Goal: Task Accomplishment & Management: Manage account settings

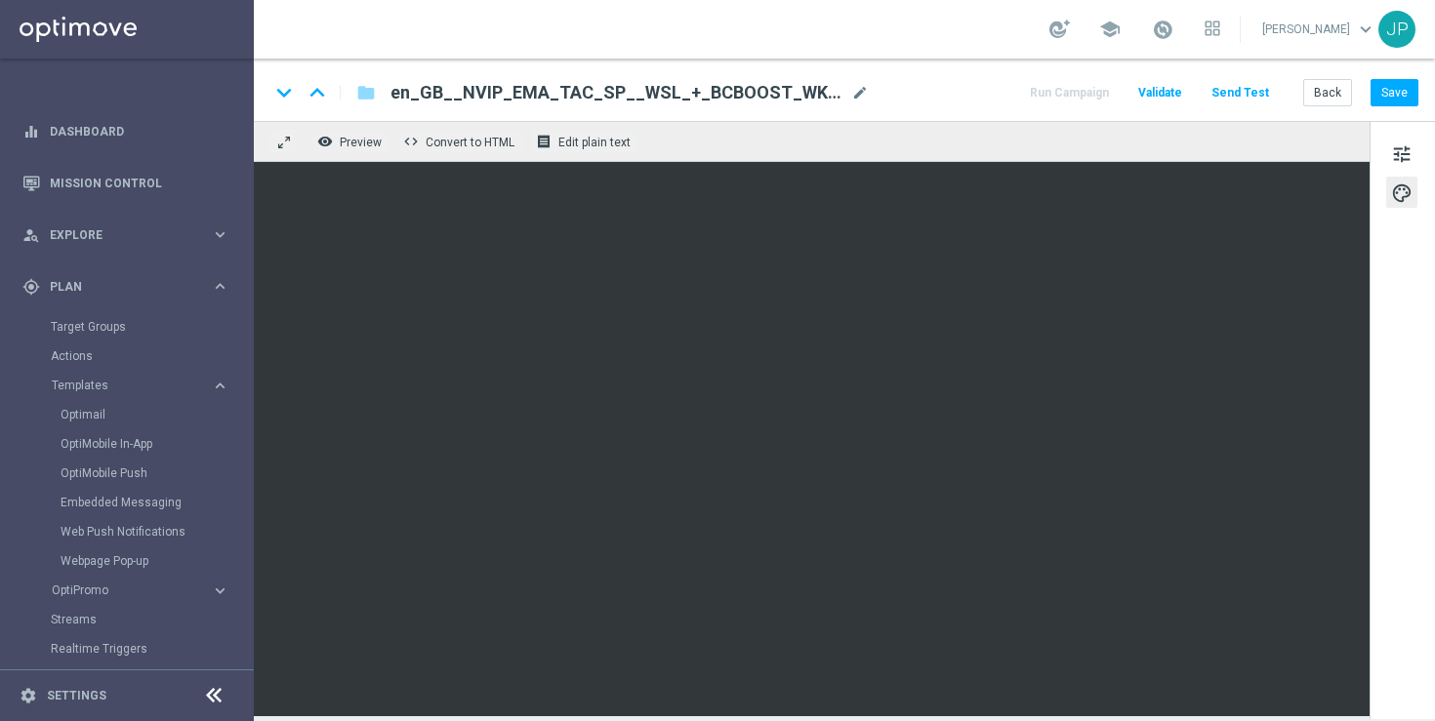
click at [1412, 273] on div "tune palette" at bounding box center [1401, 420] width 65 height 598
click at [1406, 92] on button "Save" at bounding box center [1394, 92] width 48 height 27
click at [1399, 100] on button "Save" at bounding box center [1394, 92] width 48 height 27
click at [1241, 90] on button "Send Test" at bounding box center [1239, 93] width 63 height 26
click at [1251, 87] on button "Send Test" at bounding box center [1239, 93] width 63 height 26
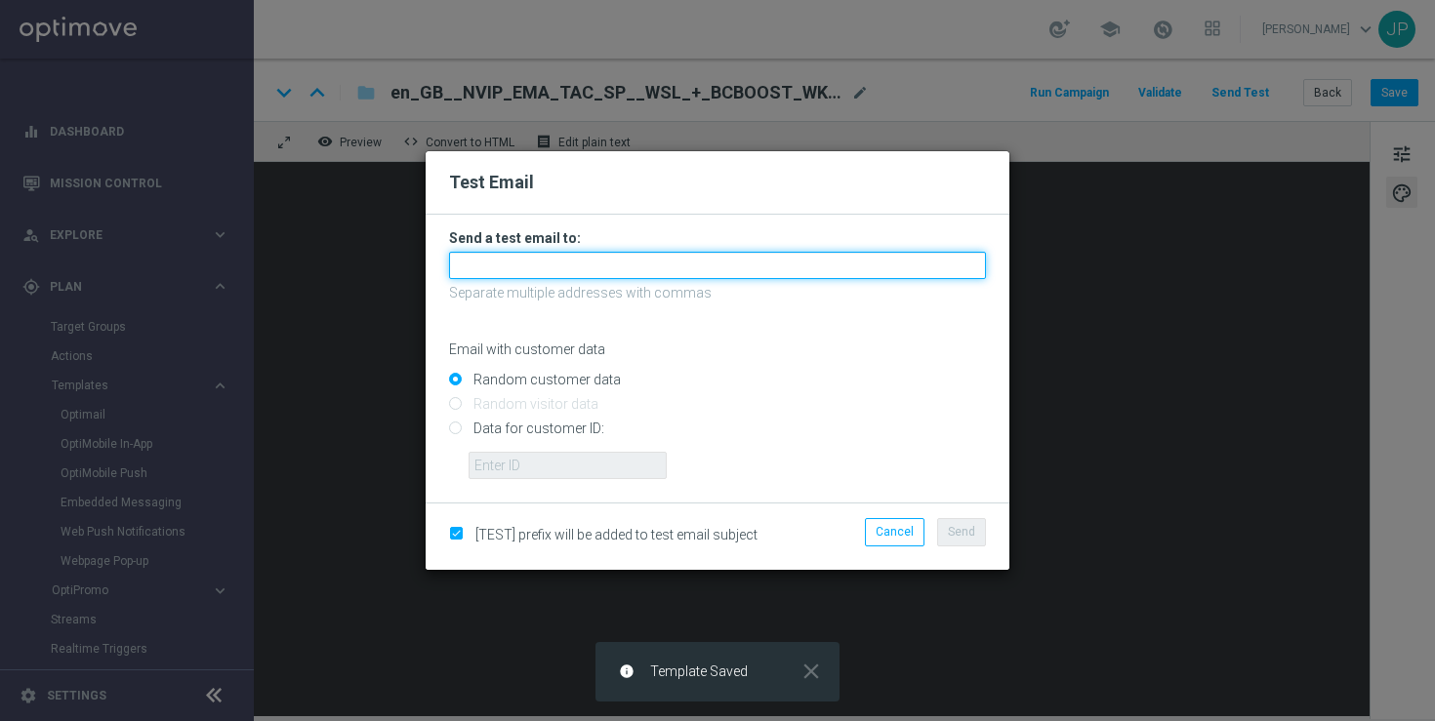
click at [555, 266] on input "text" at bounding box center [717, 265] width 537 height 27
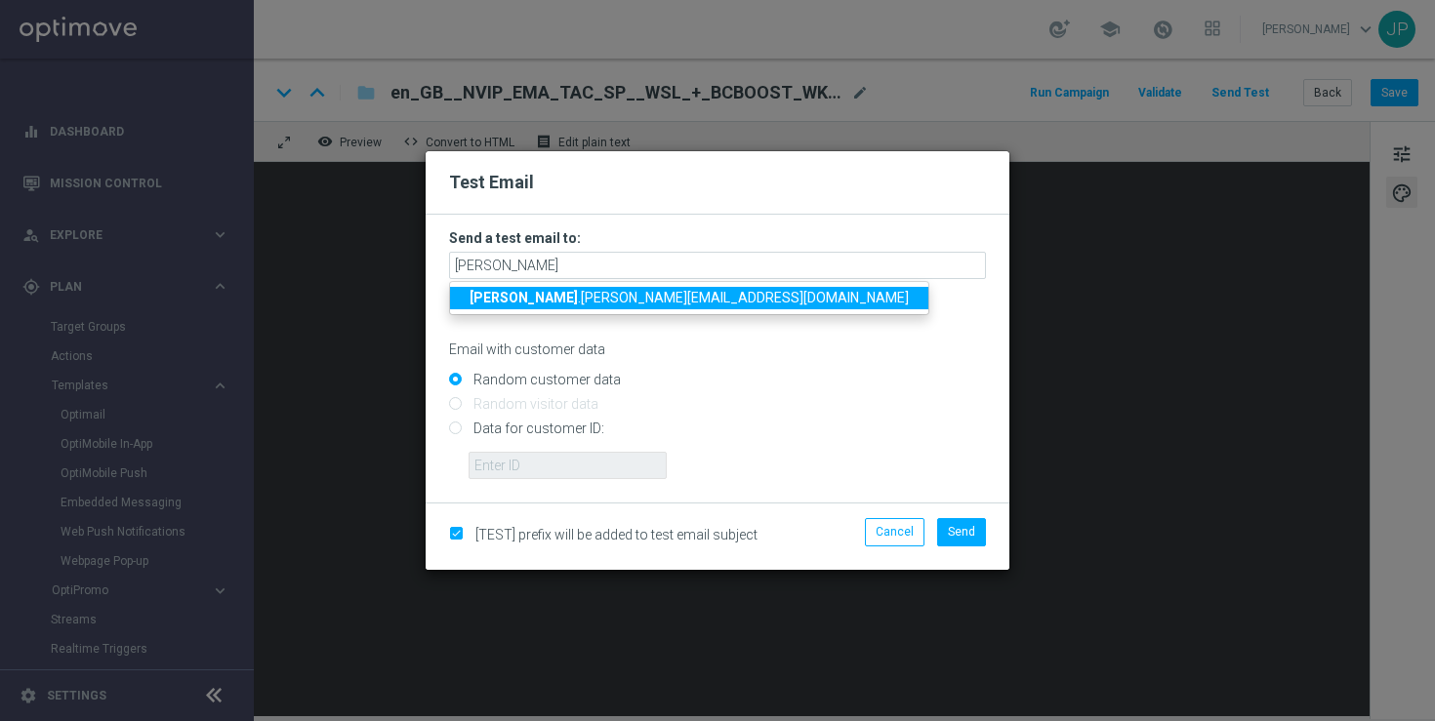
click at [507, 300] on span "ricky .hubbard@lottoland.com" at bounding box center [688, 298] width 439 height 16
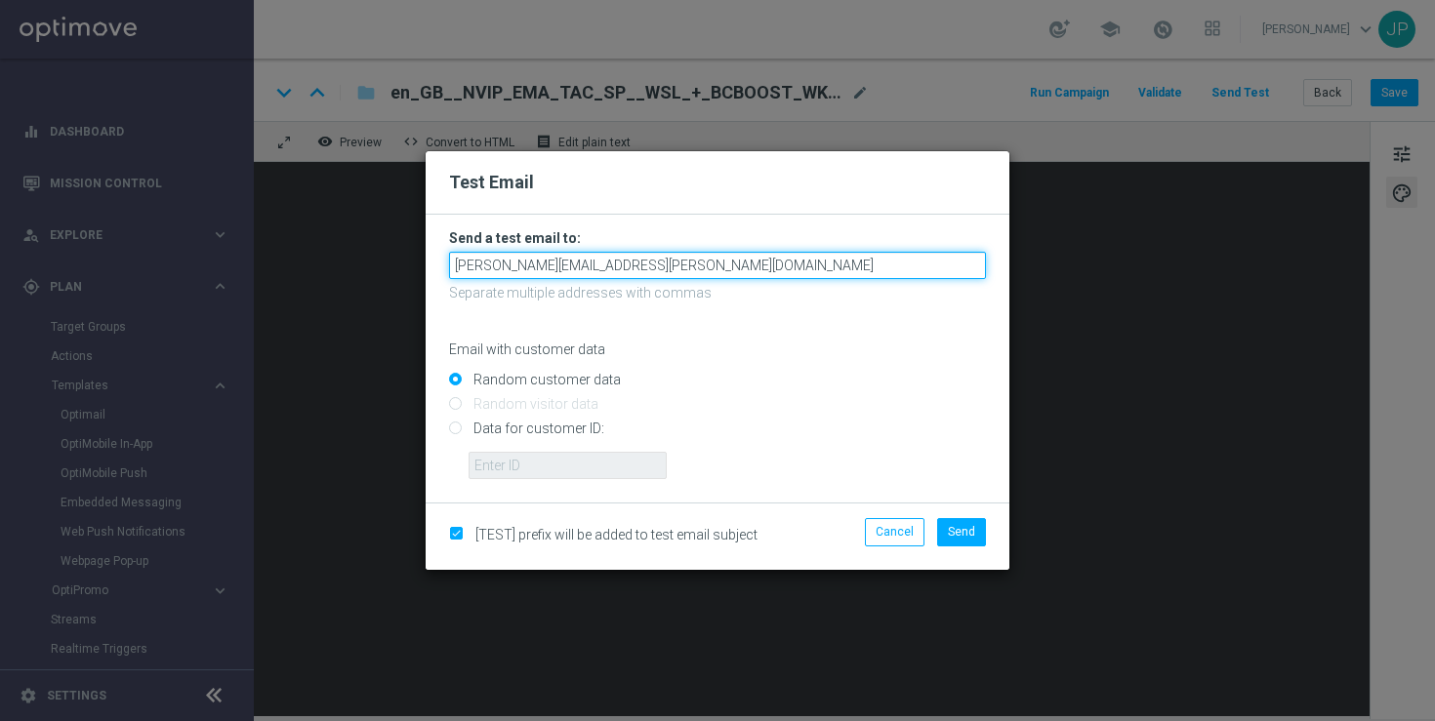
click at [687, 265] on input "ricky.hubbard@lottoland.com" at bounding box center [717, 265] width 537 height 27
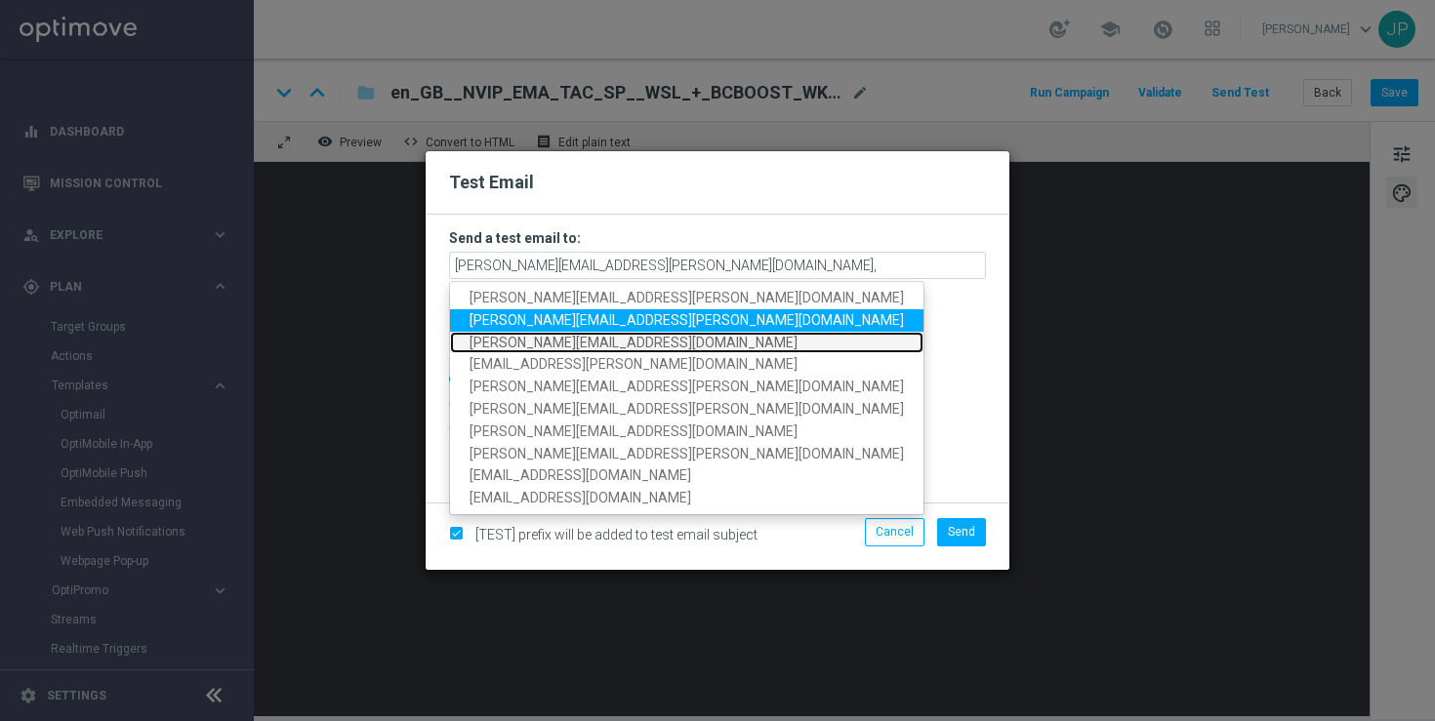
click at [575, 336] on span "nikola.misotova@lottoland.com" at bounding box center [633, 343] width 328 height 16
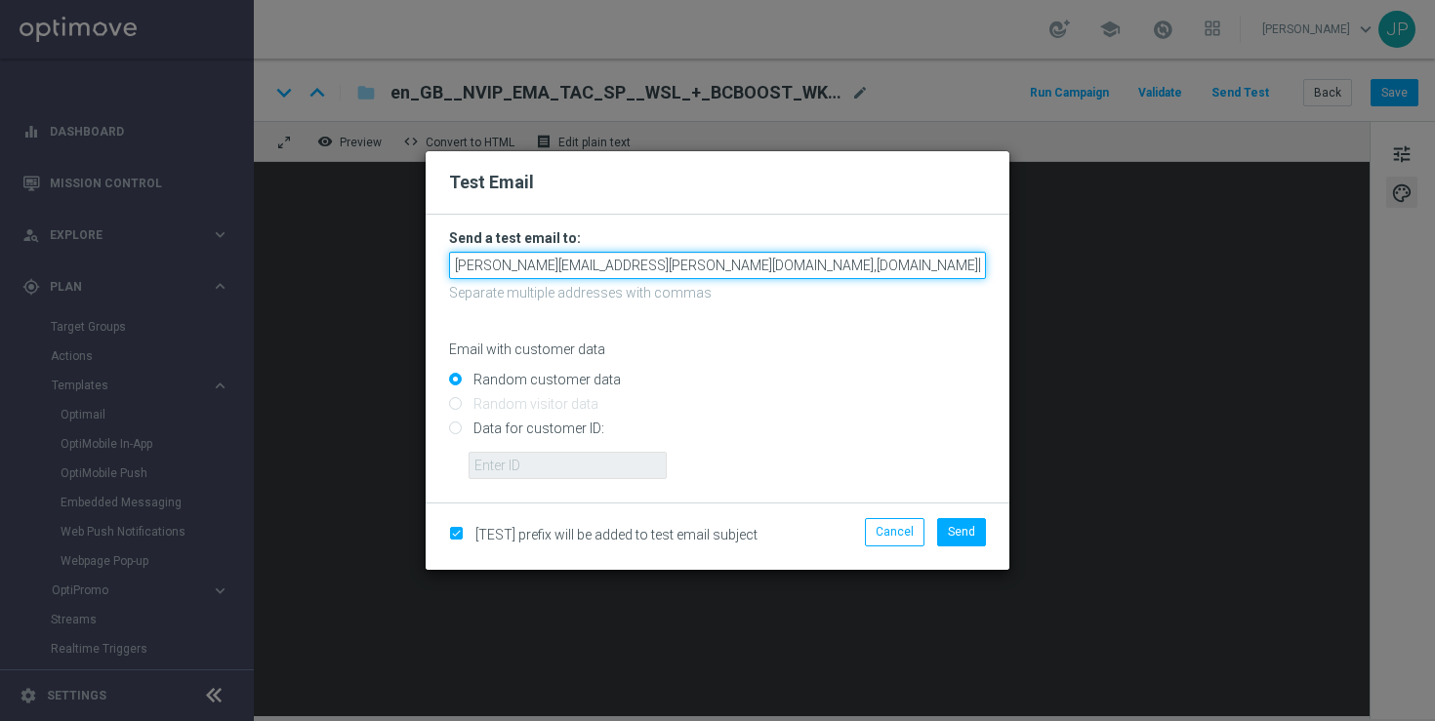
click at [841, 266] on input "ricky.hubbard@lottoland.com,nikola.misotova@lottoland.com" at bounding box center [717, 265] width 537 height 27
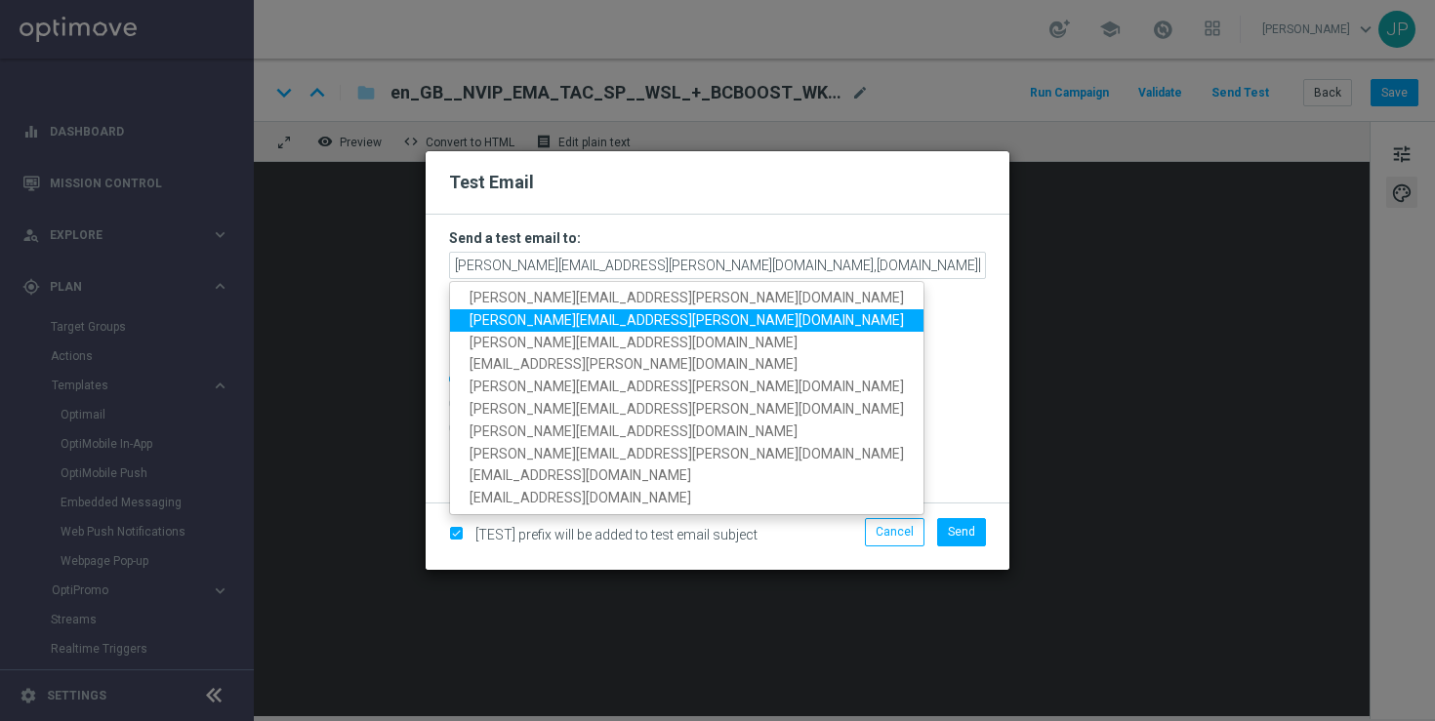
click at [645, 316] on link "james.parr@lottoland.com" at bounding box center [686, 320] width 473 height 22
type input "ricky.hubbard@lottoland.com,nikola.misotova@lottoland.com,james.parr@lottoland.…"
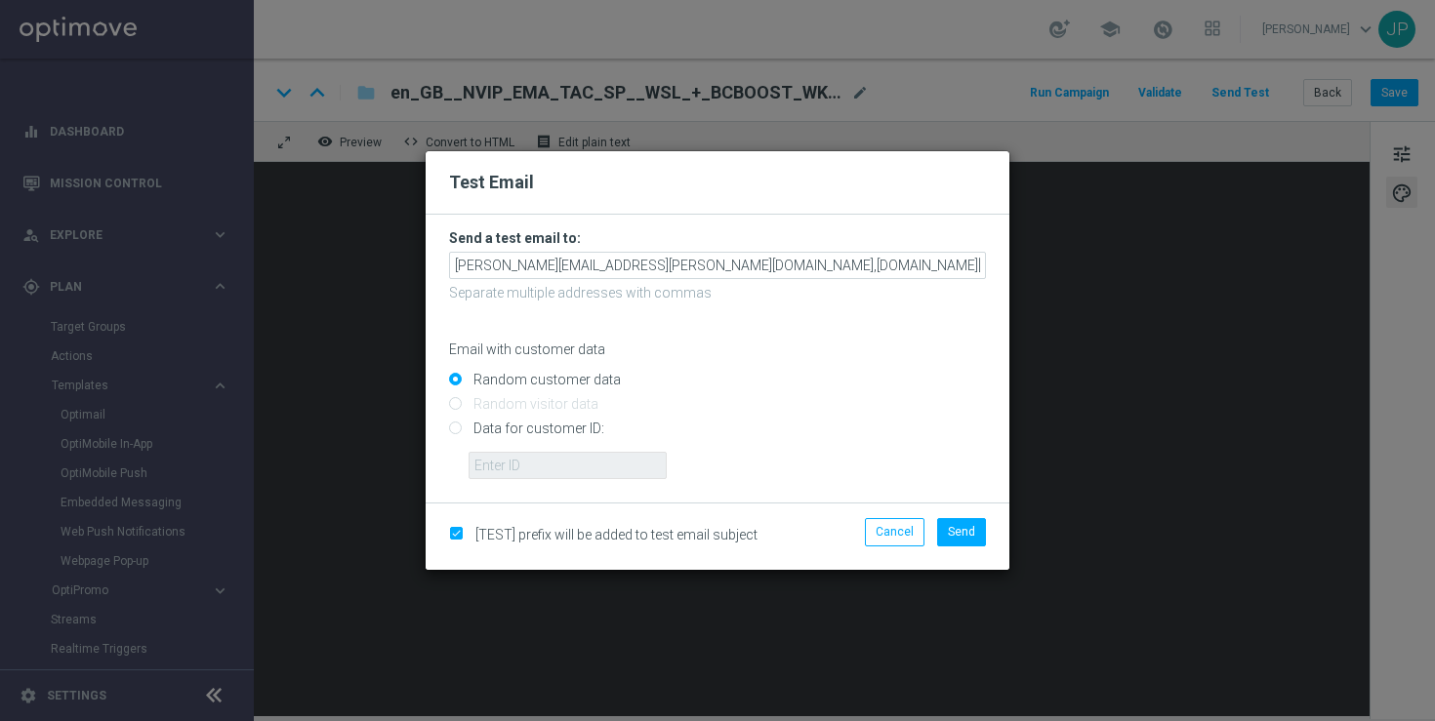
click at [554, 427] on input "Data for customer ID:" at bounding box center [717, 437] width 537 height 27
radio input "true"
click at [615, 468] on input "text" at bounding box center [567, 465] width 198 height 27
paste input "223901476"
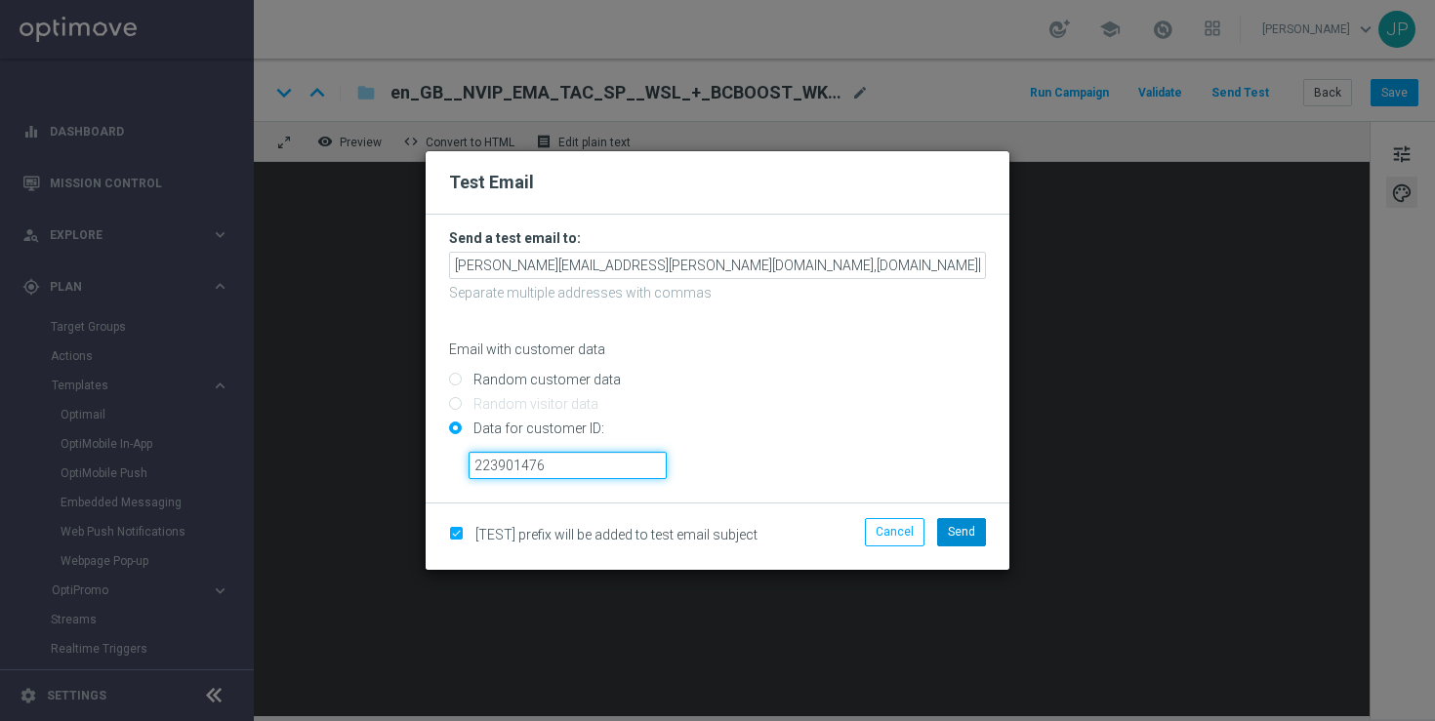
type input "223901476"
click at [970, 526] on span "Send" at bounding box center [961, 532] width 27 height 14
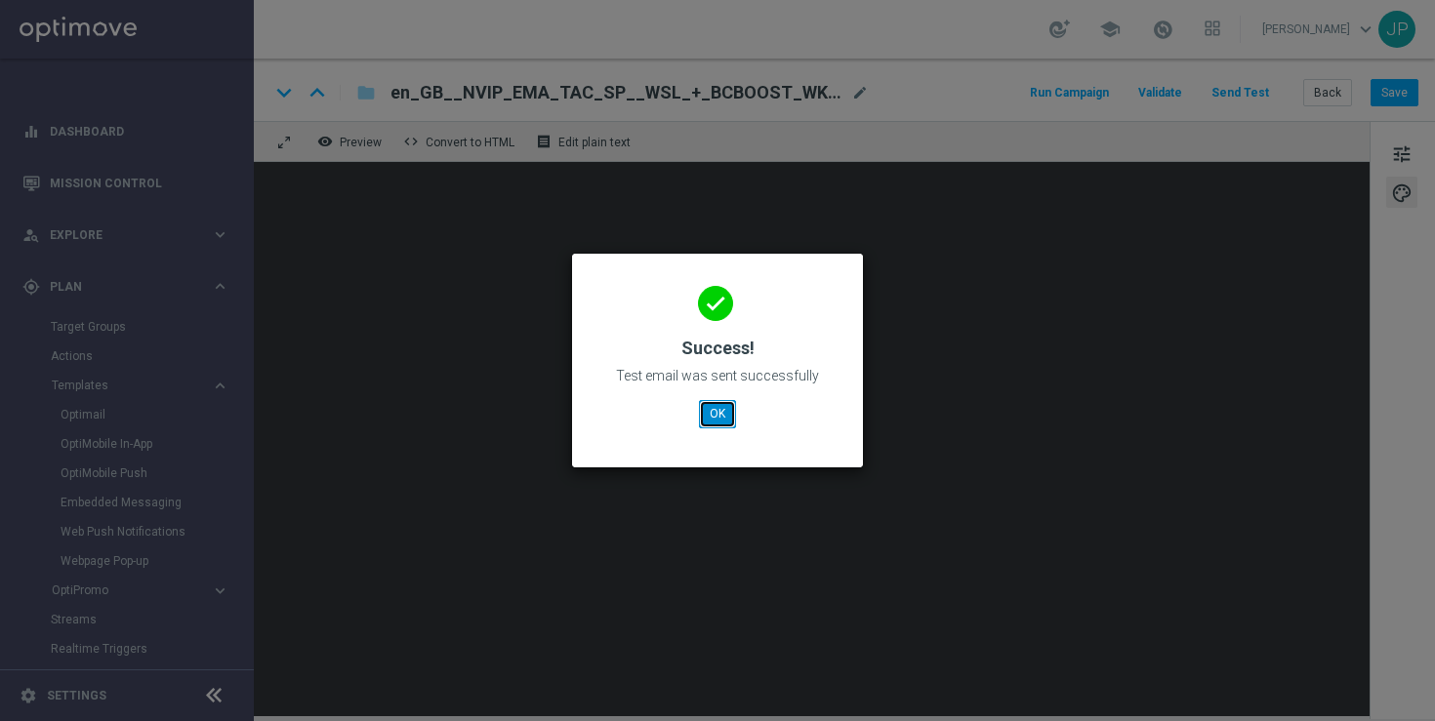
click at [719, 415] on button "OK" at bounding box center [717, 413] width 37 height 27
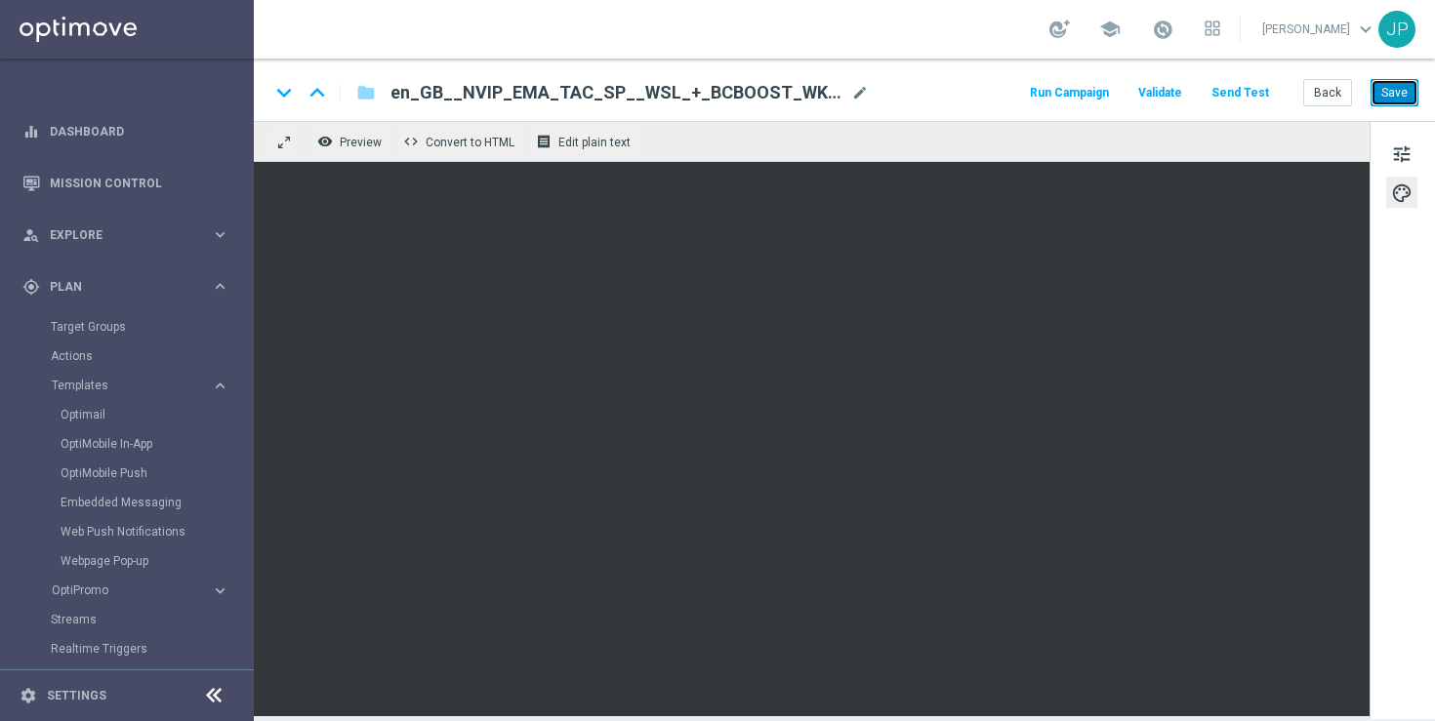
click at [1406, 104] on button "Save" at bounding box center [1394, 92] width 48 height 27
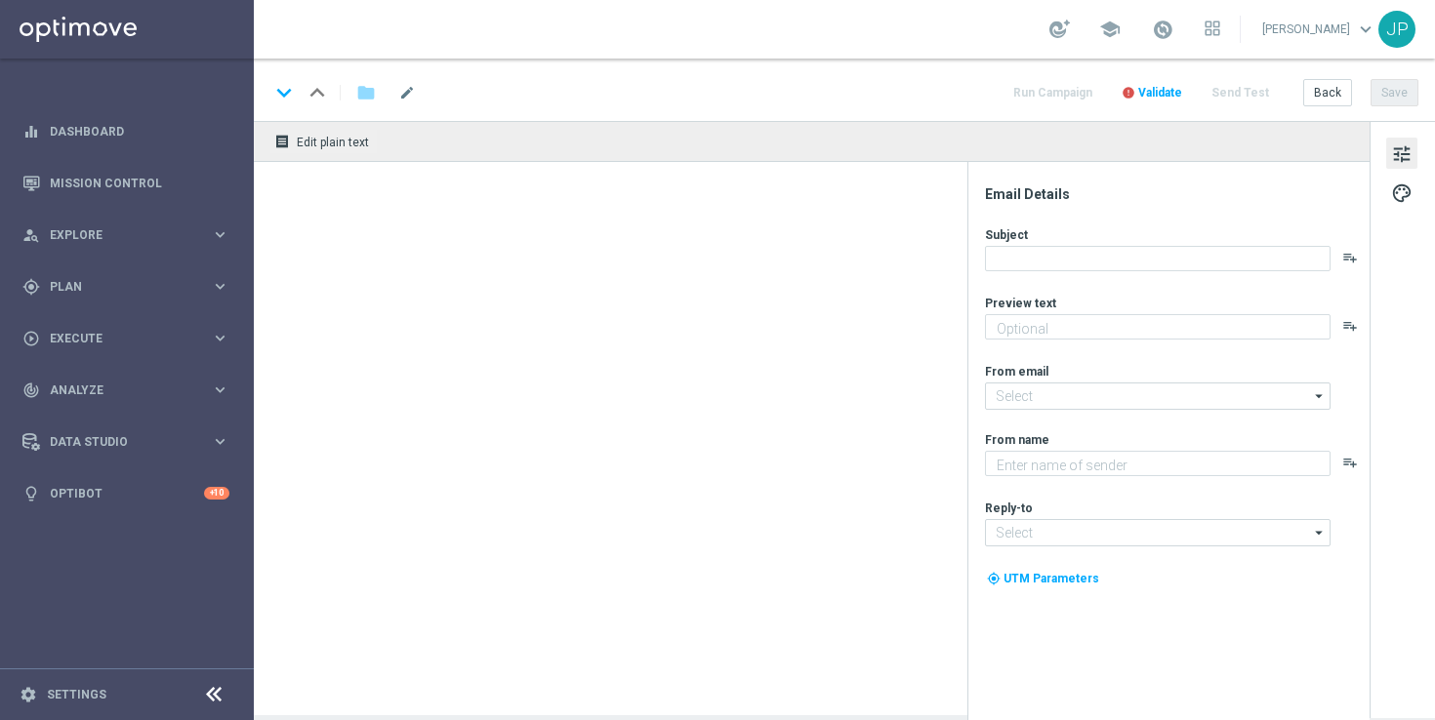
type textarea "Get MAXIMUM VALUE with the Lottoland Bet Club. Don’t miss out!"
type textarea "Lottoland"
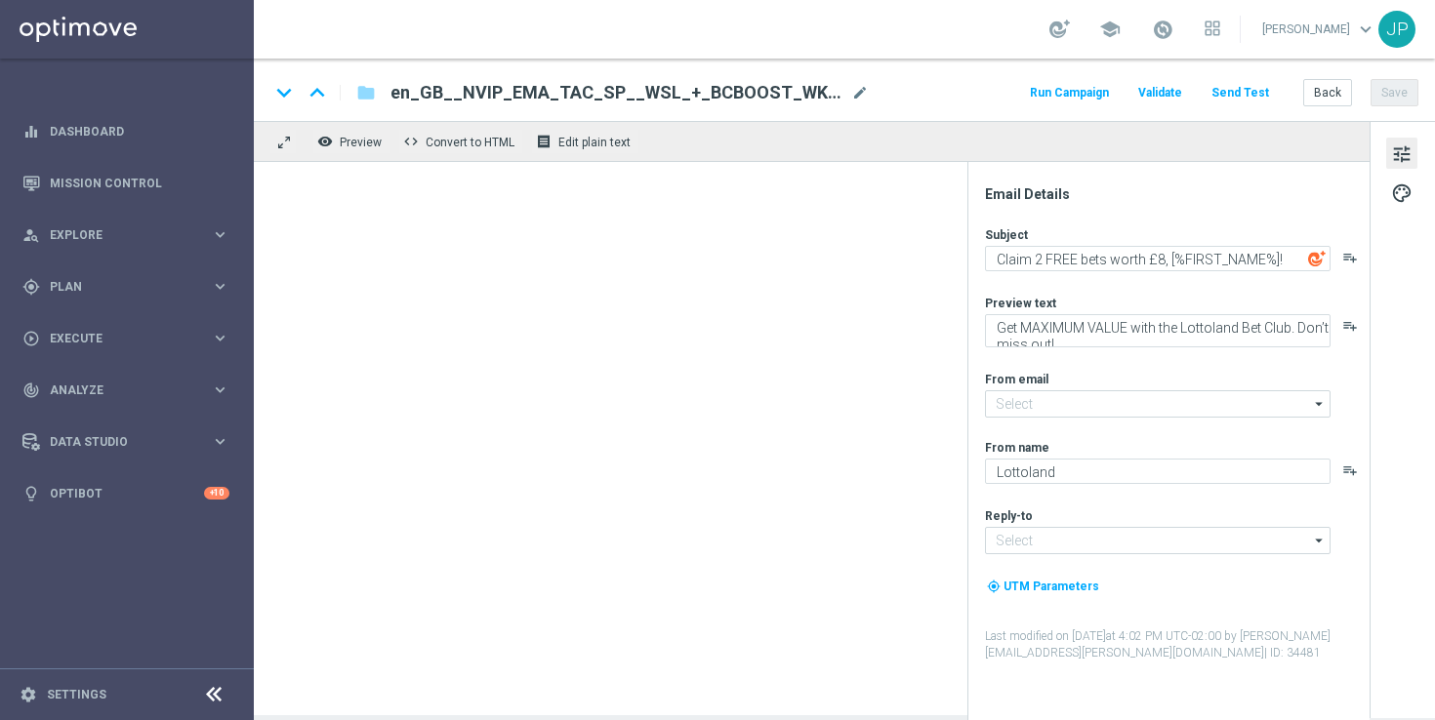
type input "[EMAIL_ADDRESS][DOMAIN_NAME]"
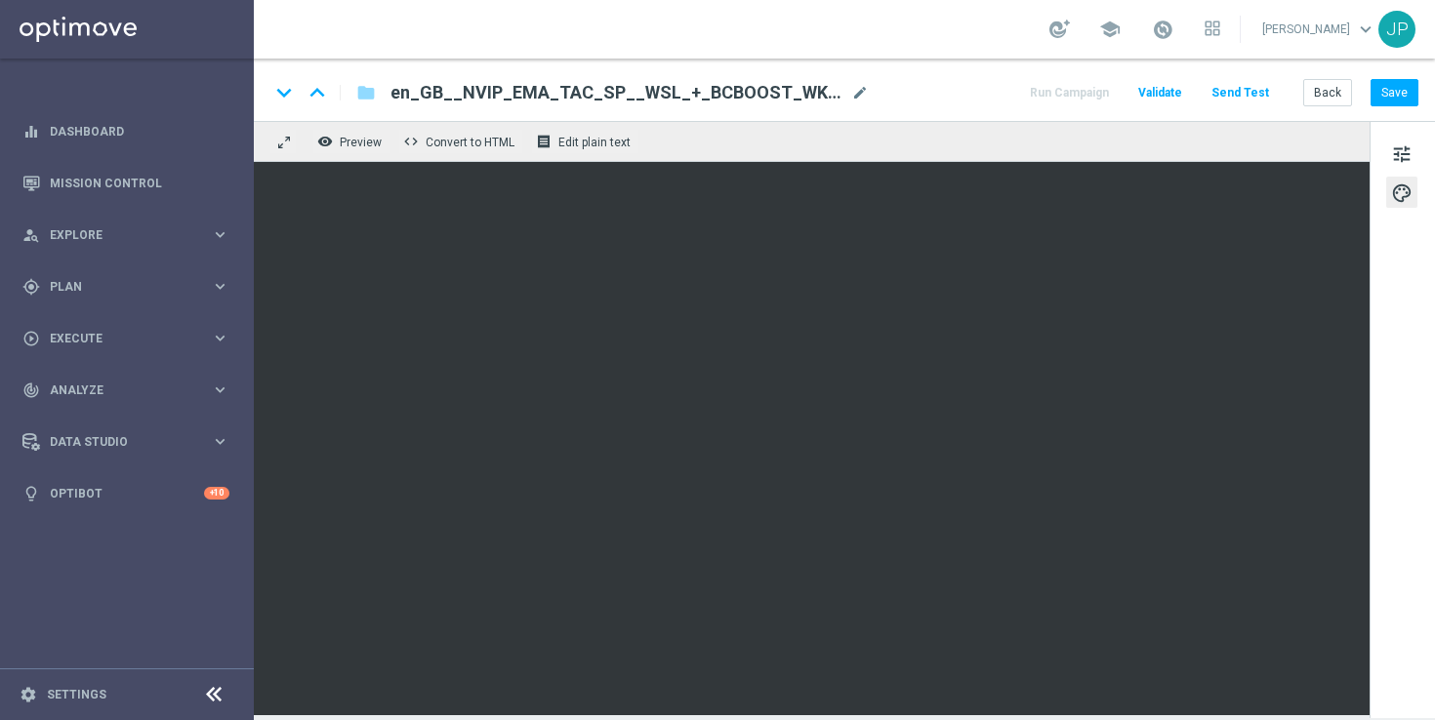
click at [1419, 95] on div "keyboard_arrow_down keyboard_arrow_up folder en_GB__NVIP_EMA_TAC_SP__WSL_+_BCBO…" at bounding box center [844, 90] width 1181 height 62
click at [1391, 95] on button "Save" at bounding box center [1394, 92] width 48 height 27
click at [1403, 97] on button "Save" at bounding box center [1394, 92] width 48 height 27
click at [1414, 95] on button "Save" at bounding box center [1394, 92] width 48 height 27
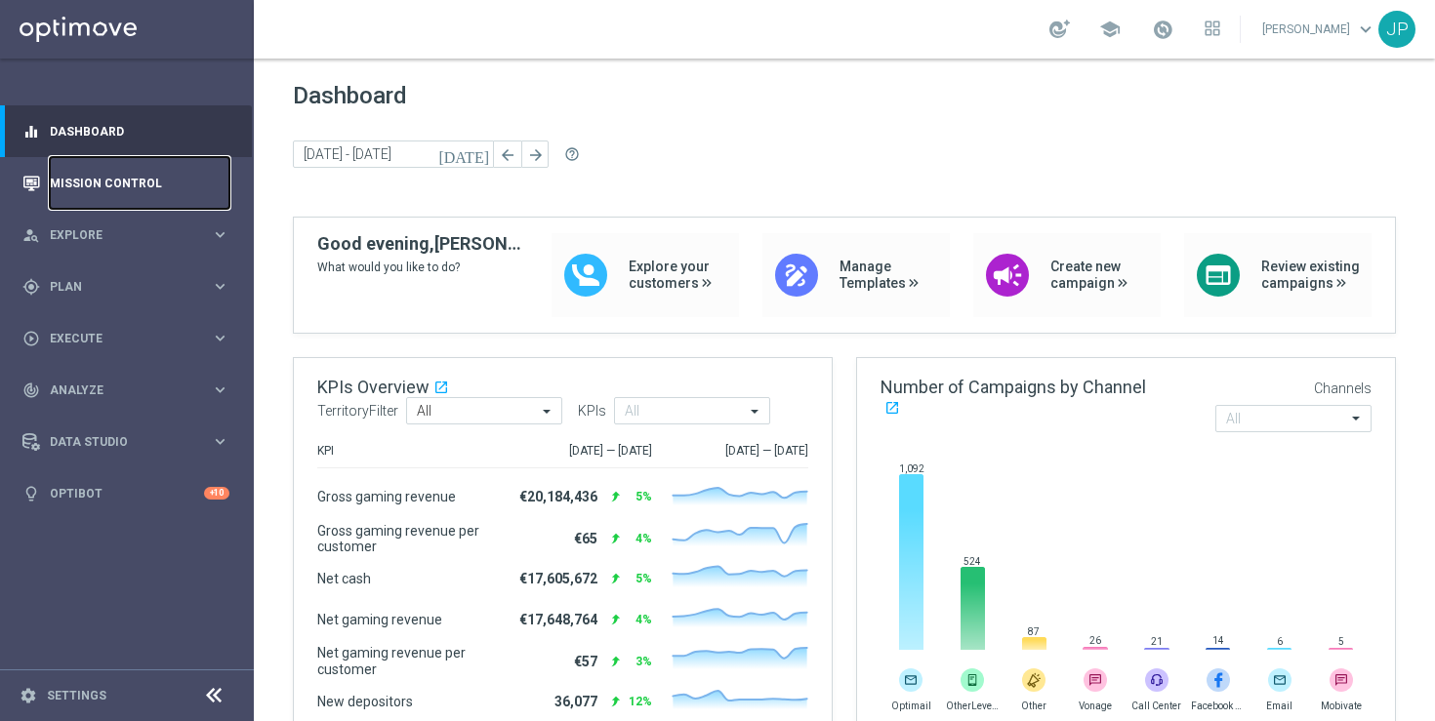
click at [107, 173] on link "Mission Control" at bounding box center [140, 183] width 180 height 52
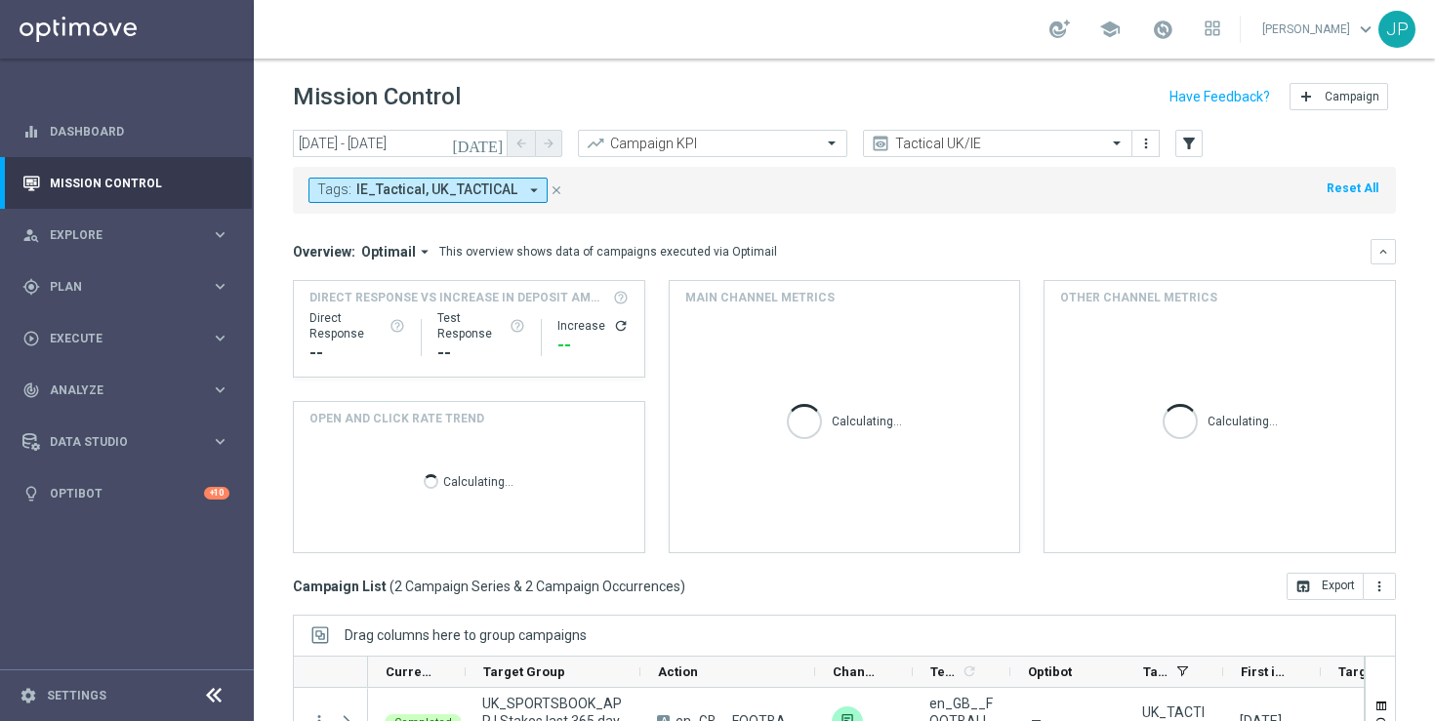
click at [499, 143] on icon "[DATE]" at bounding box center [478, 144] width 53 height 18
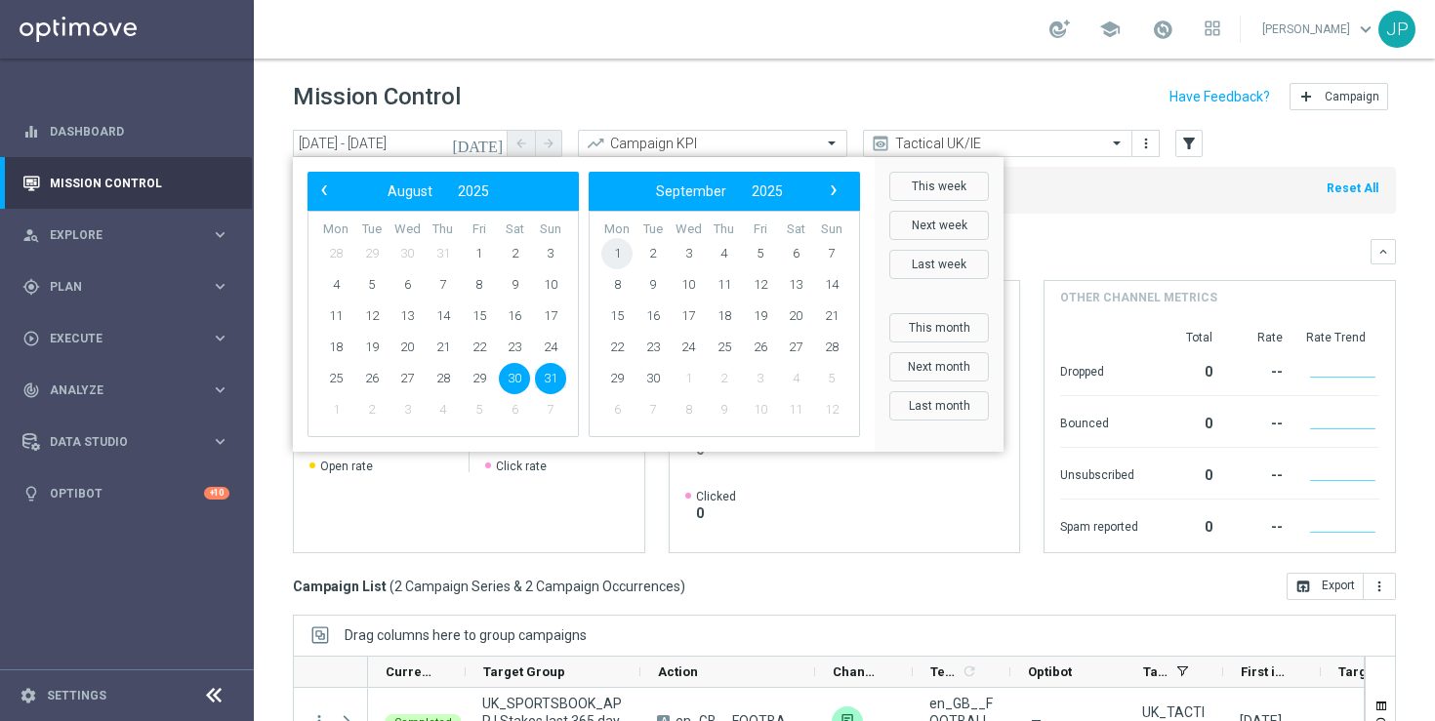
click at [616, 248] on span "1" at bounding box center [616, 253] width 31 height 31
click at [344, 253] on span "1" at bounding box center [335, 253] width 31 height 31
type input "[DATE] - [DATE]"
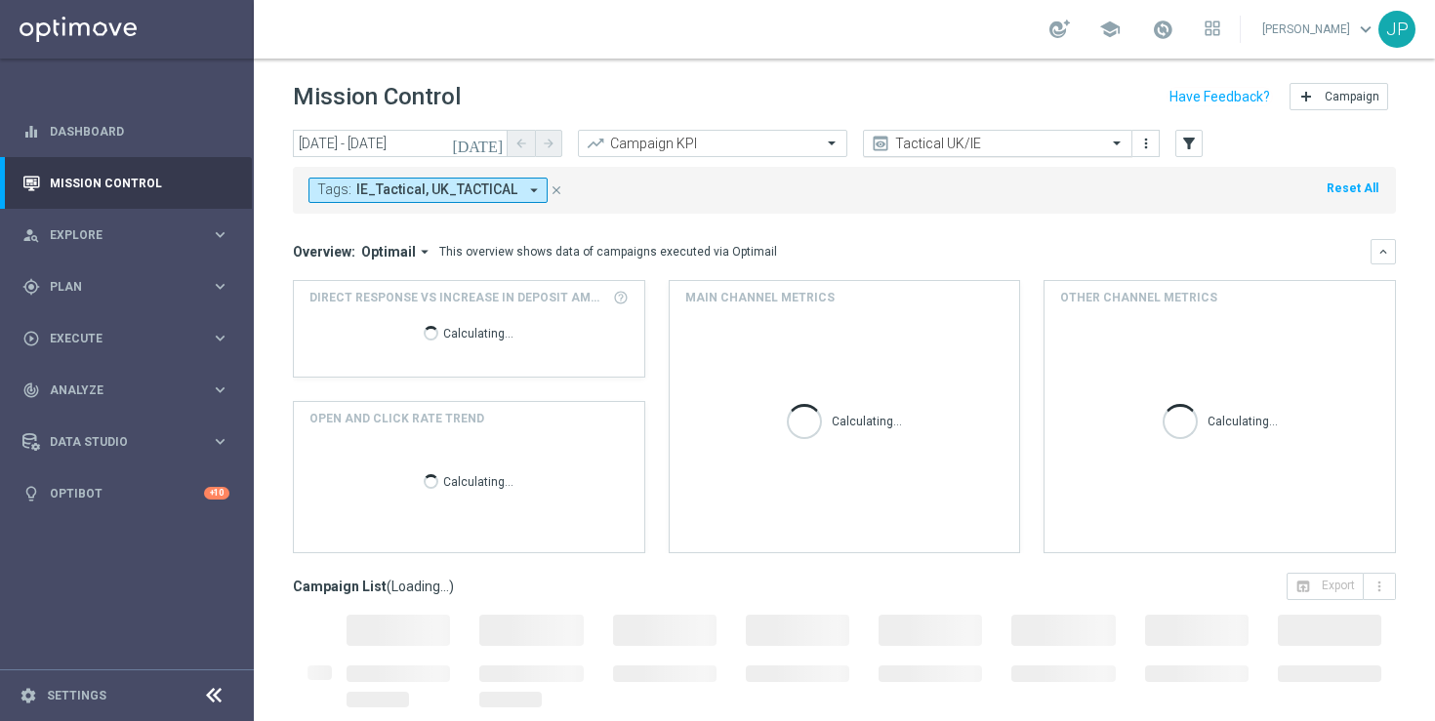
click at [1058, 139] on input "text" at bounding box center [977, 144] width 209 height 17
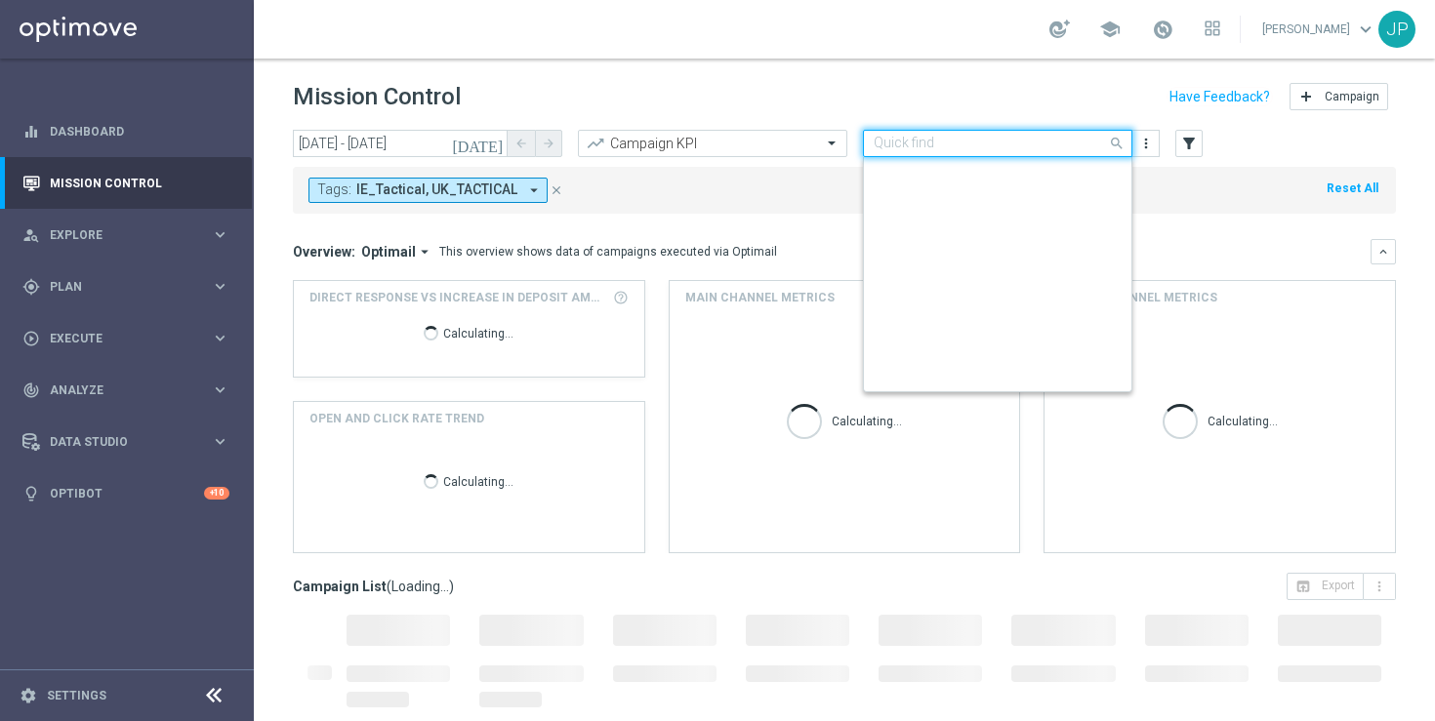
scroll to position [419, 0]
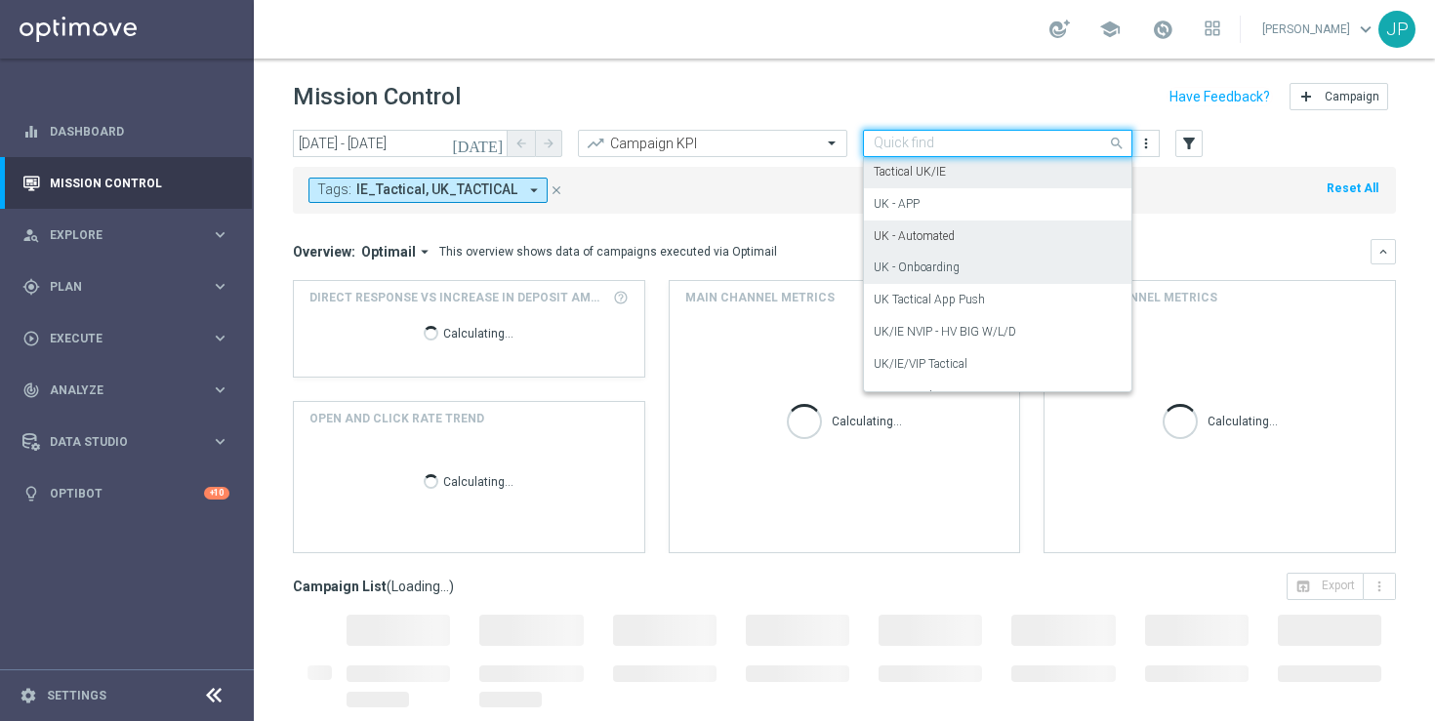
click at [984, 259] on div "UK - Onboarding" at bounding box center [997, 268] width 248 height 32
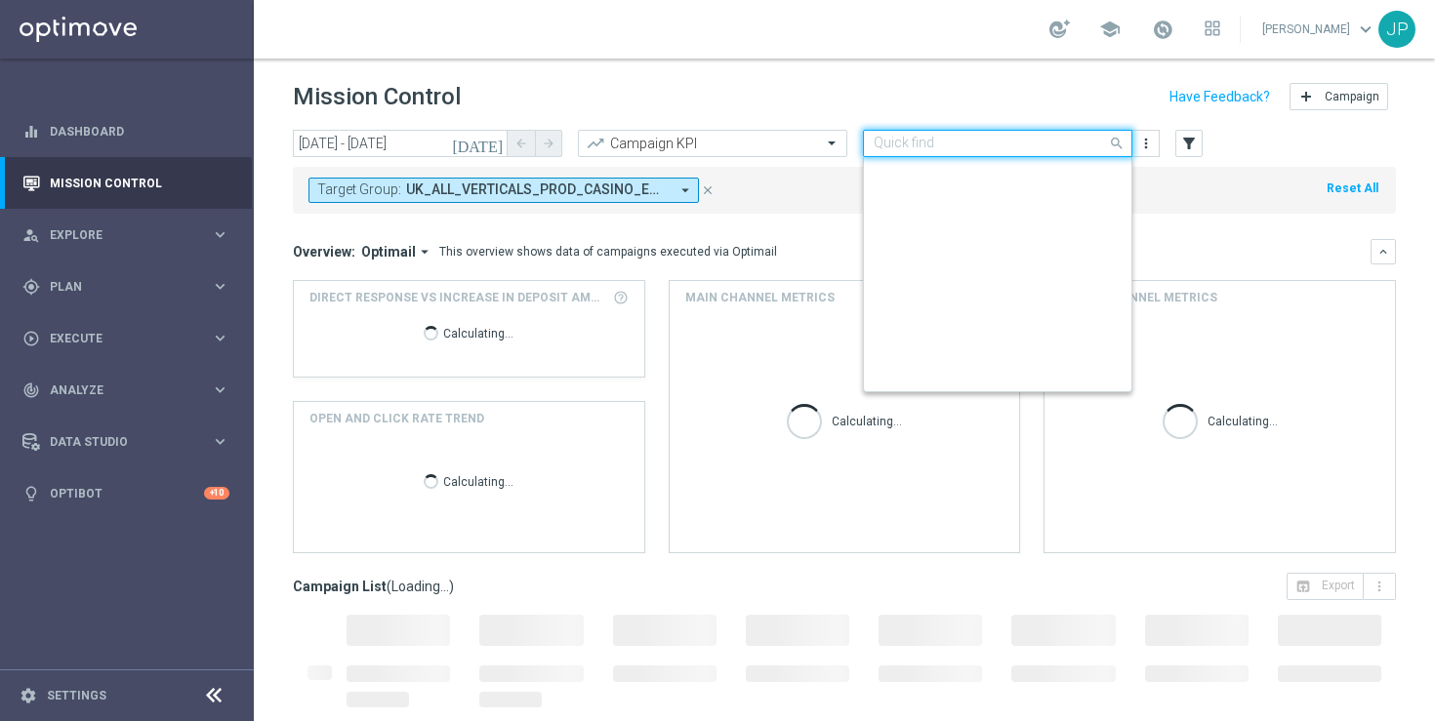
click at [1077, 144] on input "text" at bounding box center [977, 144] width 209 height 17
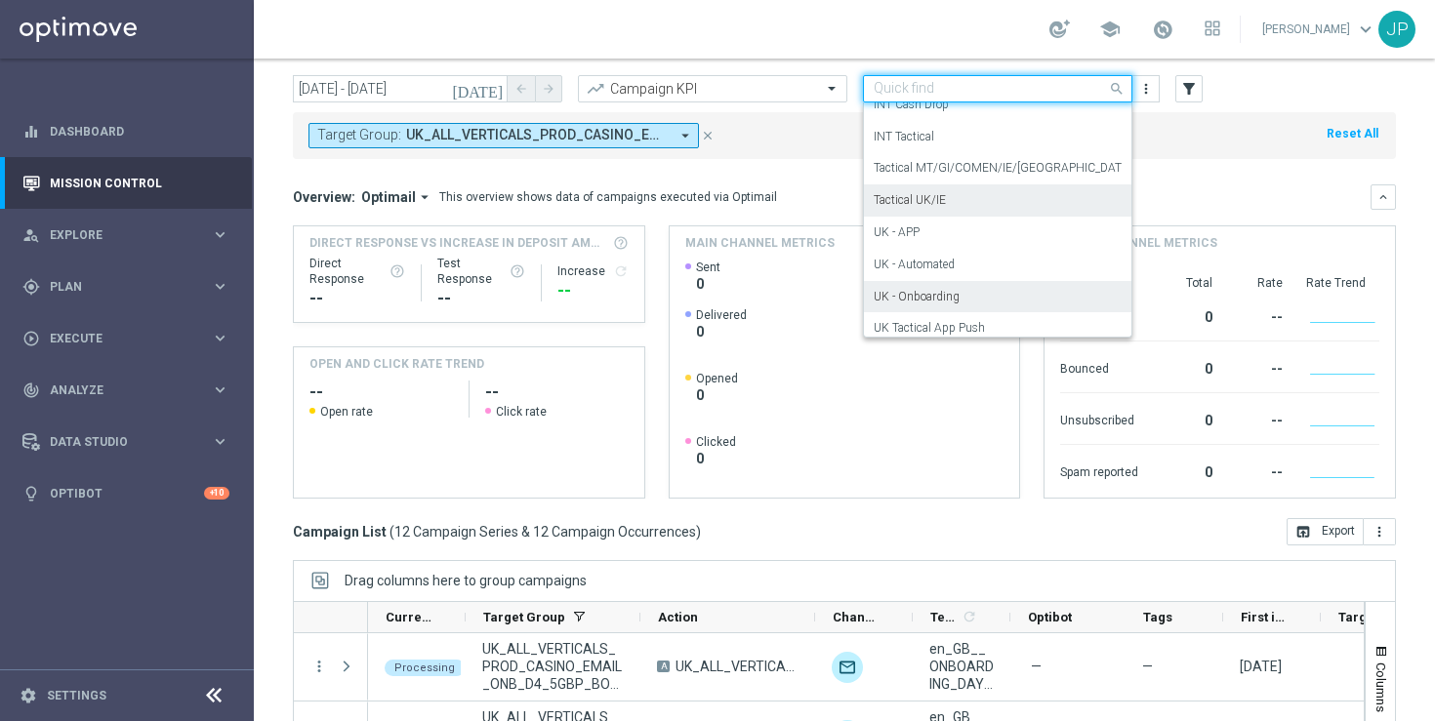
scroll to position [284, 0]
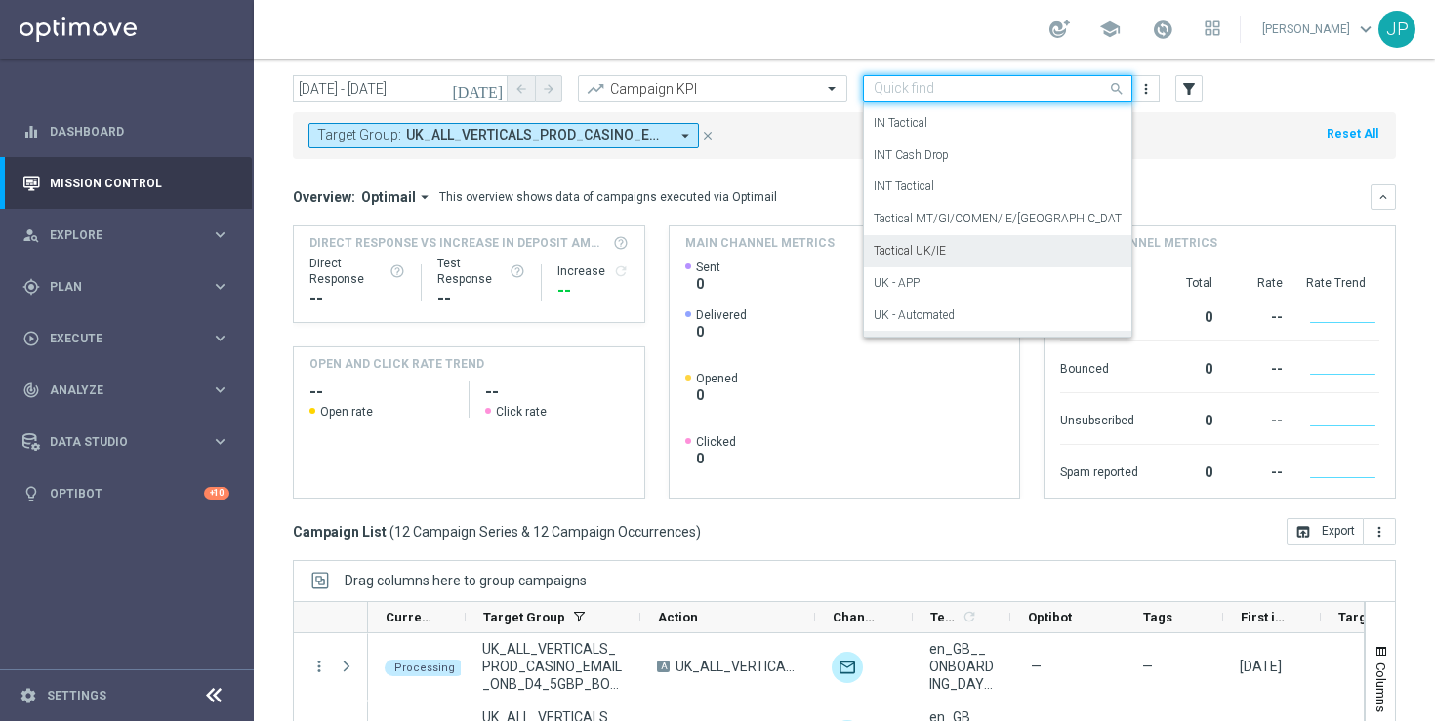
click at [1022, 241] on div "Tactical UK/IE" at bounding box center [997, 251] width 248 height 32
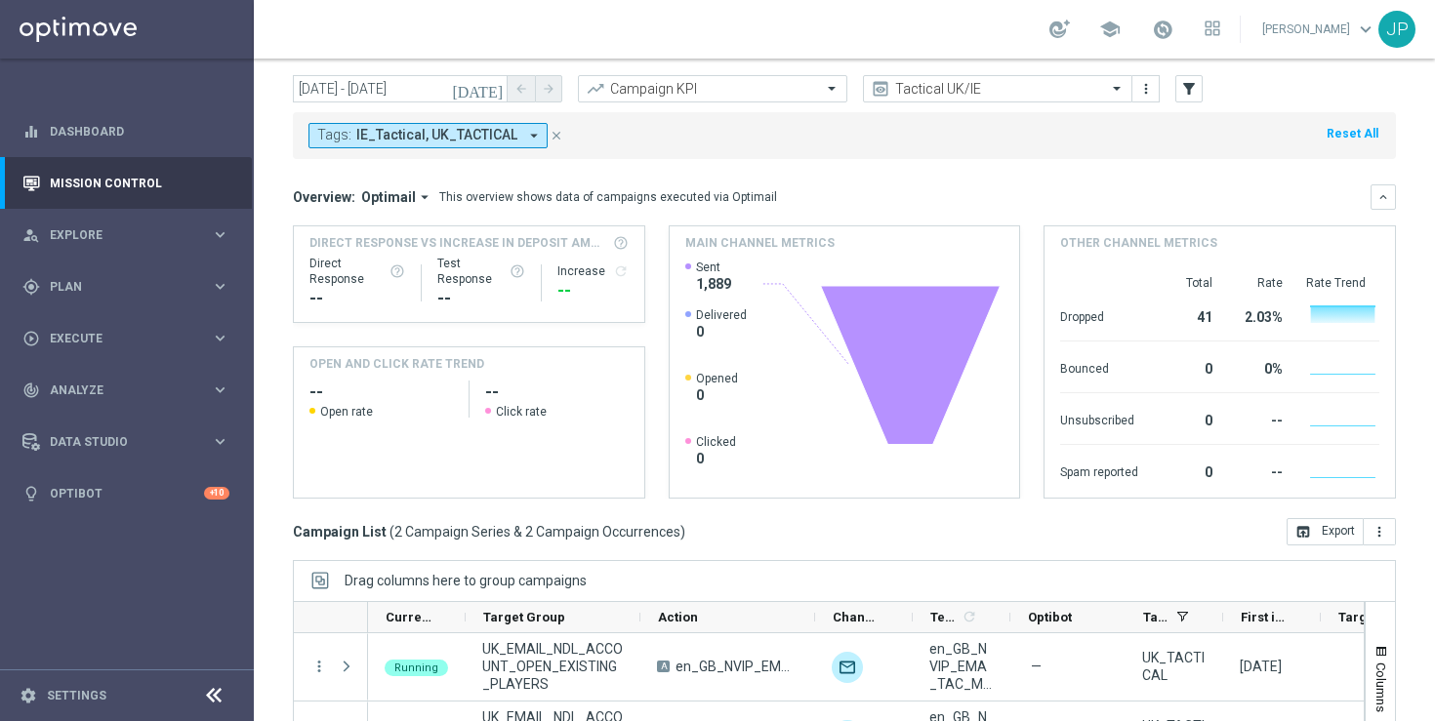
click at [835, 167] on mini-dashboard "Overview: Optimail arrow_drop_down This overview shows data of campaigns execut…" at bounding box center [844, 338] width 1103 height 359
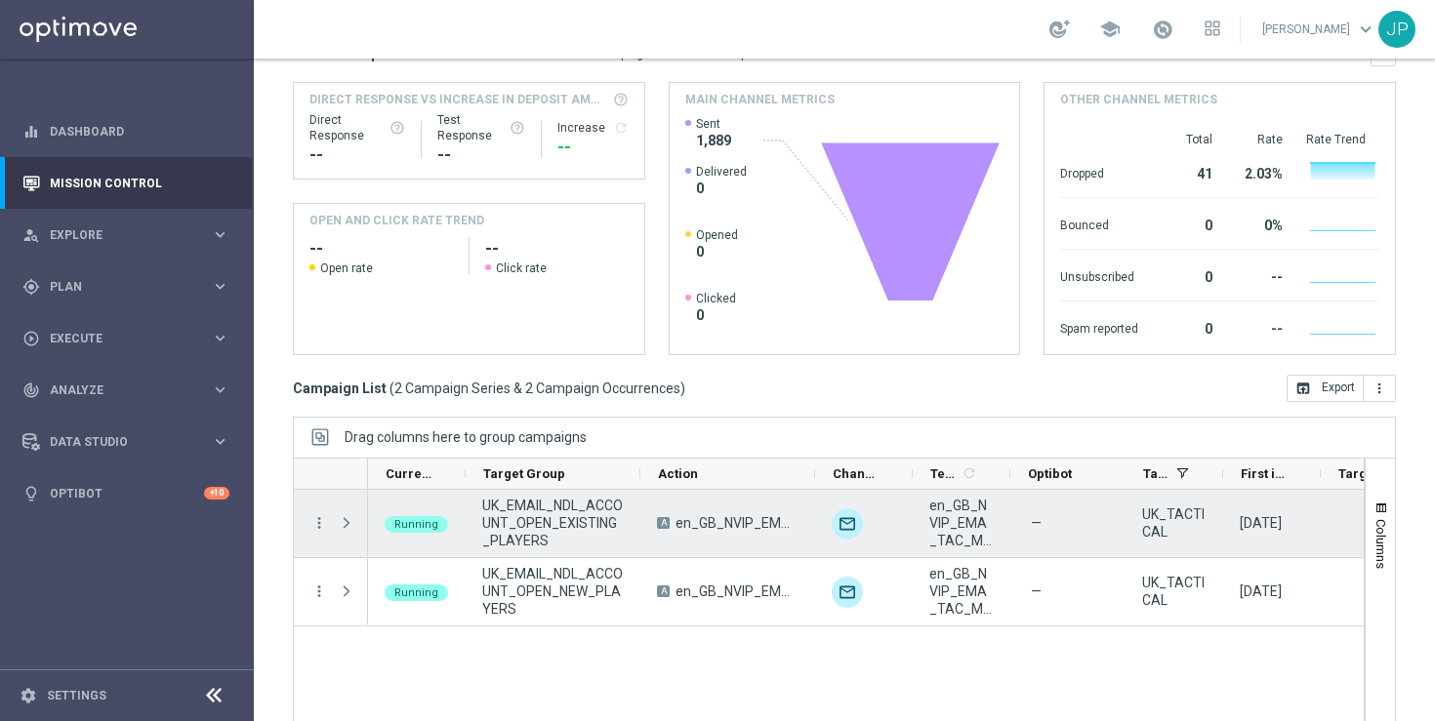
scroll to position [255, 0]
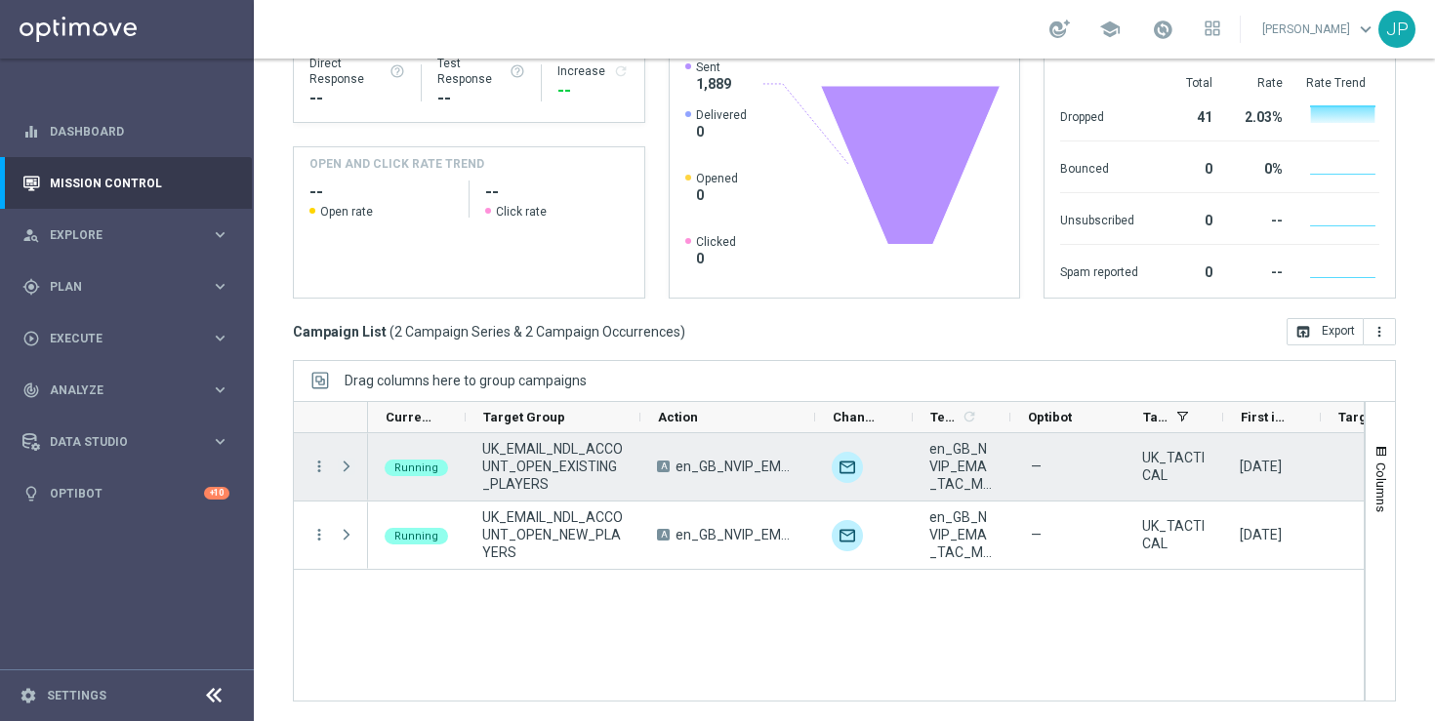
click at [342, 461] on span at bounding box center [347, 467] width 18 height 16
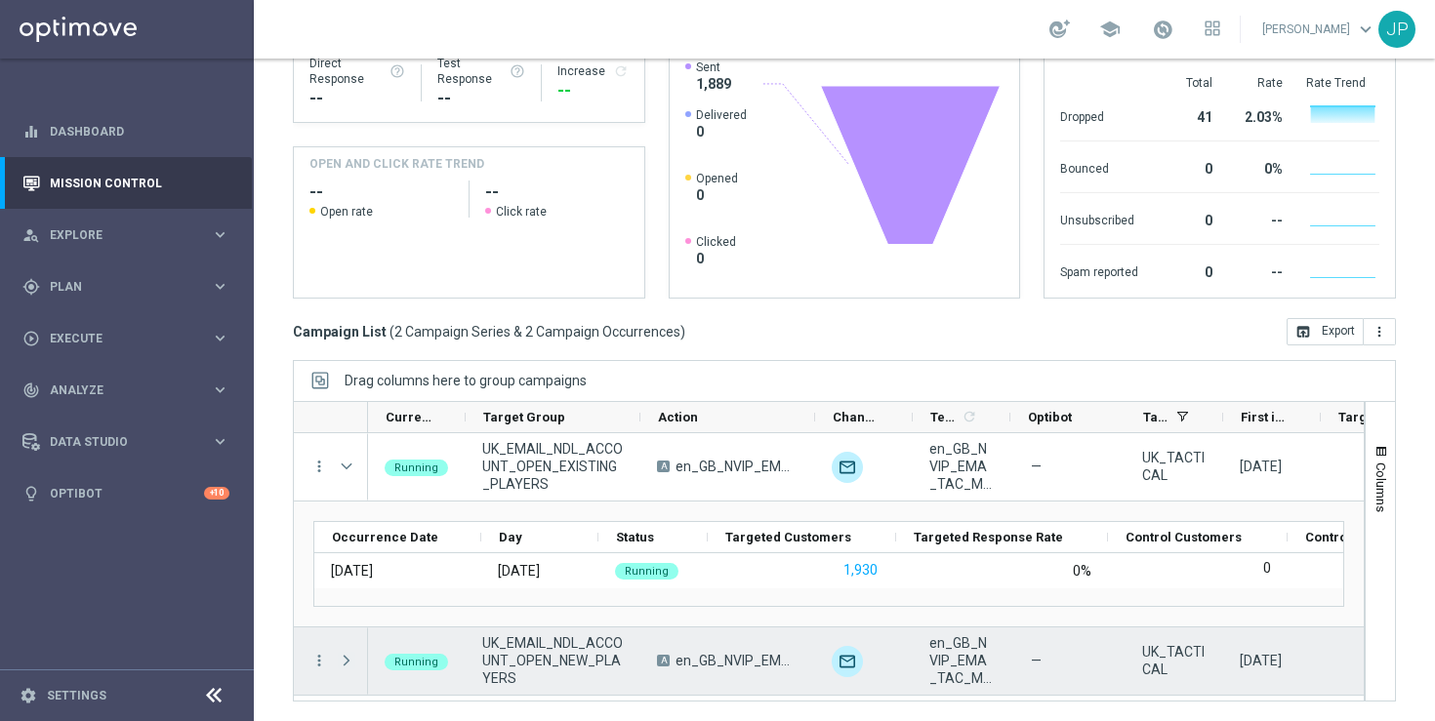
click at [347, 660] on span at bounding box center [347, 661] width 18 height 16
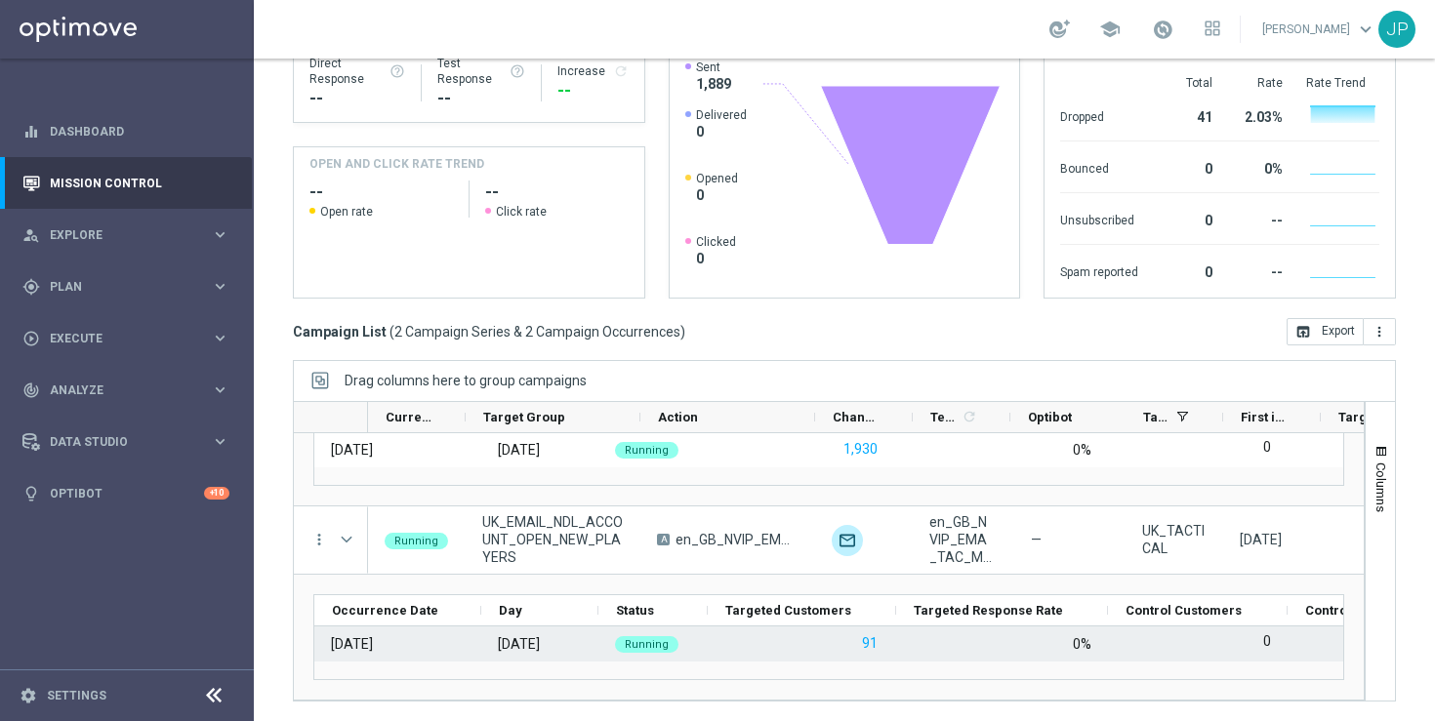
scroll to position [0, 0]
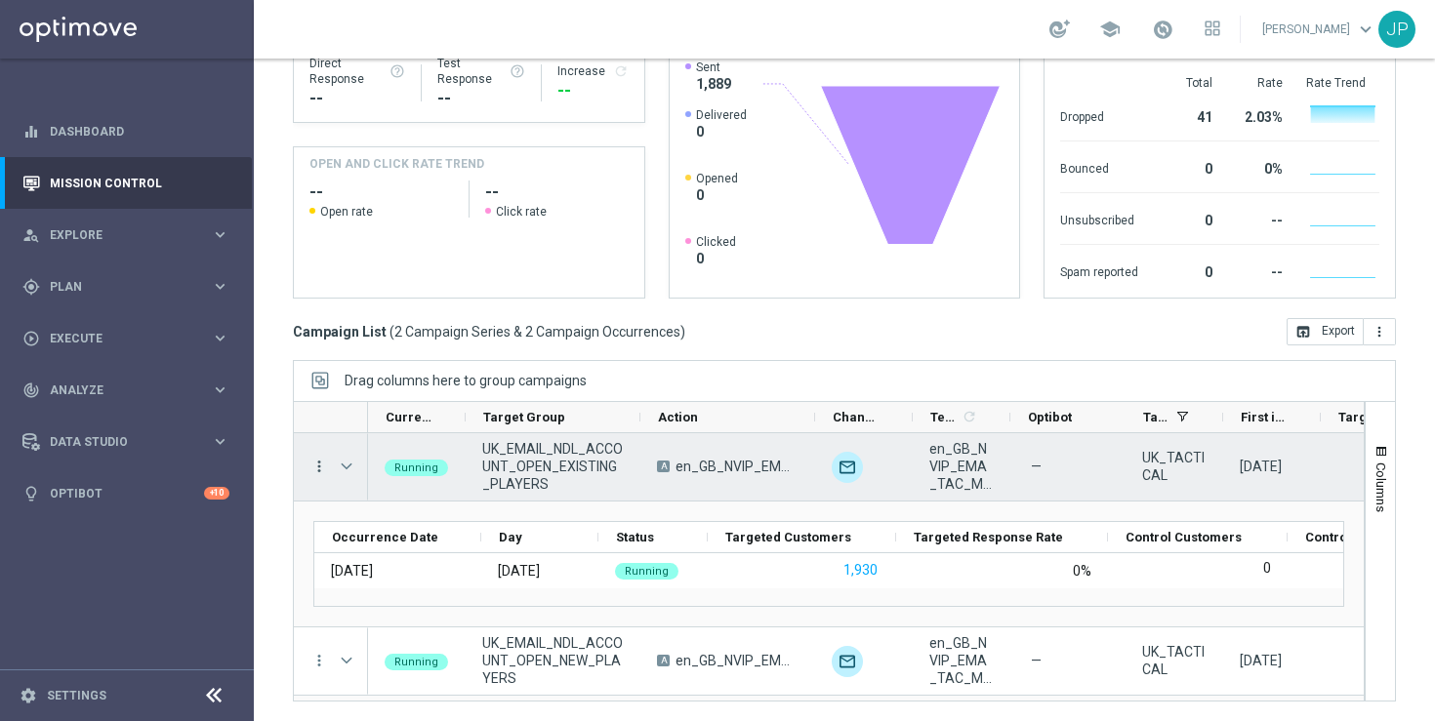
click at [316, 463] on icon "more_vert" at bounding box center [319, 467] width 18 height 18
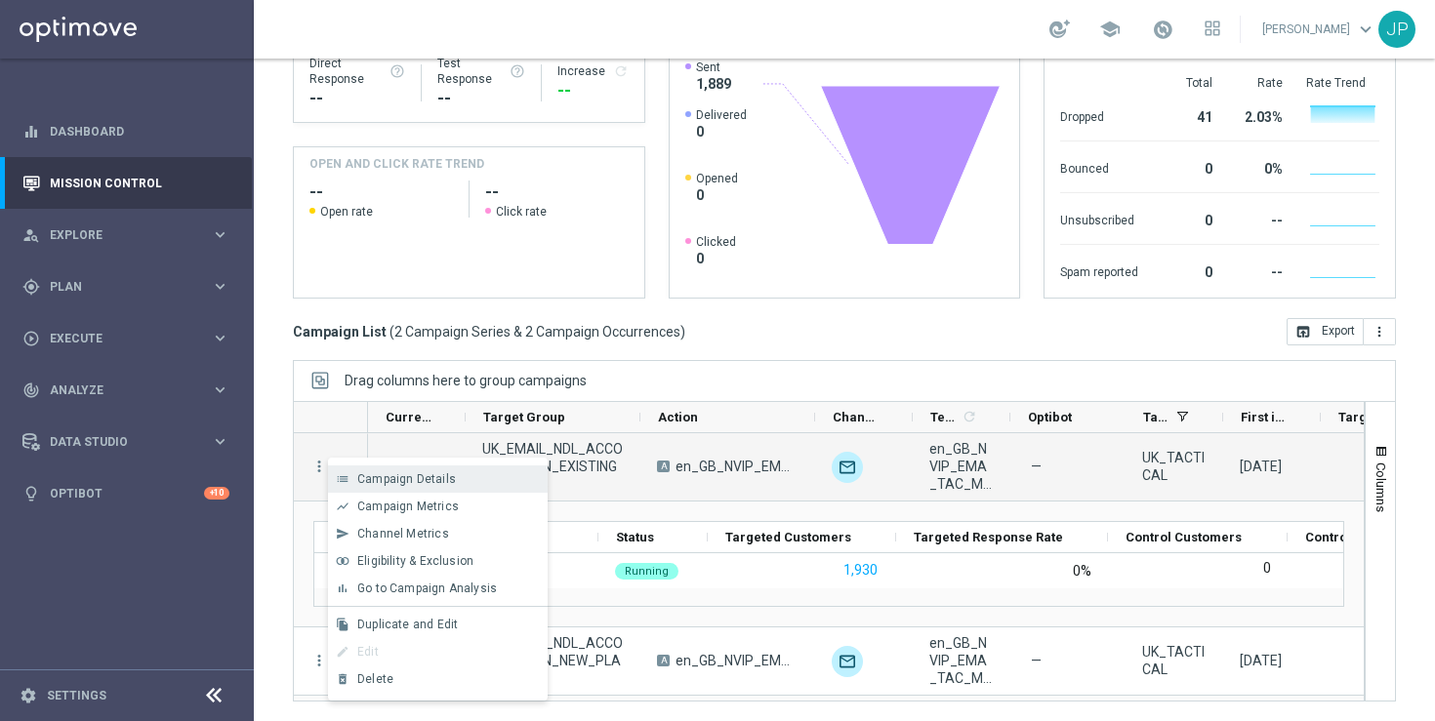
click at [451, 481] on span "Campaign Details" at bounding box center [406, 479] width 99 height 14
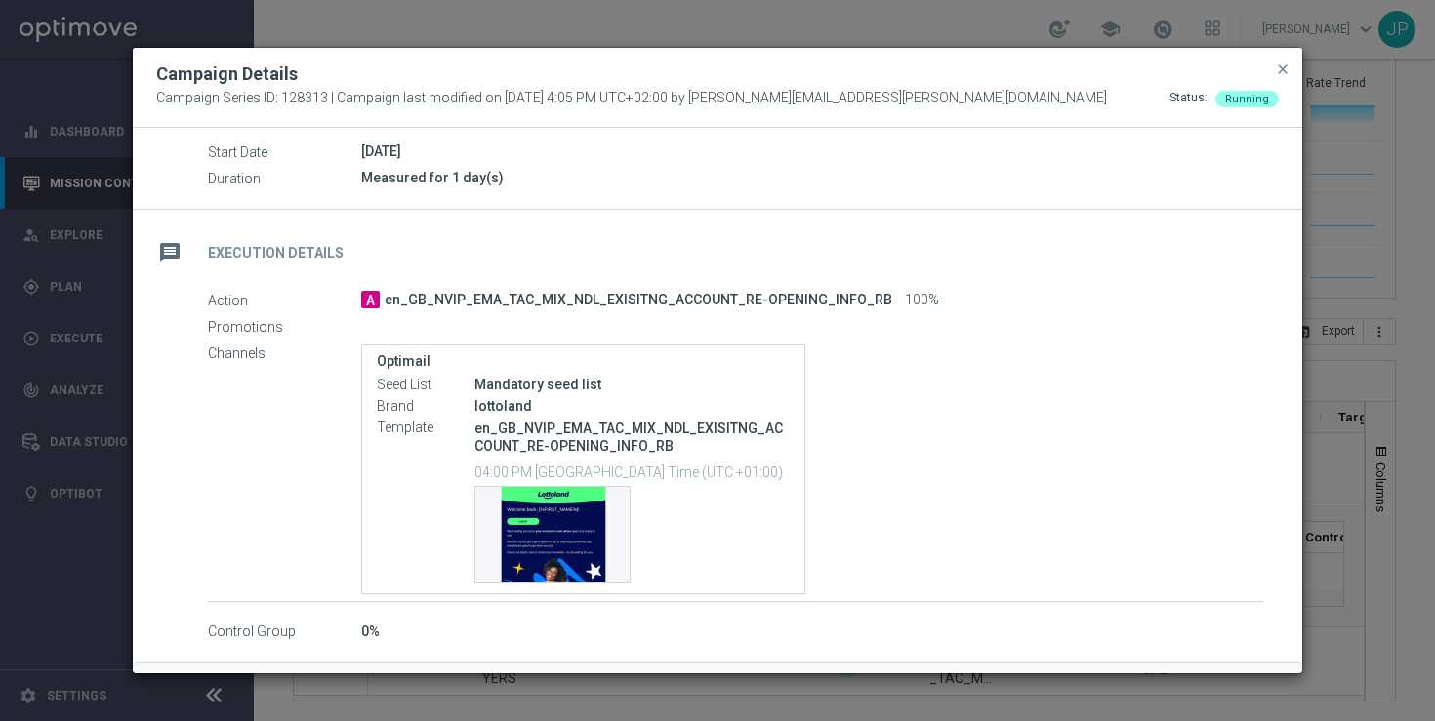
scroll to position [218, 0]
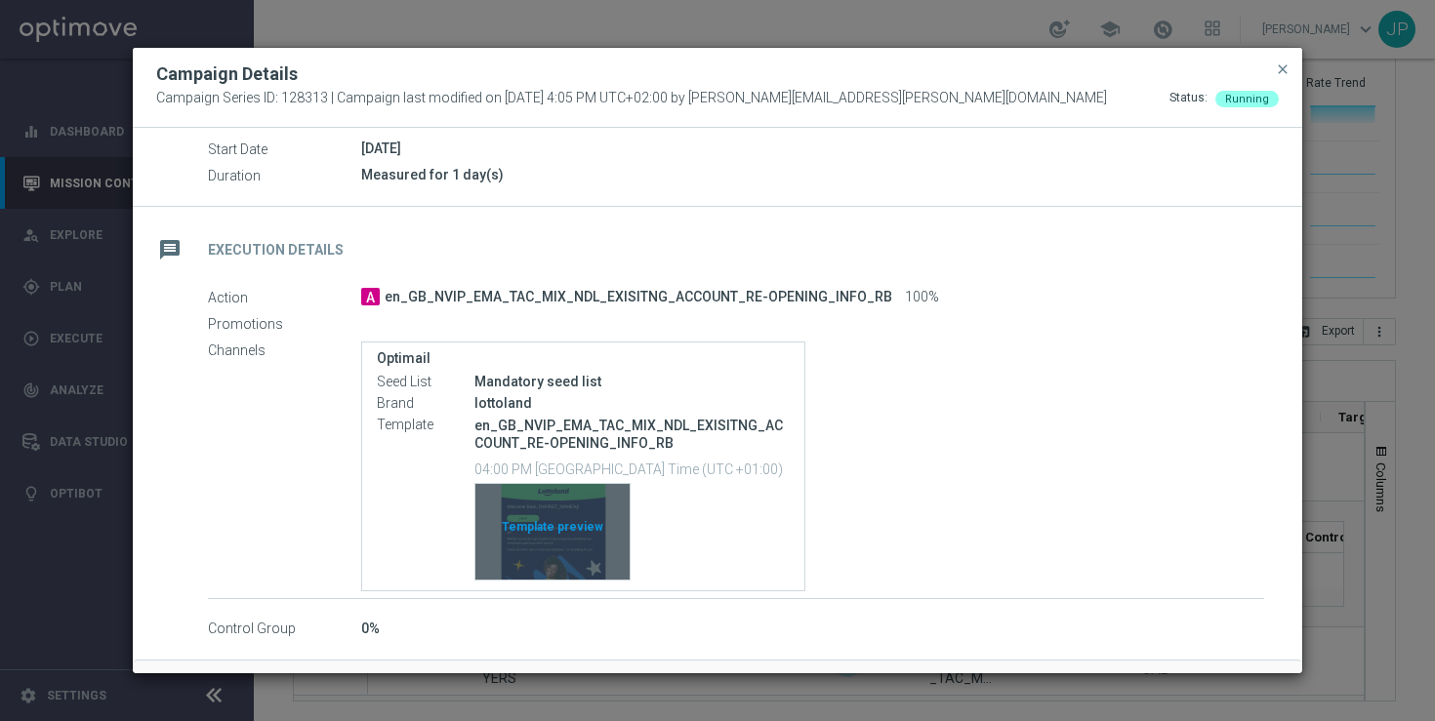
click at [540, 526] on div "Template preview" at bounding box center [552, 532] width 154 height 96
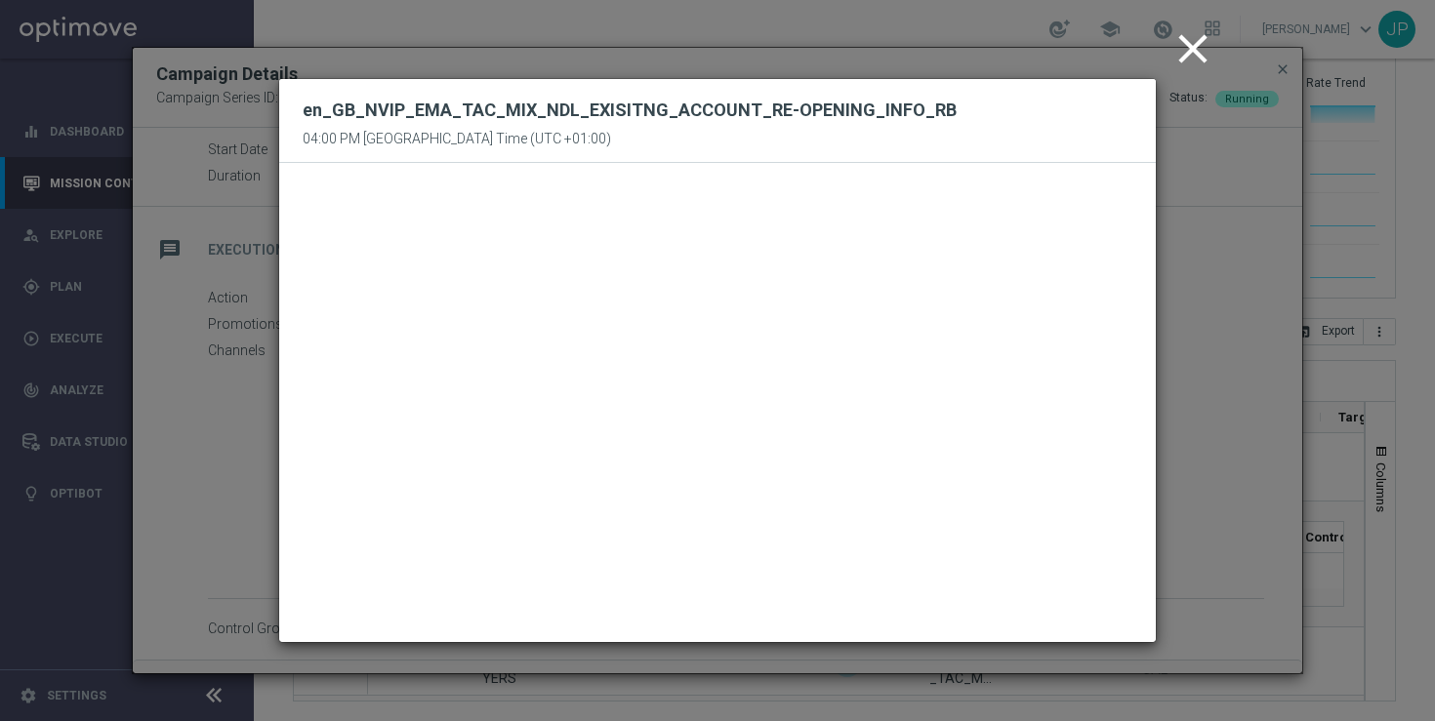
click at [1194, 49] on icon "close" at bounding box center [1192, 48] width 49 height 49
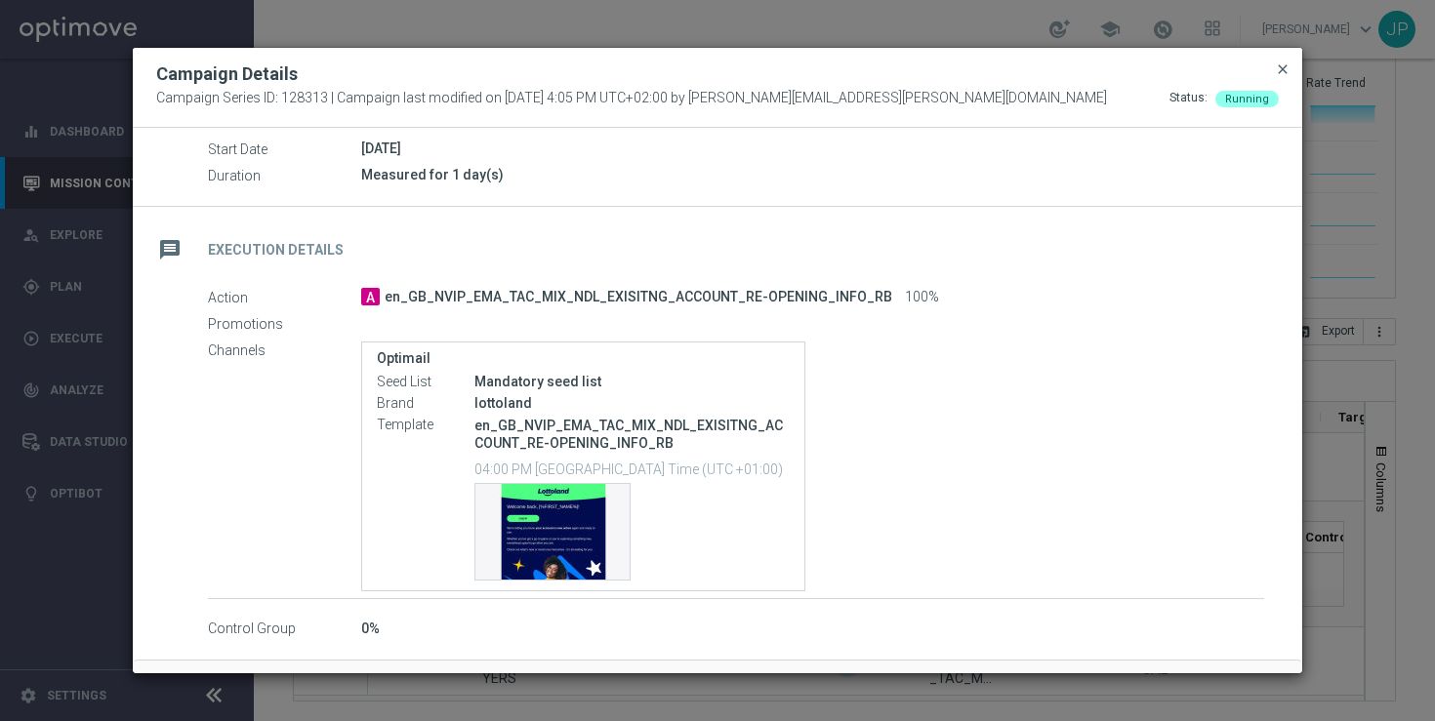
click at [1280, 73] on span "close" at bounding box center [1283, 69] width 16 height 16
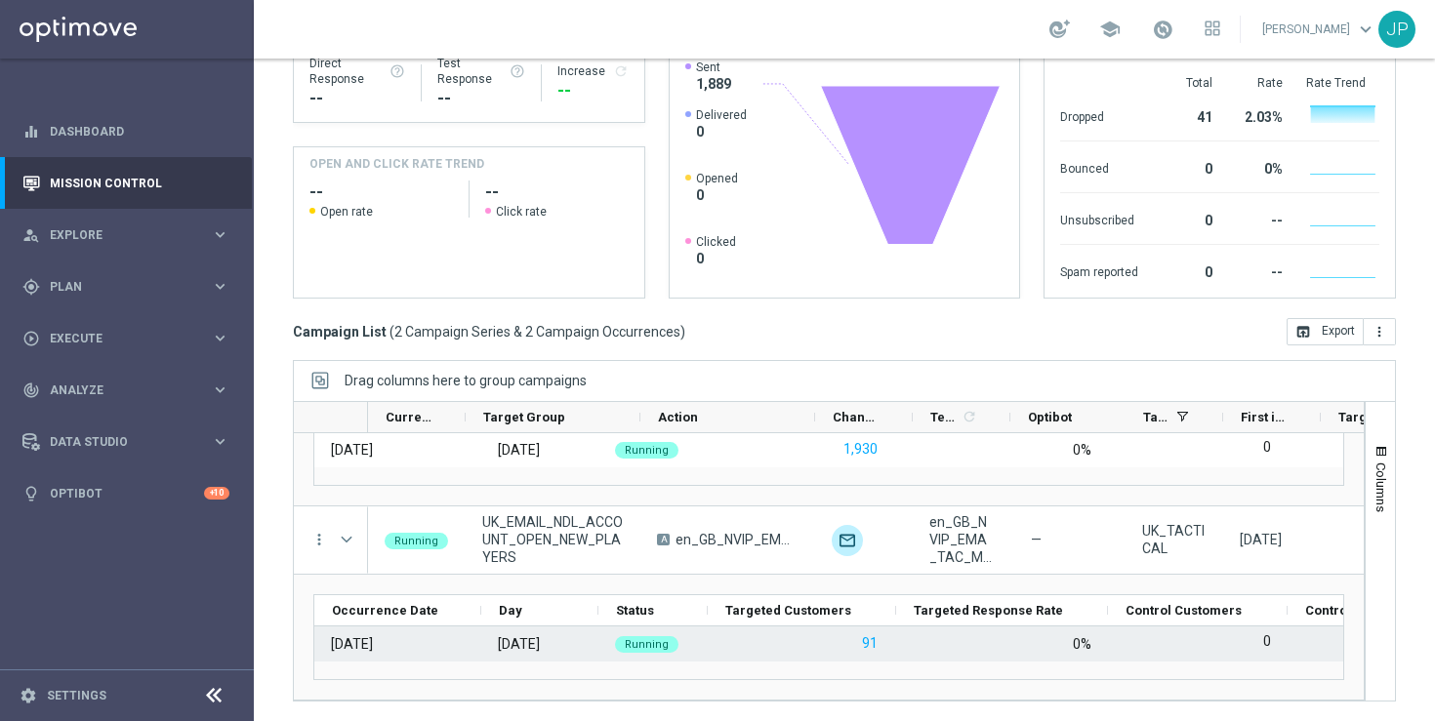
scroll to position [0, 0]
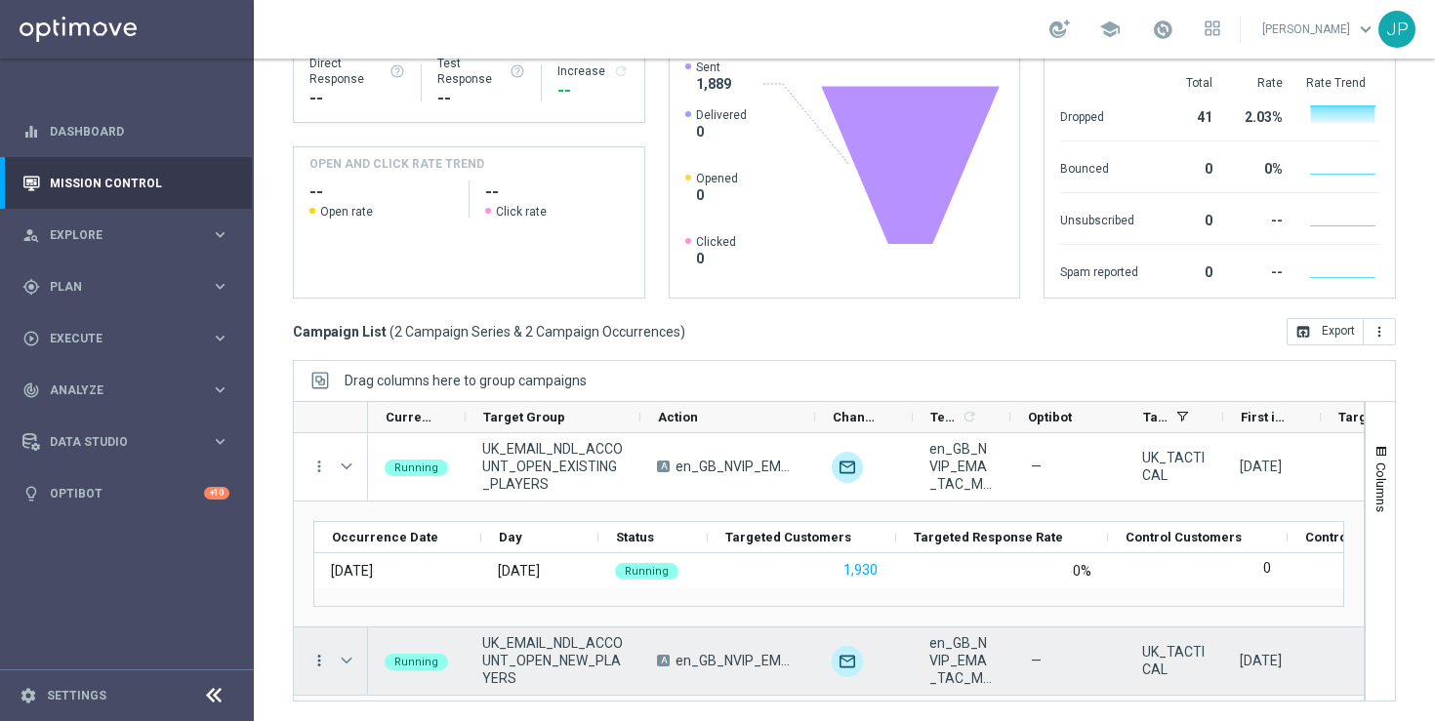
click at [315, 654] on icon "more_vert" at bounding box center [319, 661] width 18 height 18
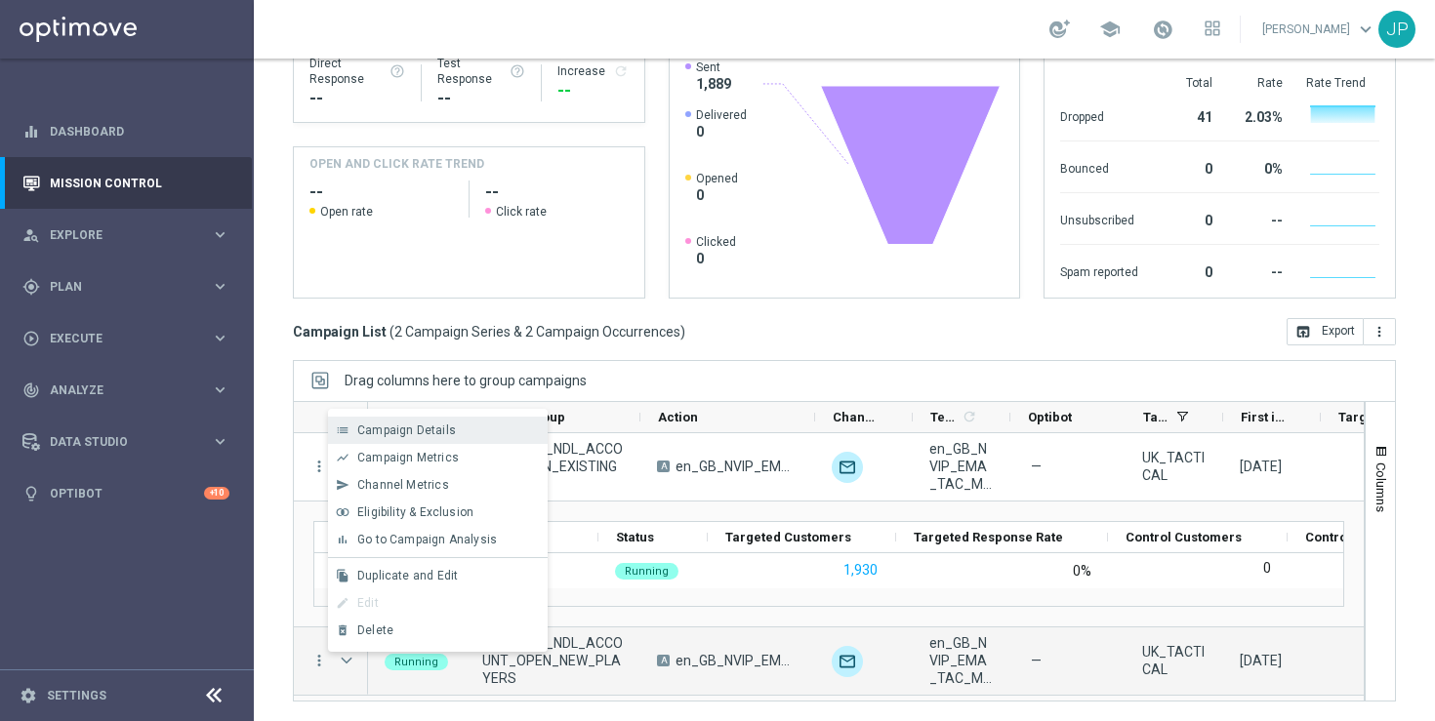
click at [438, 434] on span "Campaign Details" at bounding box center [406, 431] width 99 height 14
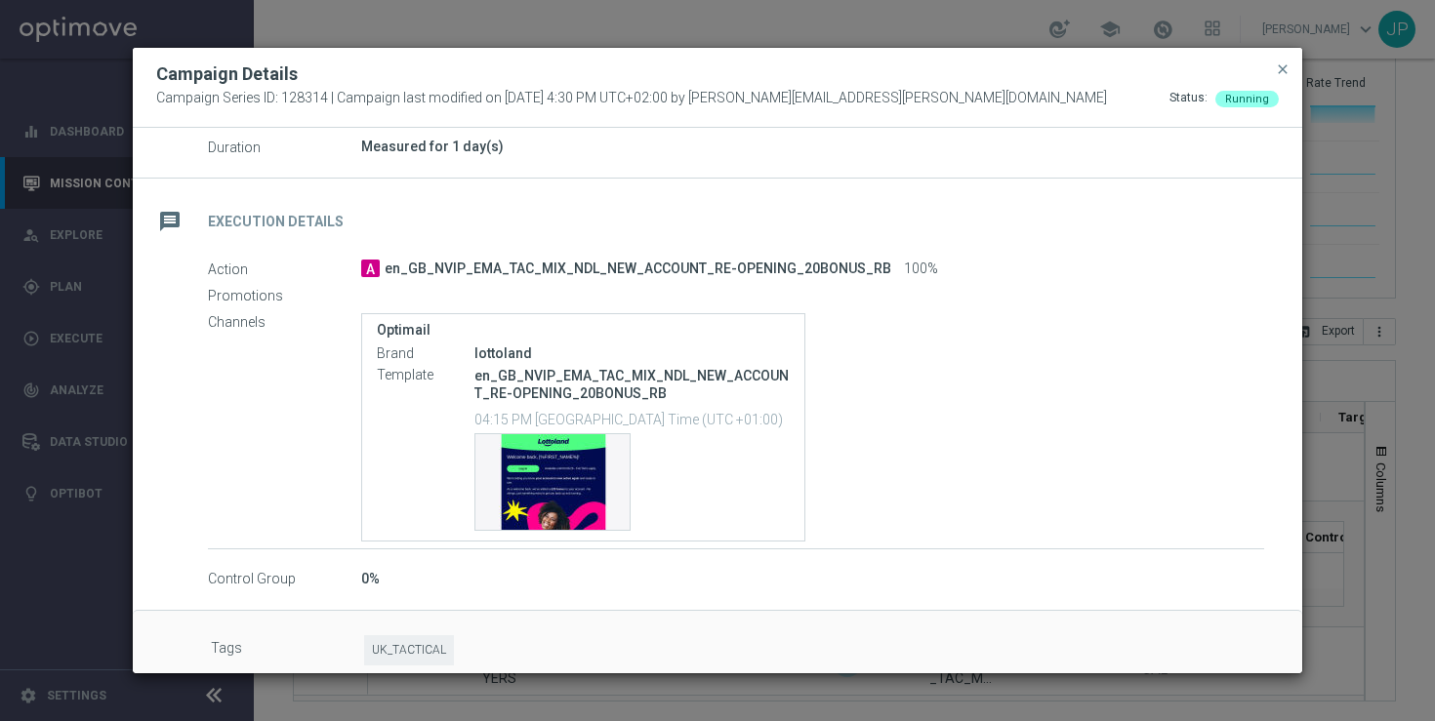
scroll to position [266, 0]
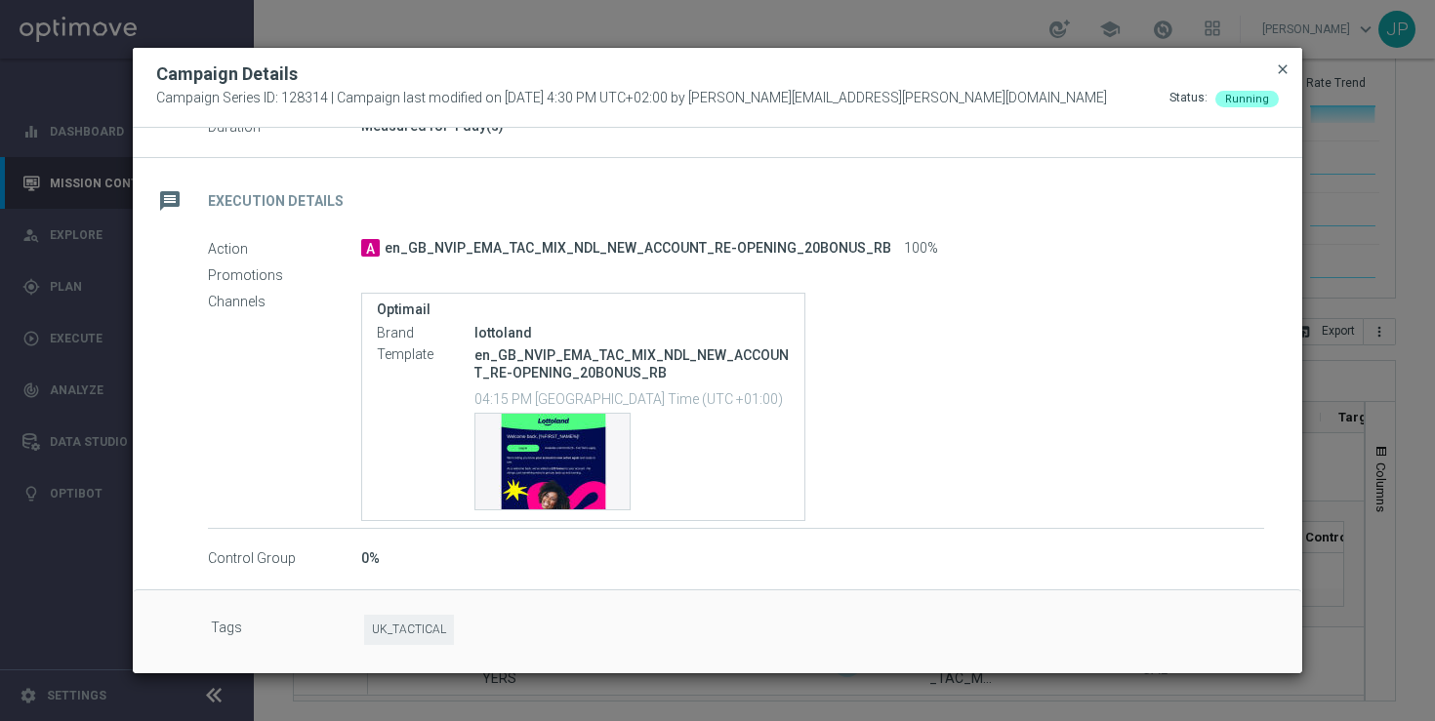
click at [1284, 66] on span "close" at bounding box center [1283, 69] width 16 height 16
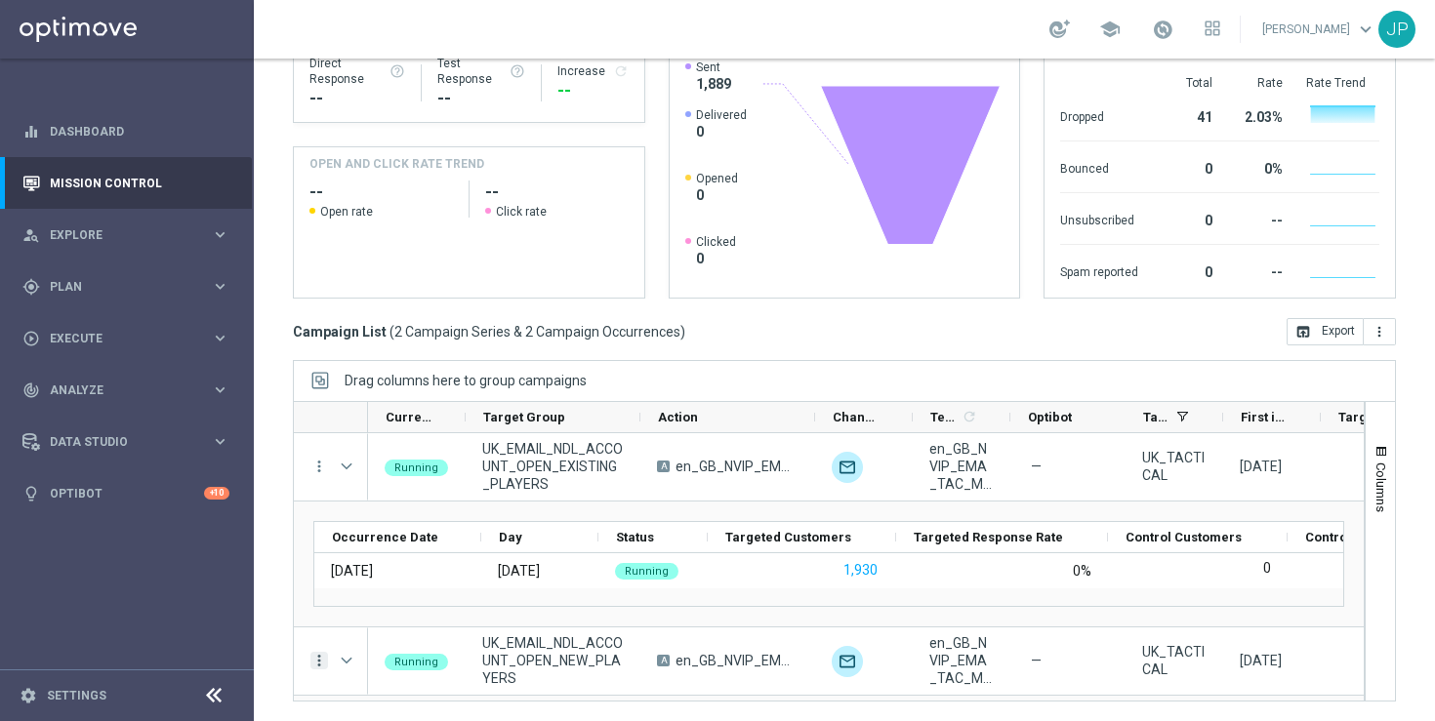
click at [310, 660] on icon "more_vert" at bounding box center [319, 661] width 18 height 18
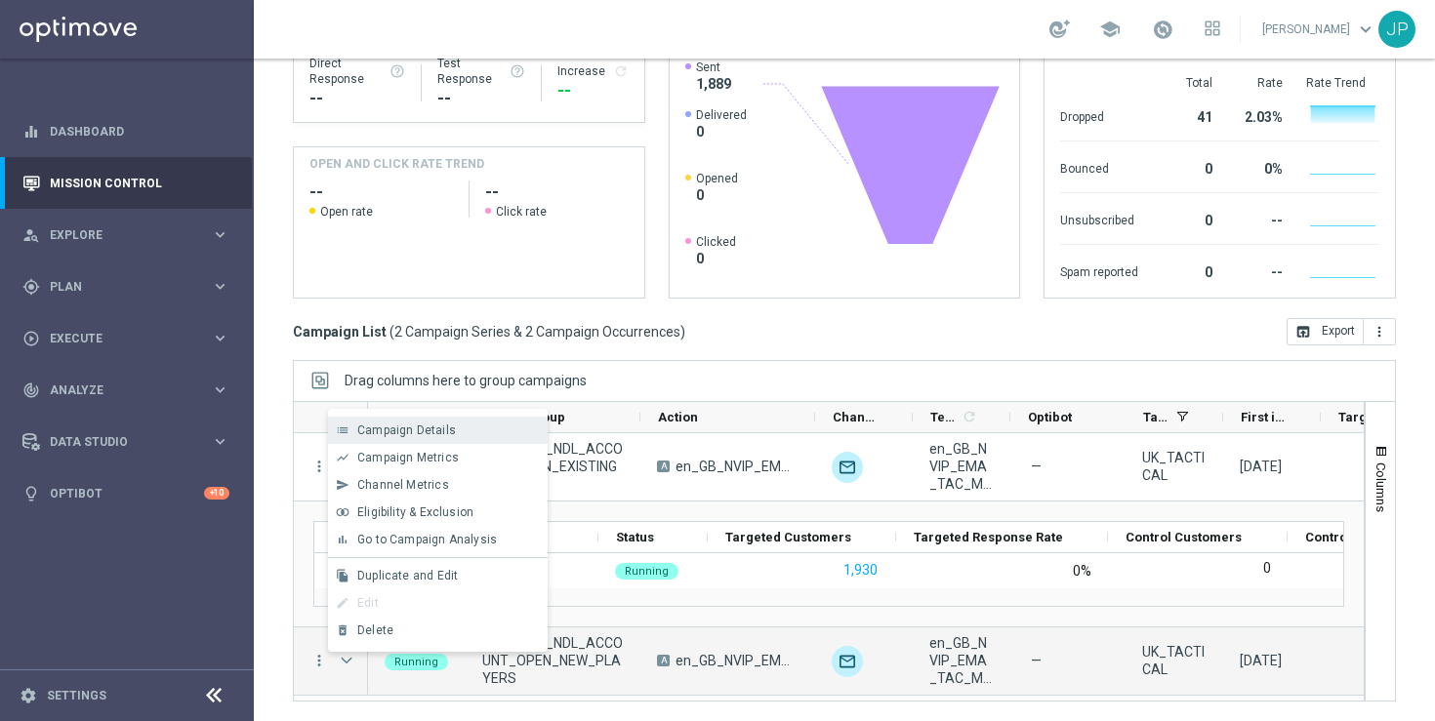
click at [478, 432] on div "Campaign Details" at bounding box center [448, 431] width 182 height 14
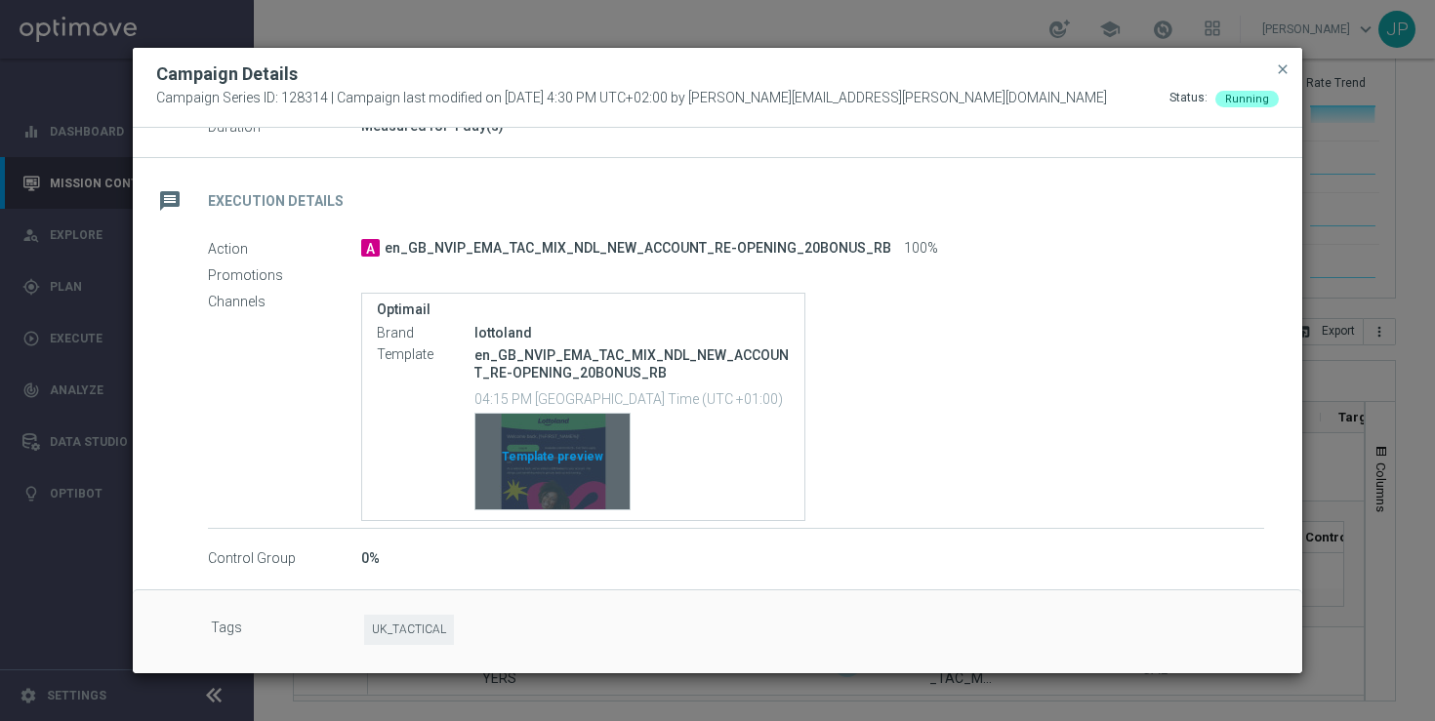
click at [566, 443] on div "Template preview" at bounding box center [552, 462] width 154 height 96
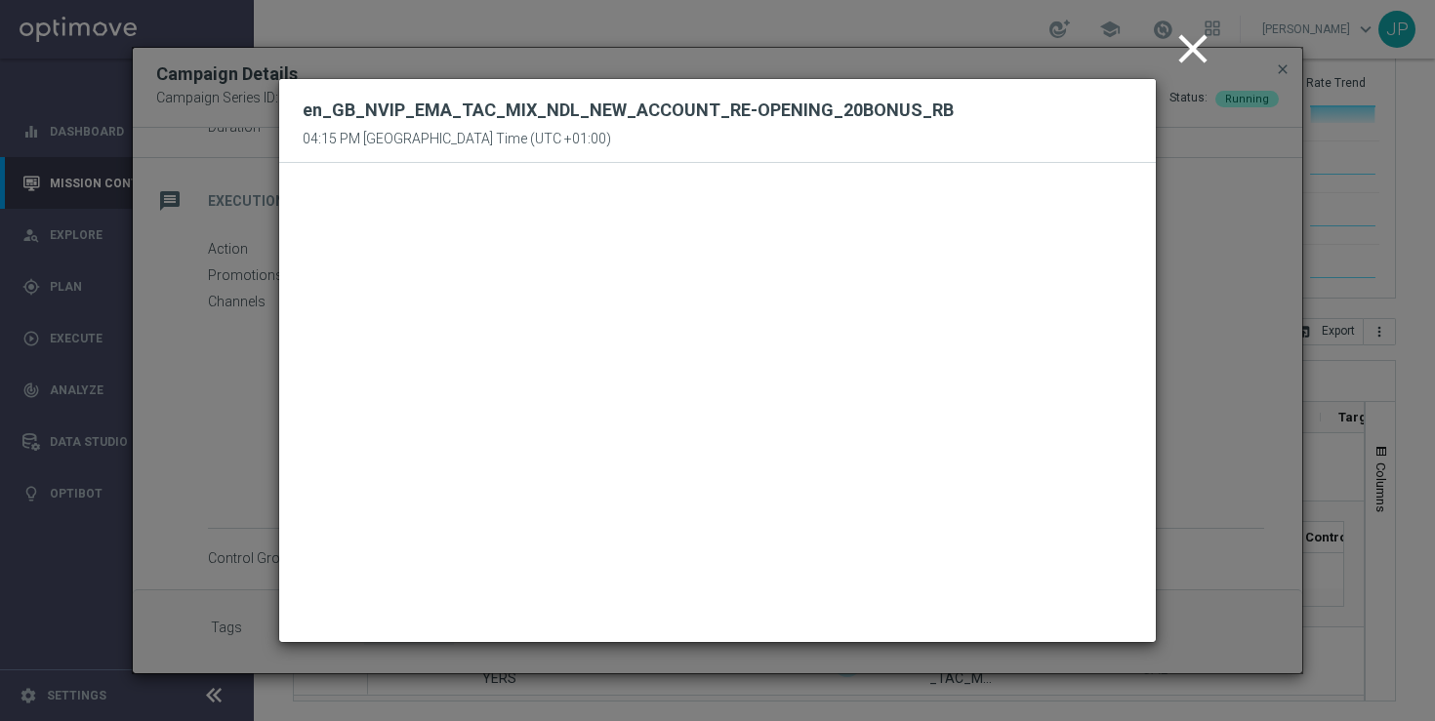
click at [1191, 42] on icon "close" at bounding box center [1192, 48] width 49 height 49
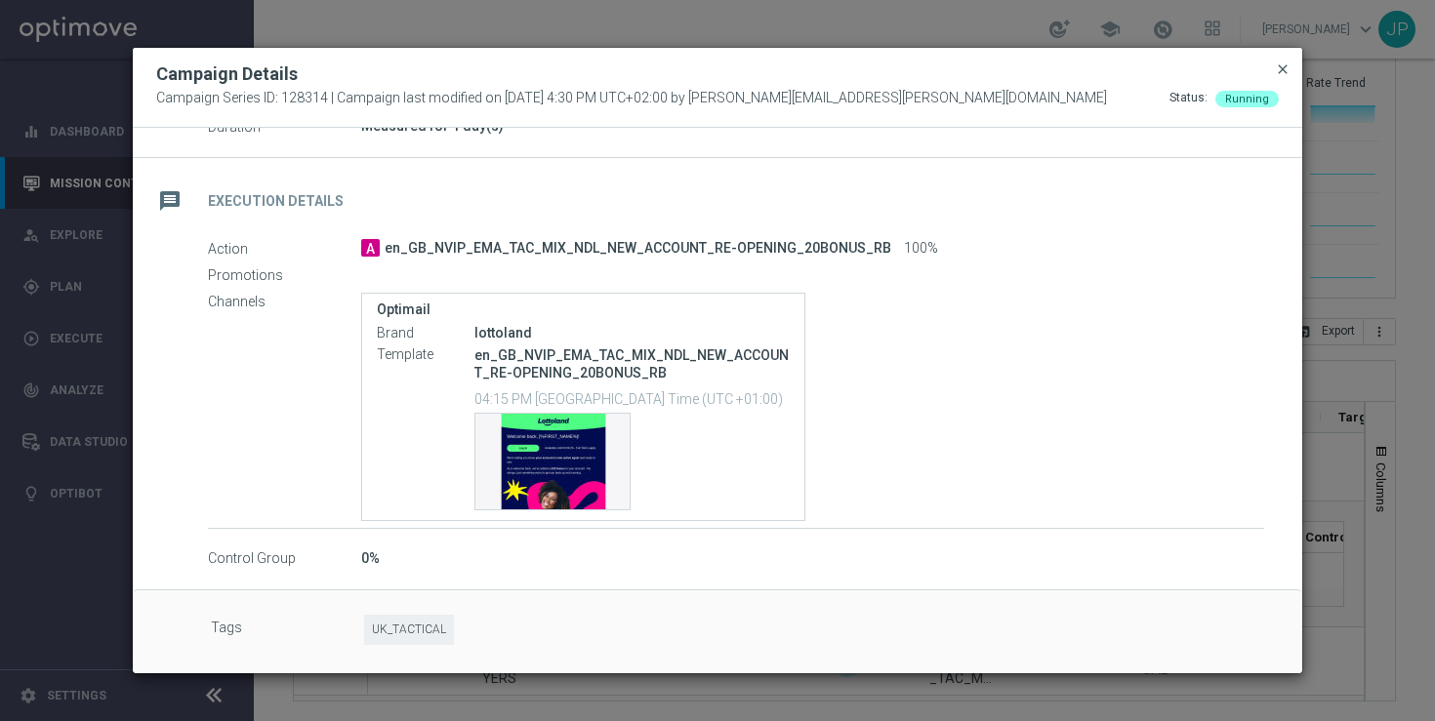
click at [1283, 70] on span "close" at bounding box center [1283, 69] width 16 height 16
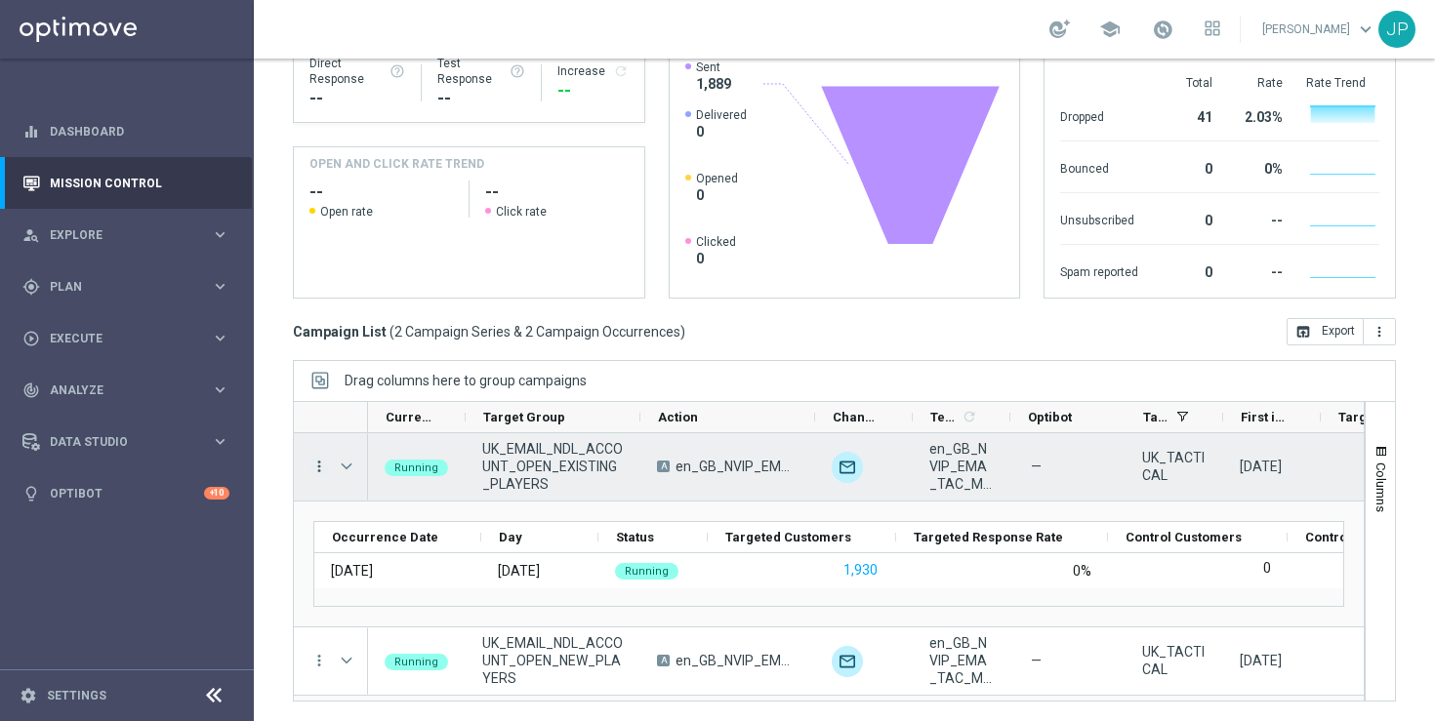
click at [323, 465] on icon "more_vert" at bounding box center [319, 467] width 18 height 18
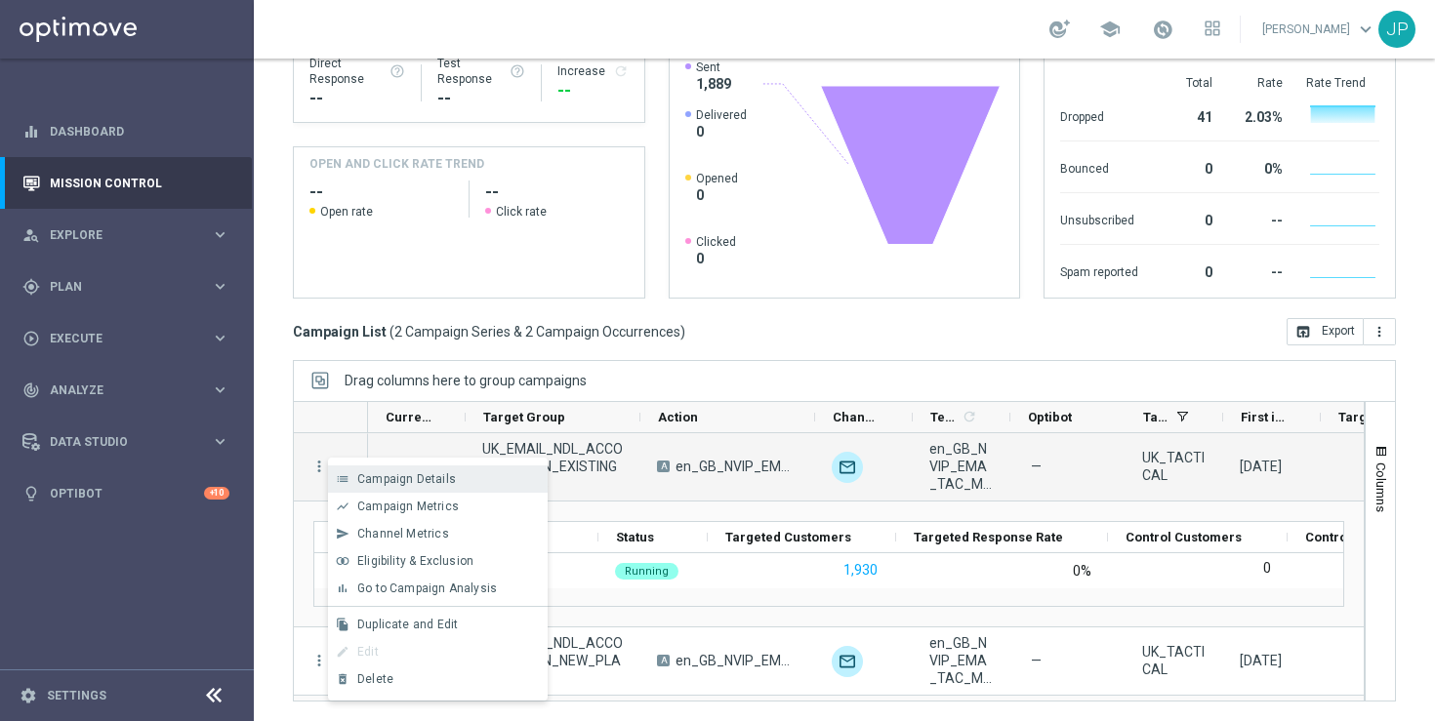
click at [404, 476] on span "Campaign Details" at bounding box center [406, 479] width 99 height 14
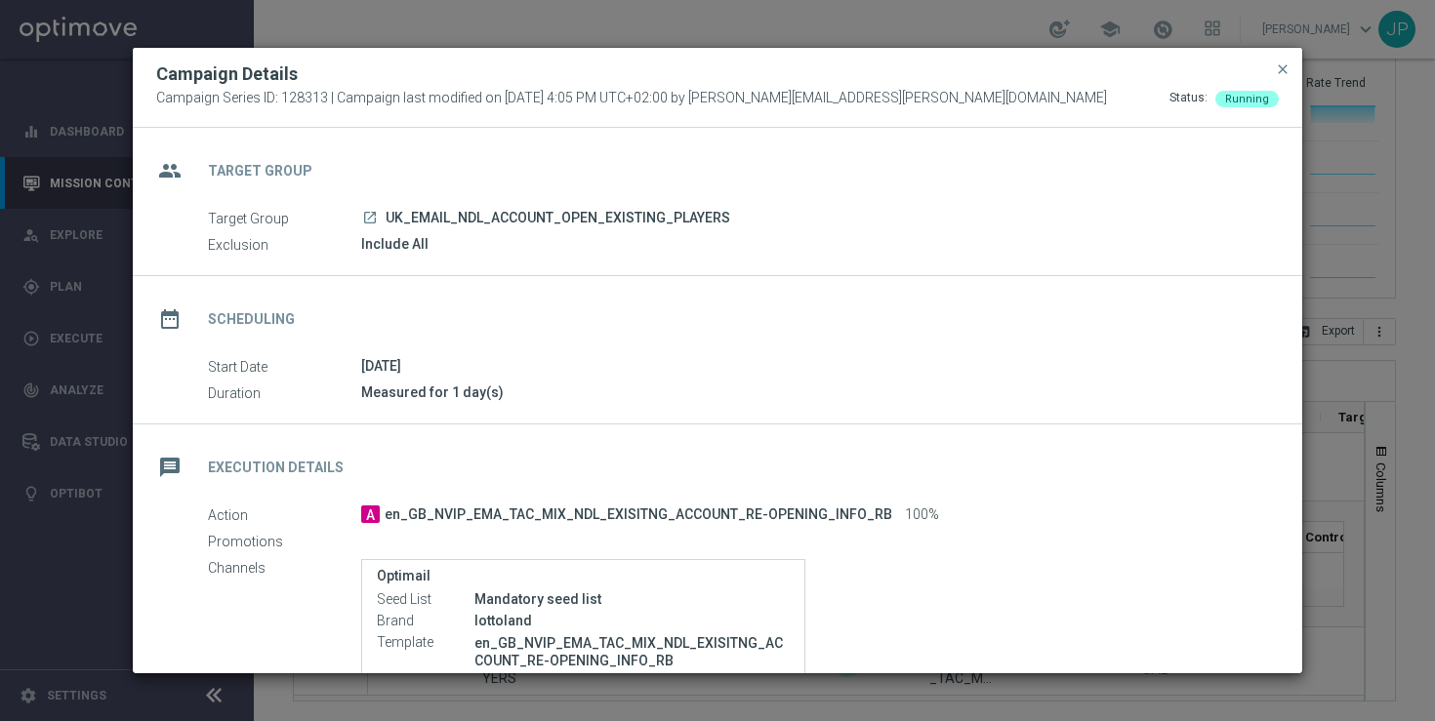
scroll to position [288, 0]
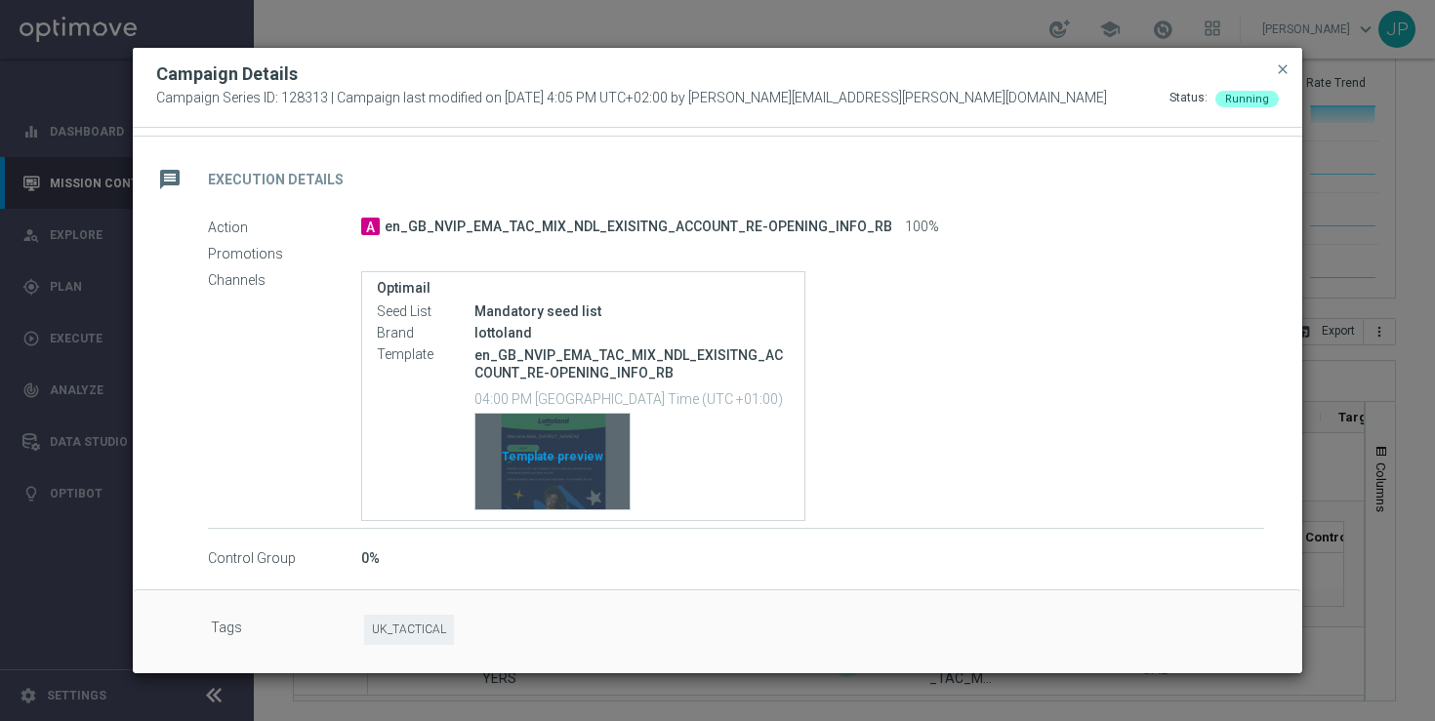
click at [573, 462] on div "Template preview" at bounding box center [552, 462] width 154 height 96
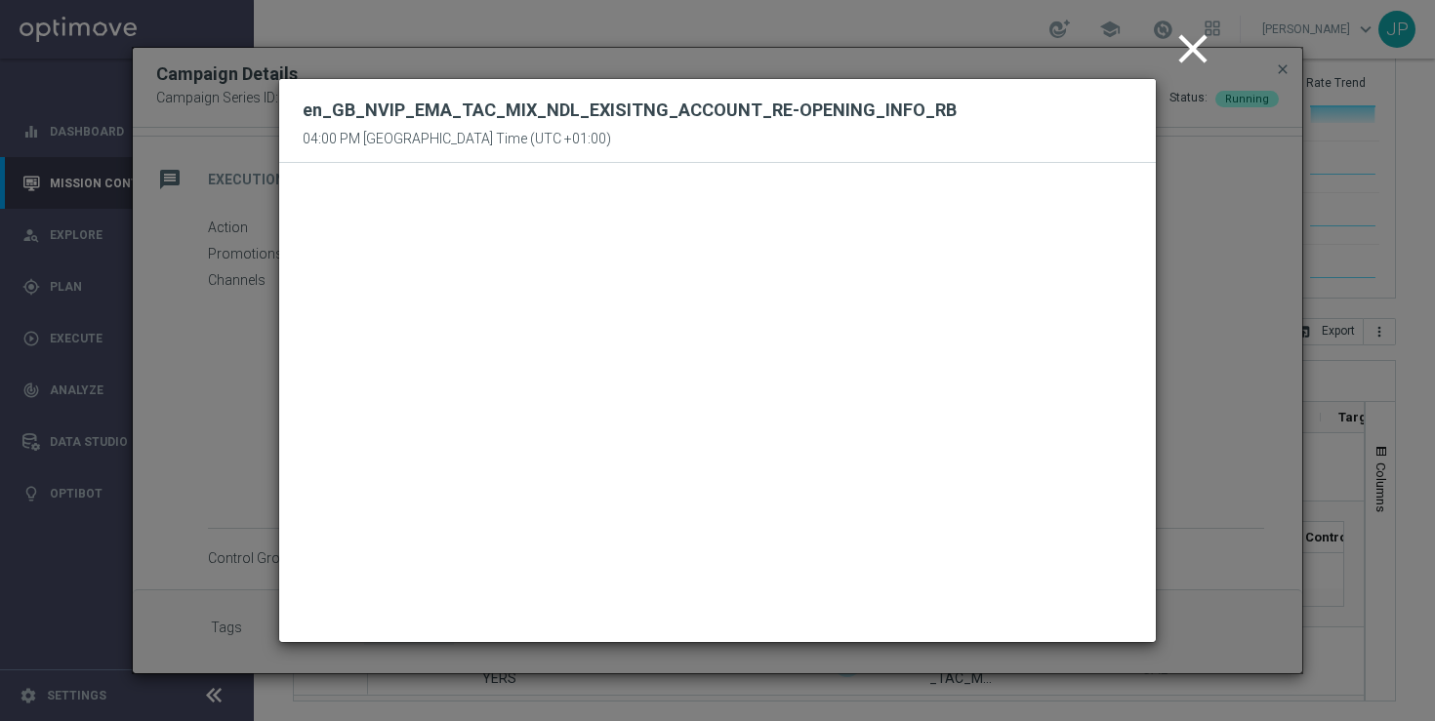
click at [1189, 50] on icon "close" at bounding box center [1192, 48] width 49 height 49
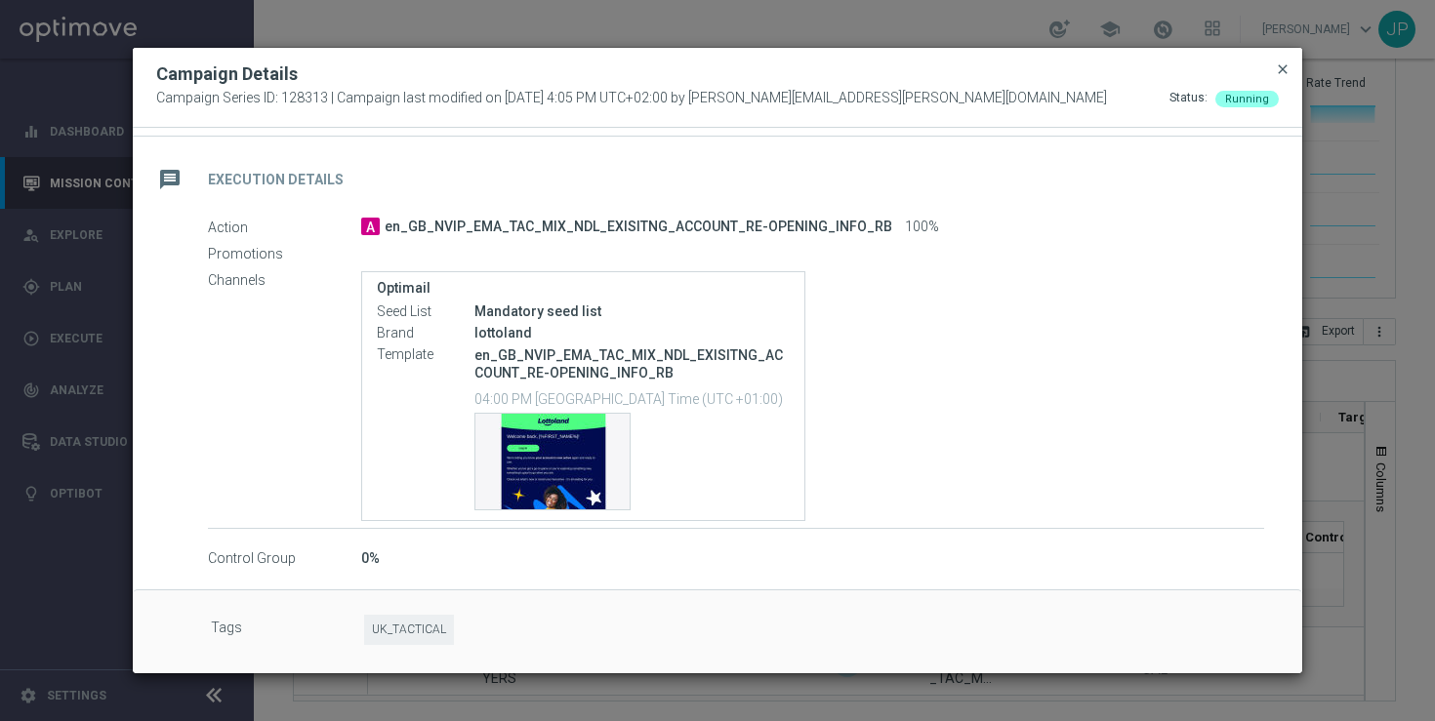
click at [1279, 69] on span "close" at bounding box center [1283, 69] width 16 height 16
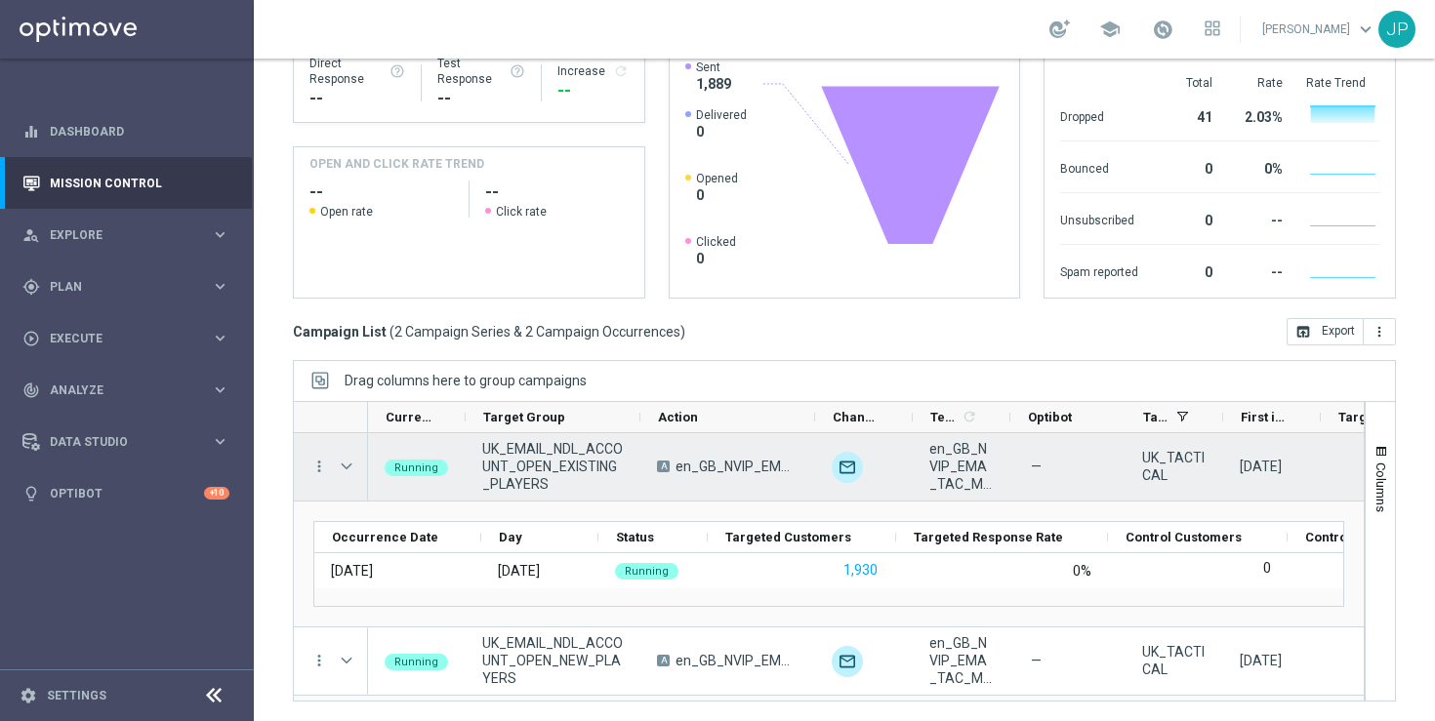
scroll to position [121, 0]
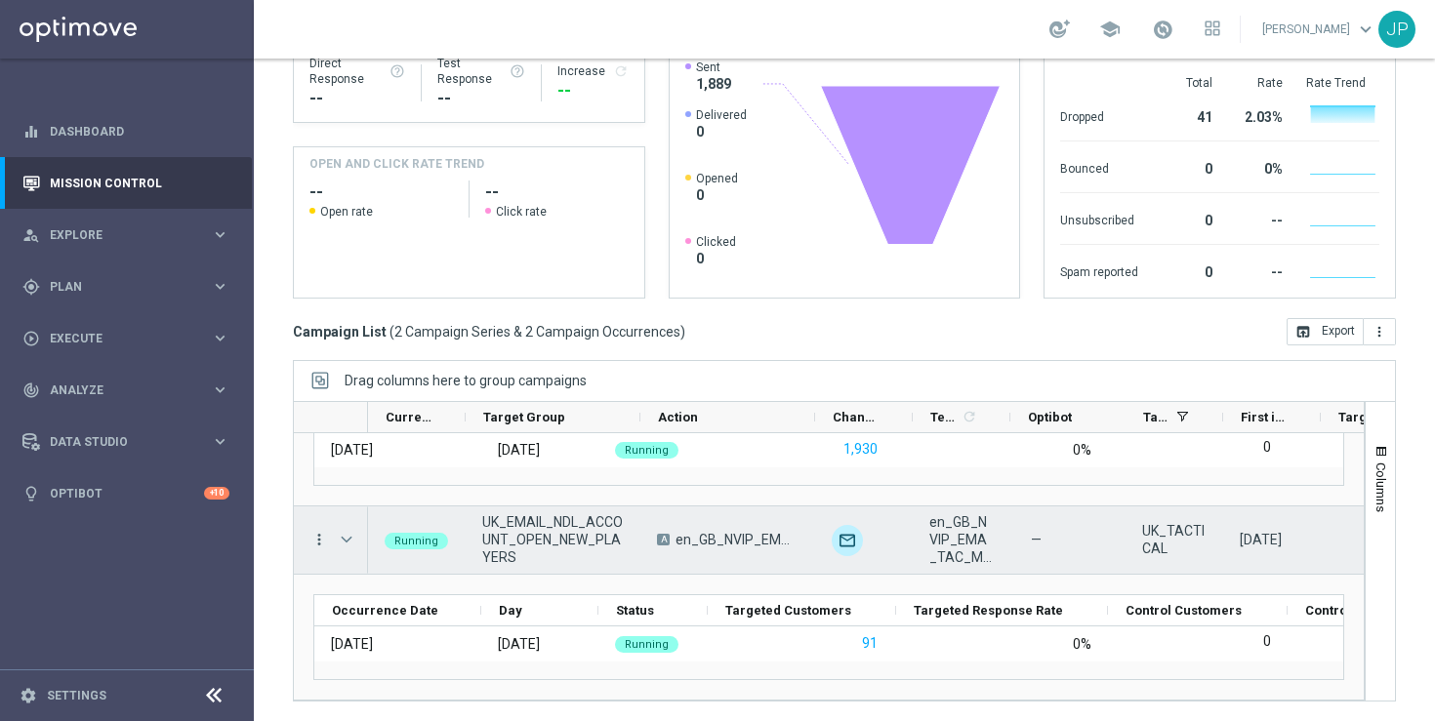
click at [317, 536] on icon "more_vert" at bounding box center [319, 540] width 18 height 18
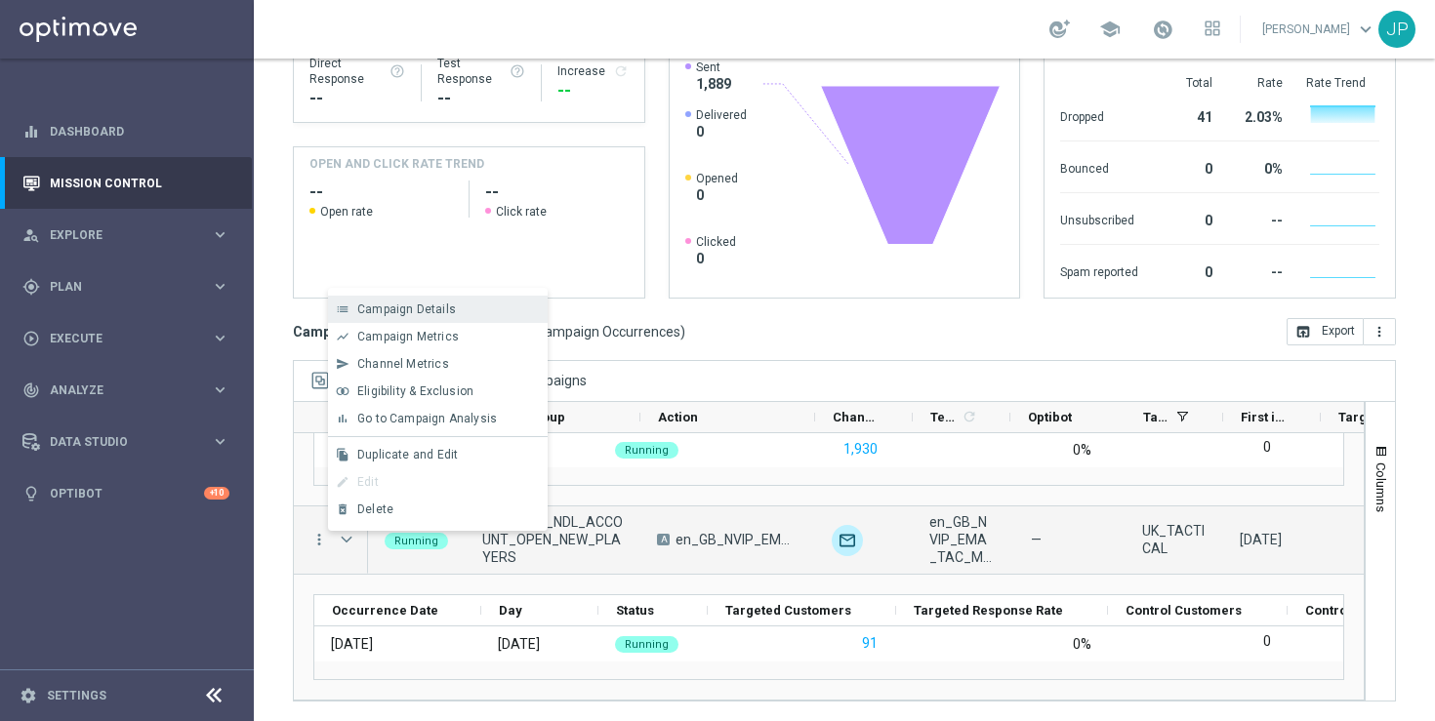
click at [452, 305] on div "Campaign Details" at bounding box center [448, 310] width 182 height 14
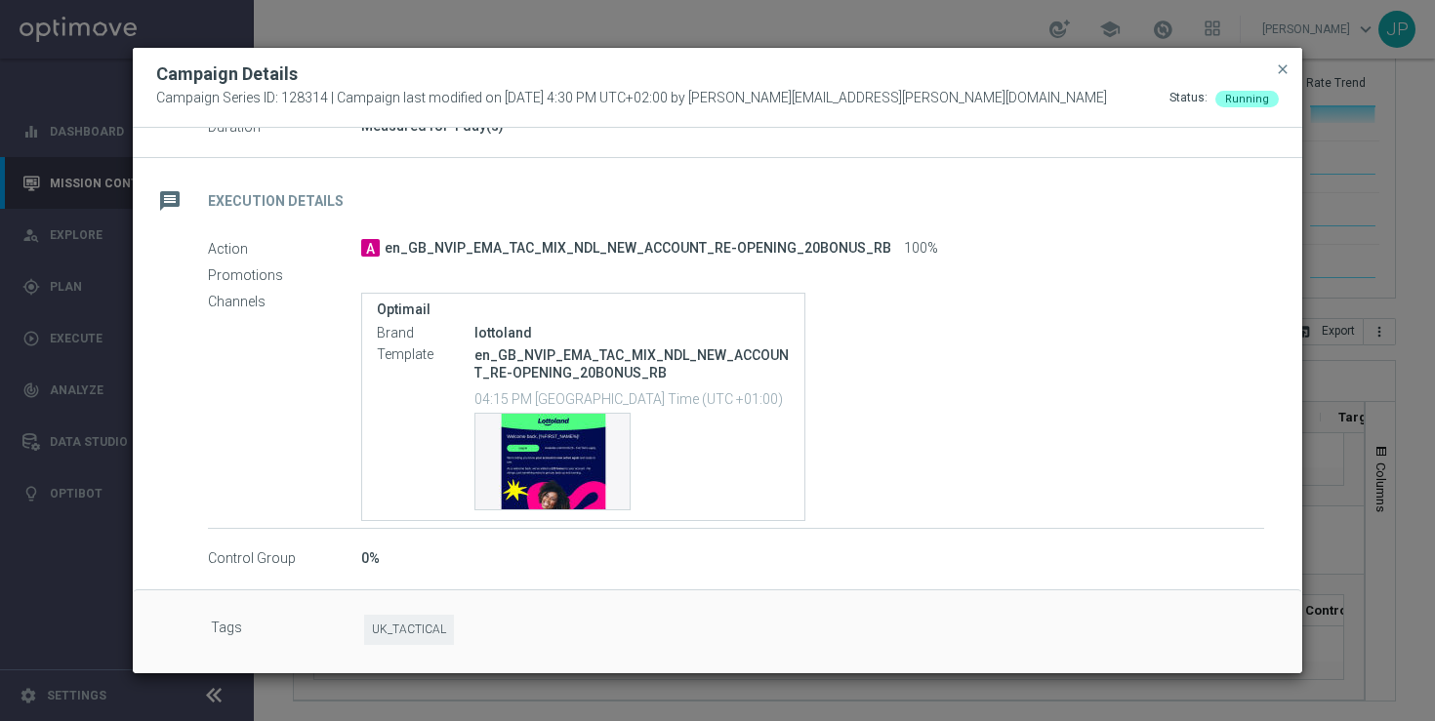
scroll to position [0, 0]
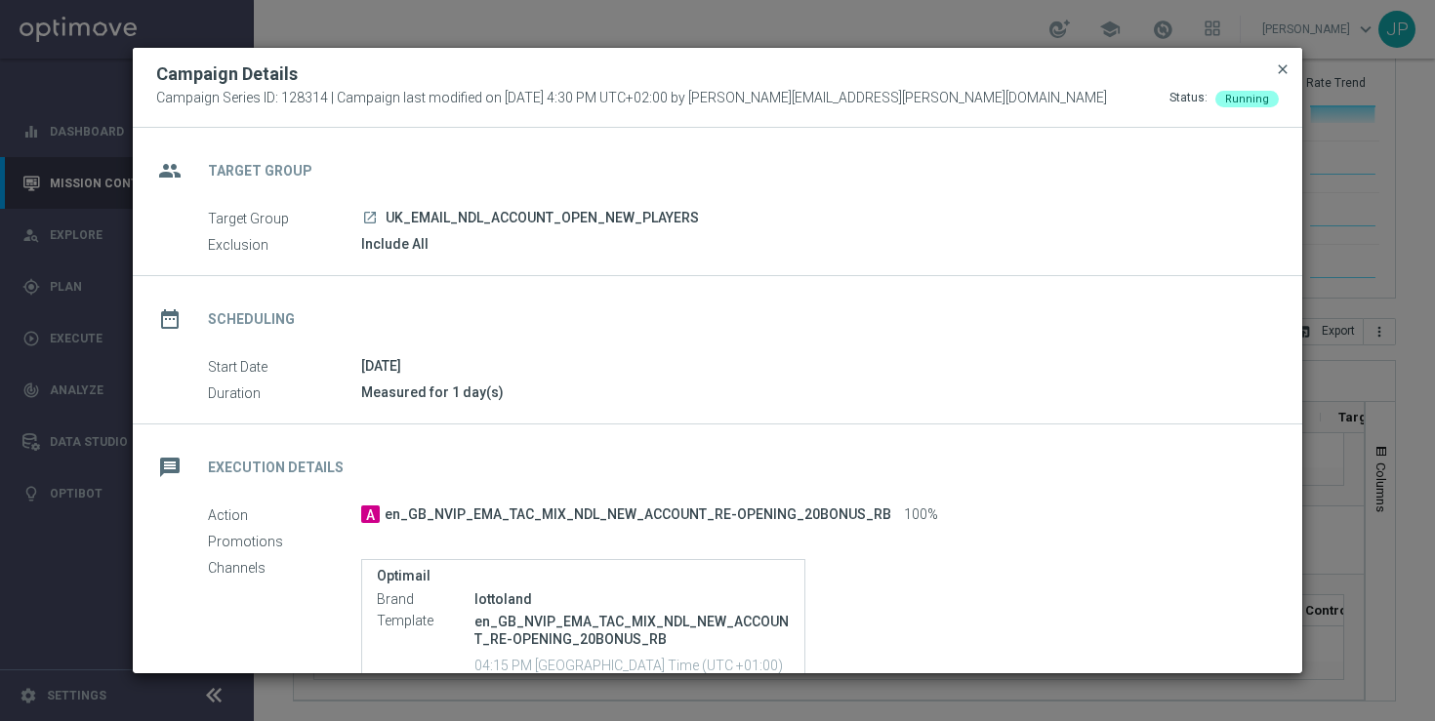
click at [1282, 67] on span "close" at bounding box center [1283, 69] width 16 height 16
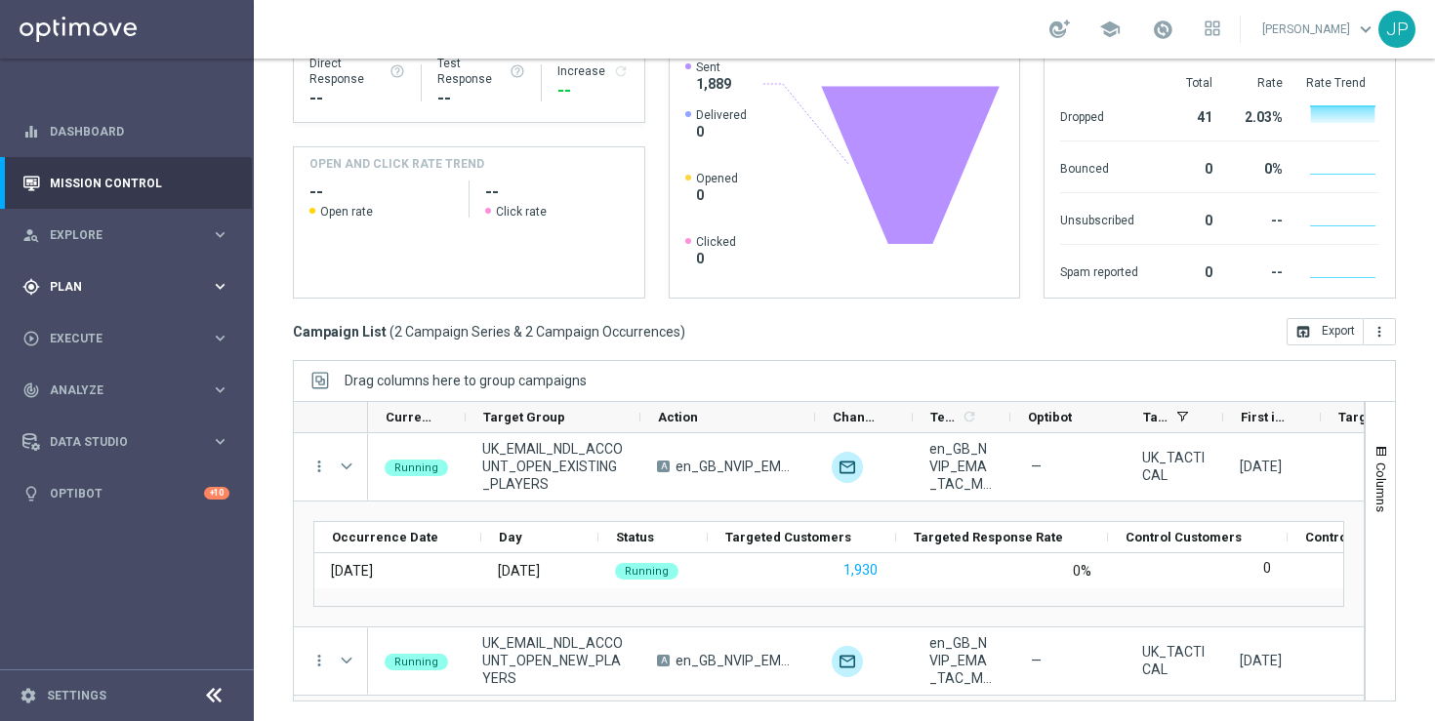
click at [124, 289] on span "Plan" at bounding box center [130, 287] width 161 height 12
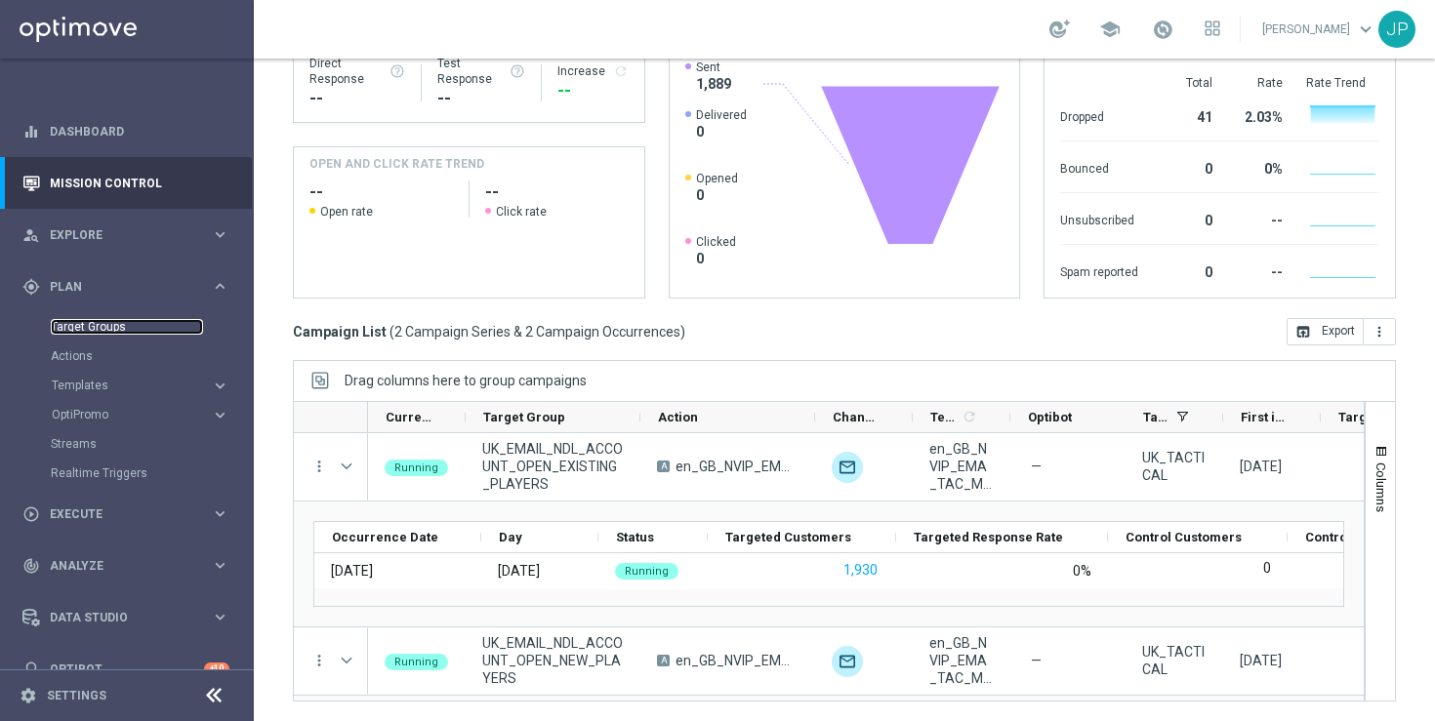
click at [112, 331] on link "Target Groups" at bounding box center [127, 327] width 152 height 16
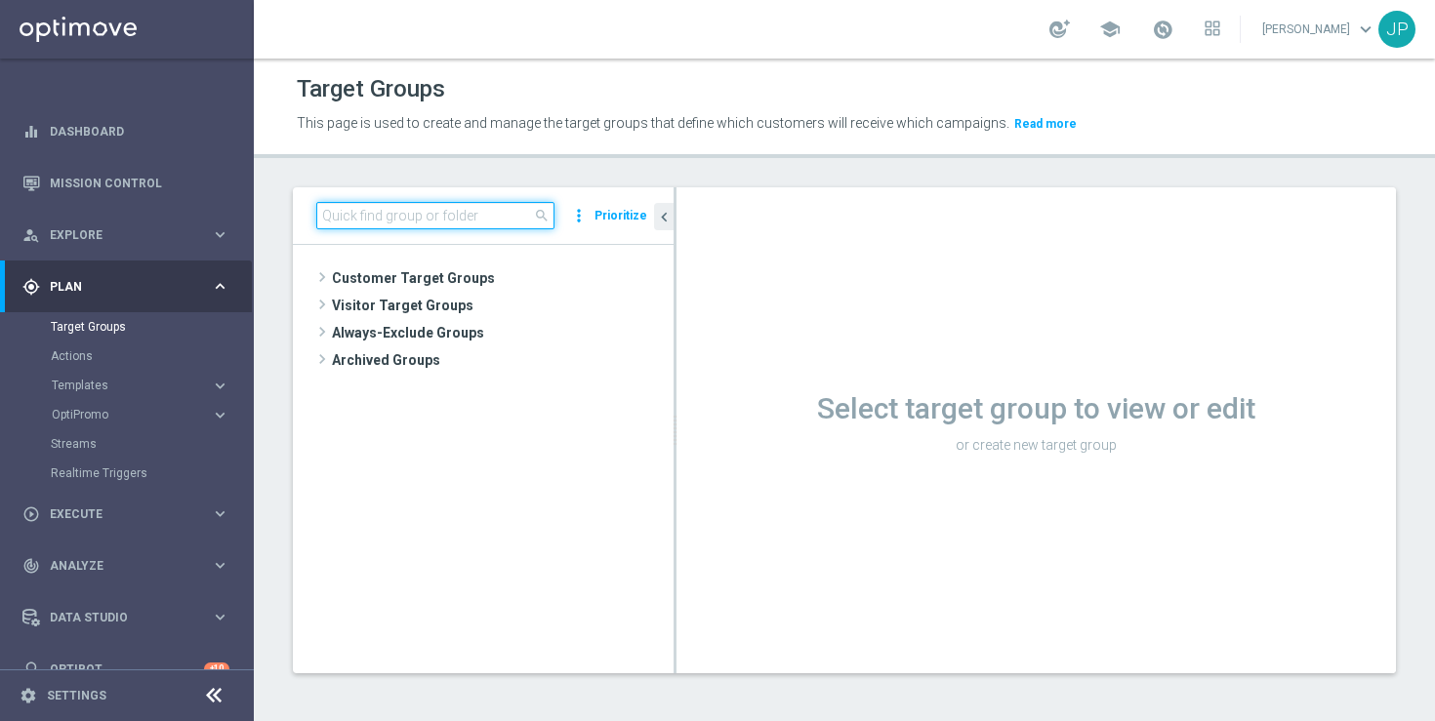
click at [391, 209] on input at bounding box center [435, 215] width 238 height 27
paste input "UK_EMAIL_UK APP SURVEY_ALL | Active in the last 30 days"
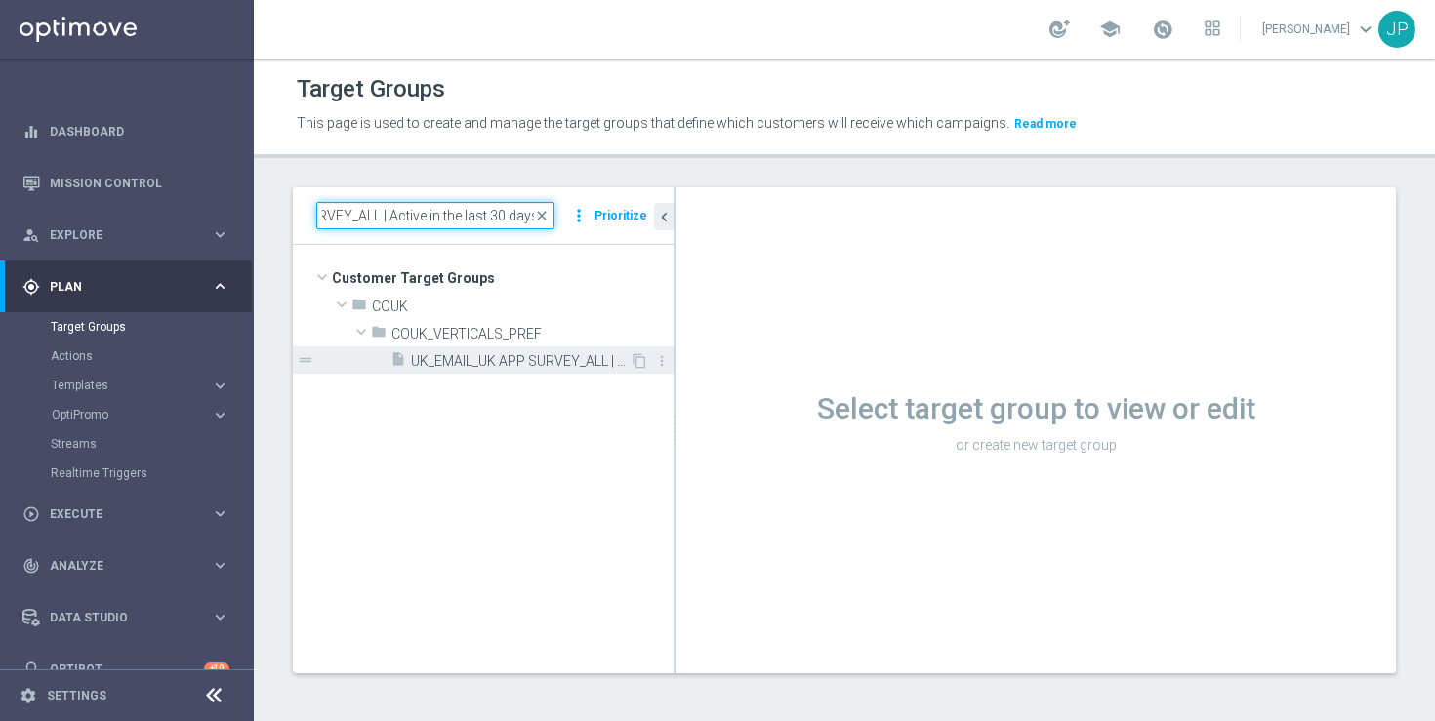
type input "UK_EMAIL_UK APP SURVEY_ALL | Active in the last 30 days"
click at [557, 363] on span "UK_EMAIL_UK APP SURVEY_ALL | Active in the last 30 days" at bounding box center [520, 361] width 219 height 17
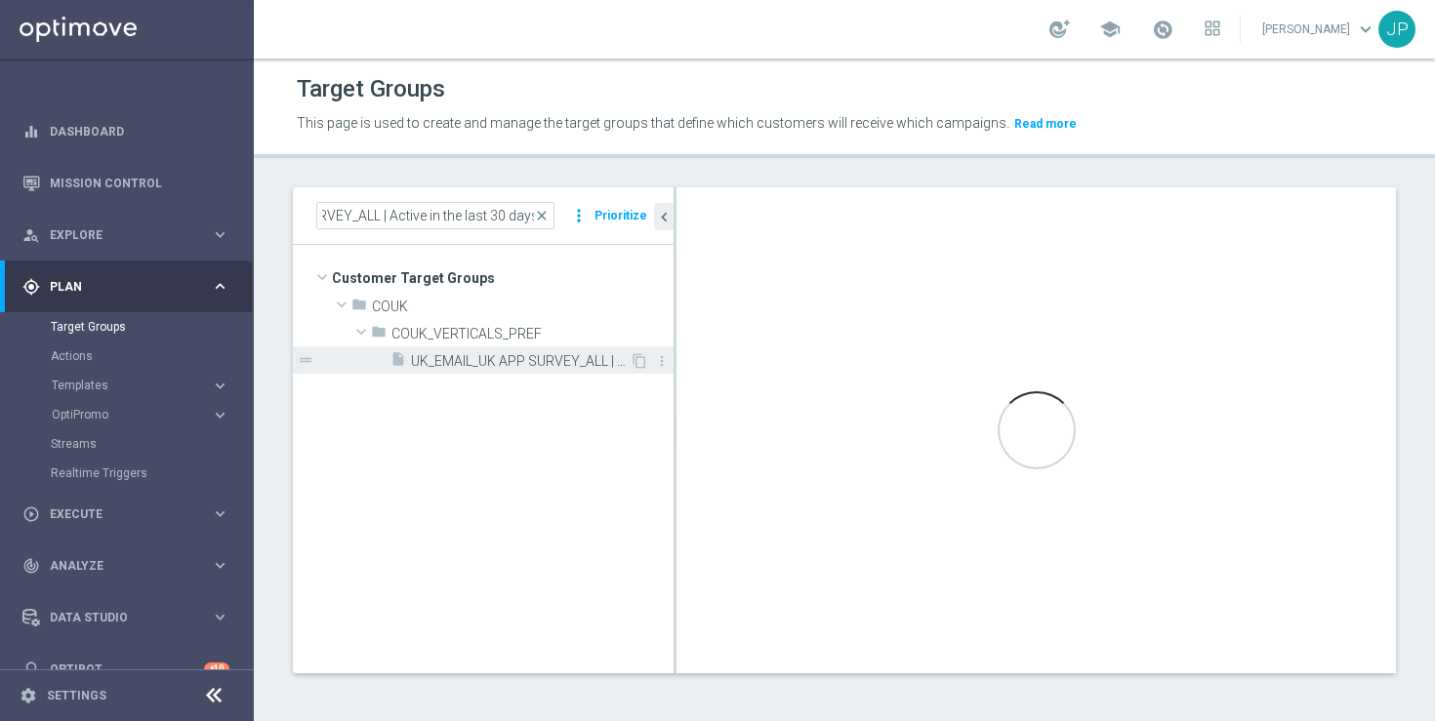
scroll to position [0, 0]
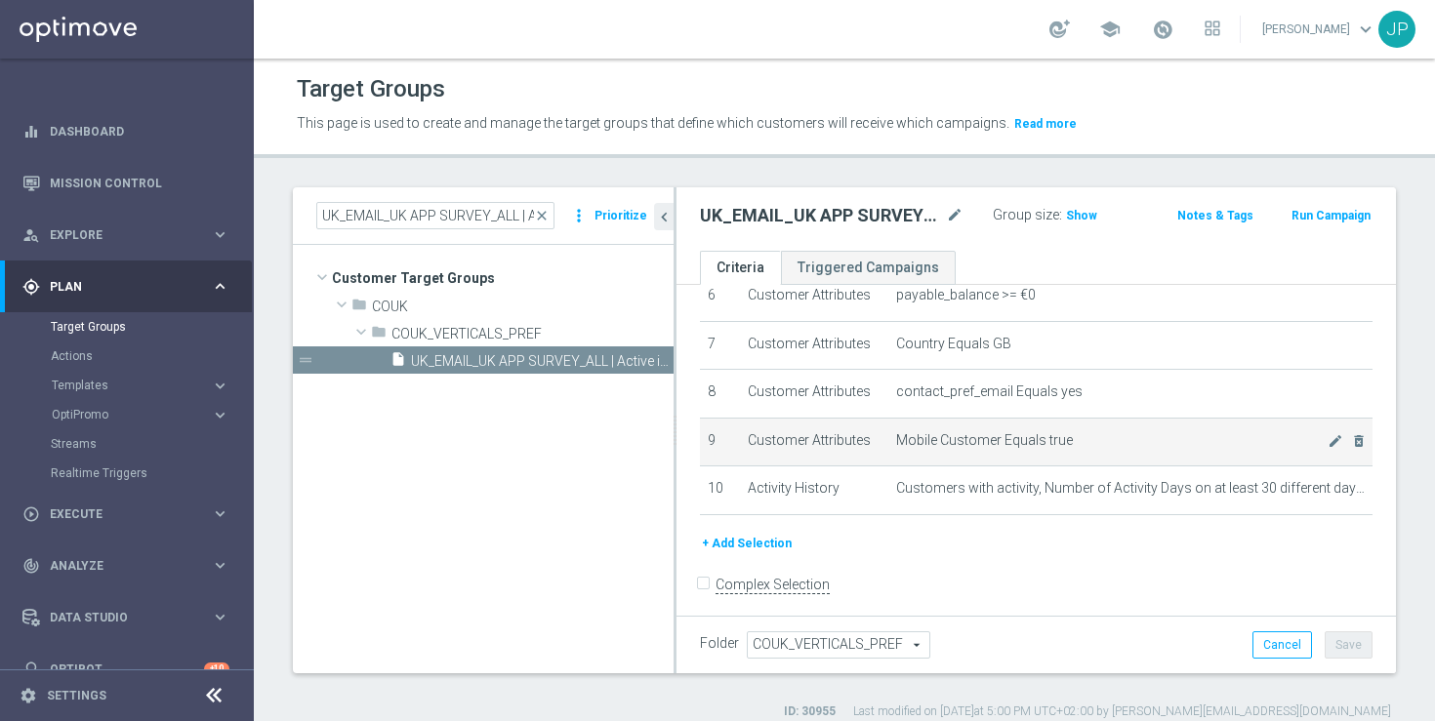
scroll to position [332, 0]
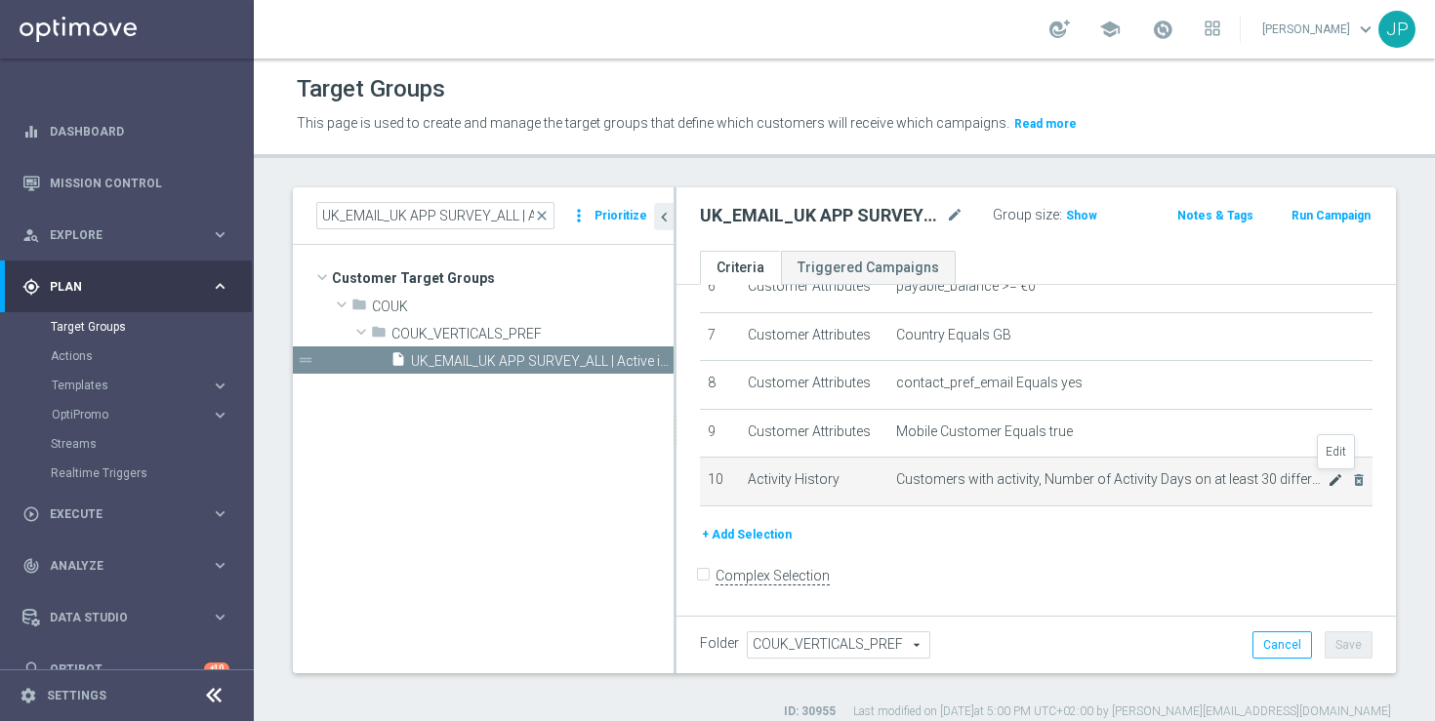
click at [1331, 480] on icon "mode_edit" at bounding box center [1335, 480] width 16 height 16
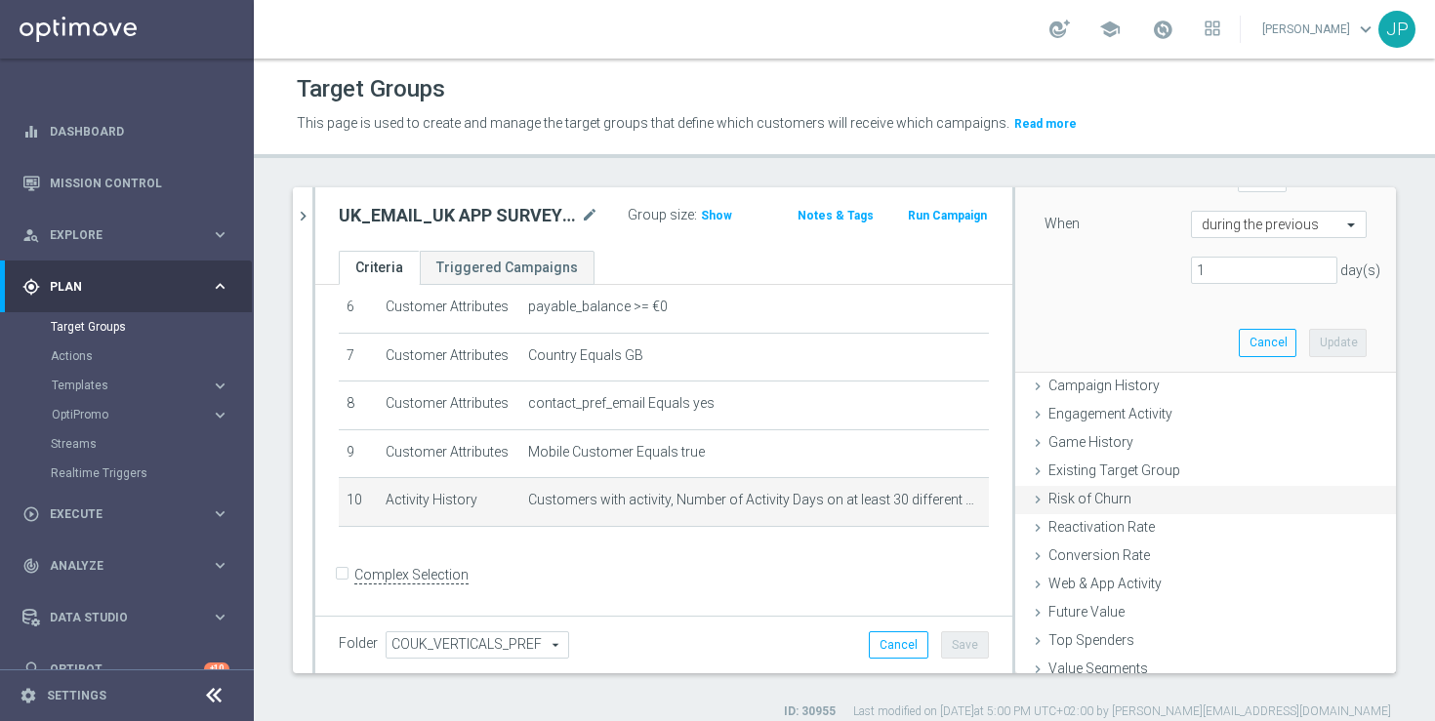
scroll to position [405, 0]
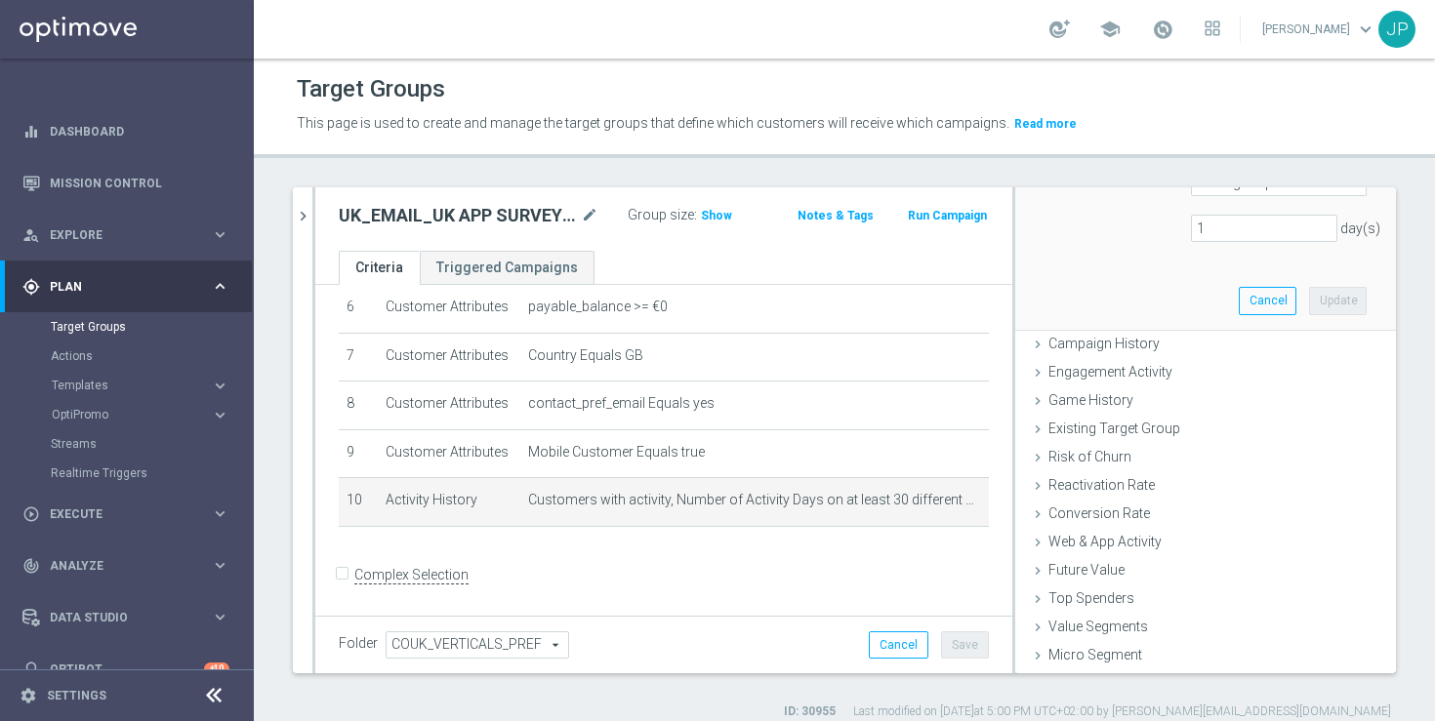
click at [932, 47] on div "school [PERSON_NAME] keyboard_arrow_down JP" at bounding box center [844, 29] width 1181 height 59
click at [1270, 309] on button "Cancel" at bounding box center [1267, 300] width 58 height 27
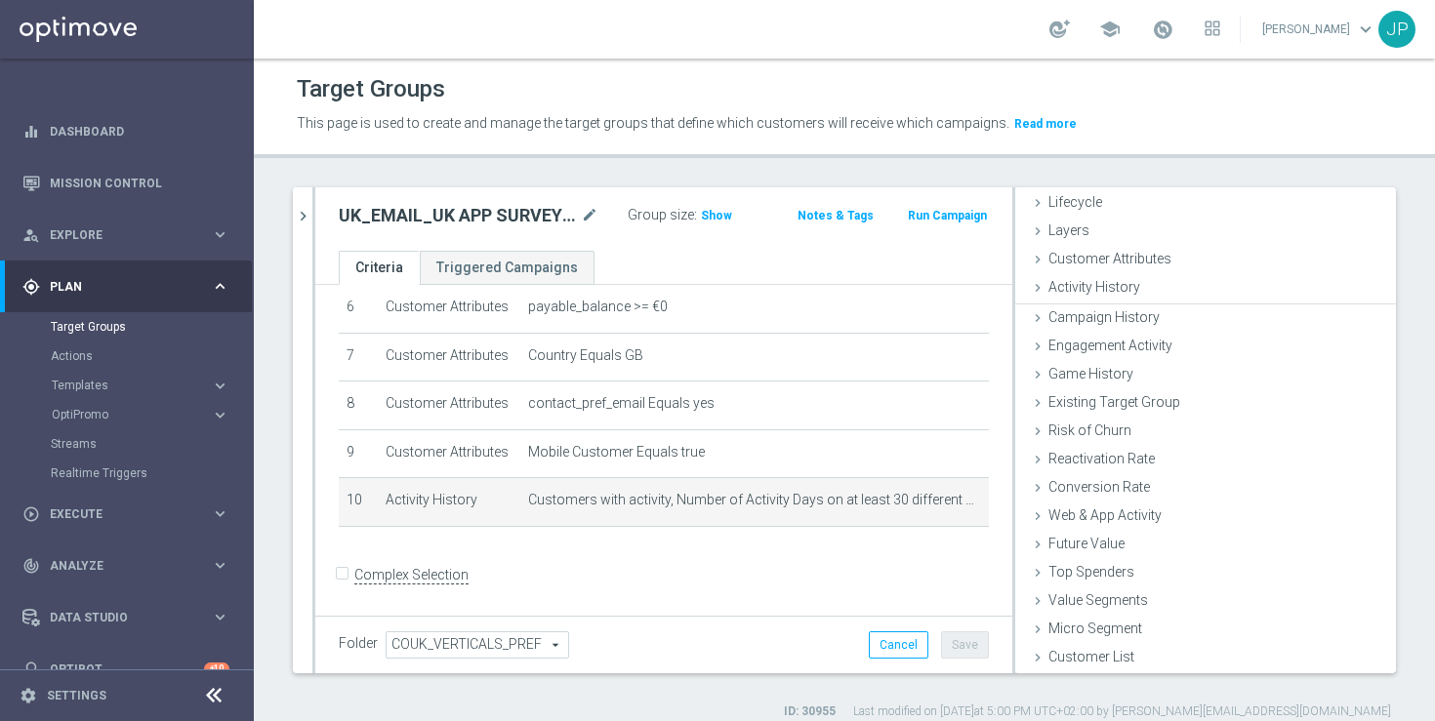
scroll to position [43, 0]
click at [947, 500] on icon "mode_edit" at bounding box center [953, 501] width 16 height 16
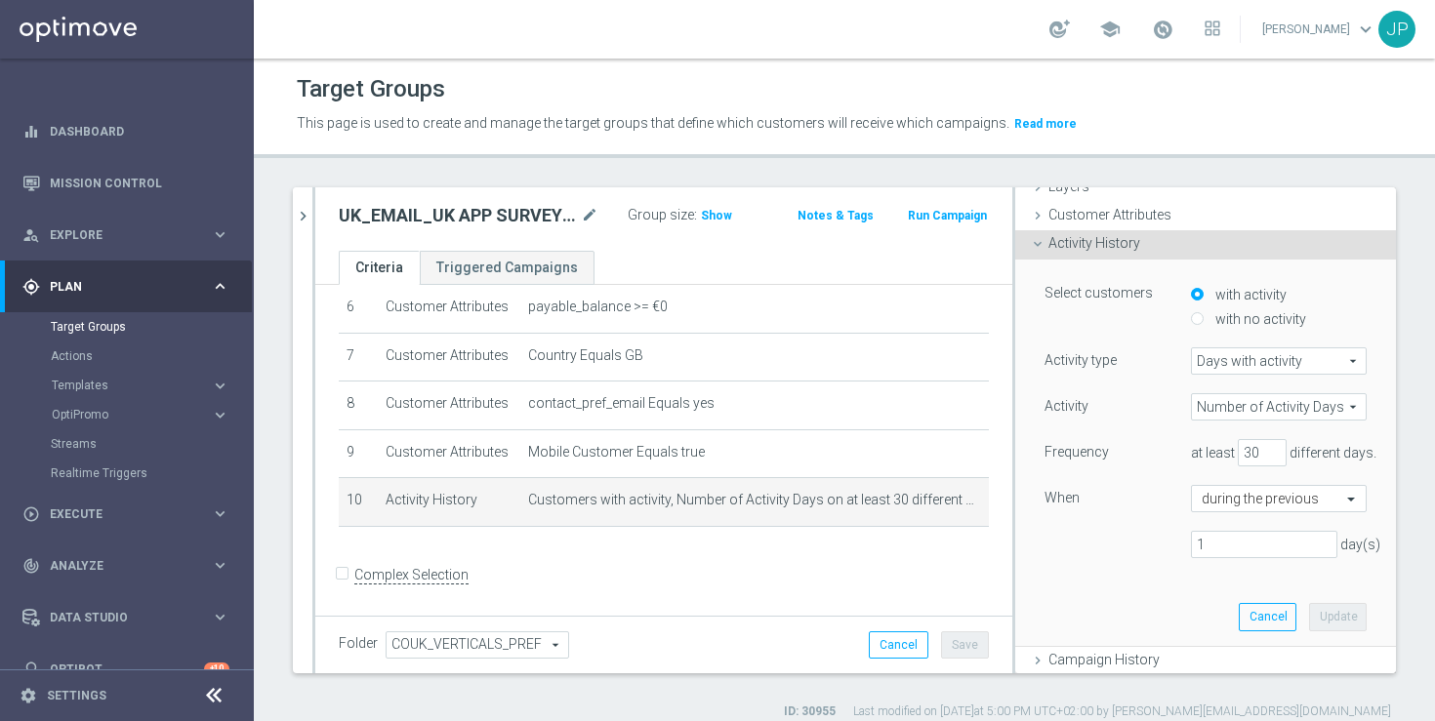
scroll to position [90, 0]
click at [730, 186] on div "Target Groups This page is used to create and manage the target groups that def…" at bounding box center [844, 390] width 1181 height 663
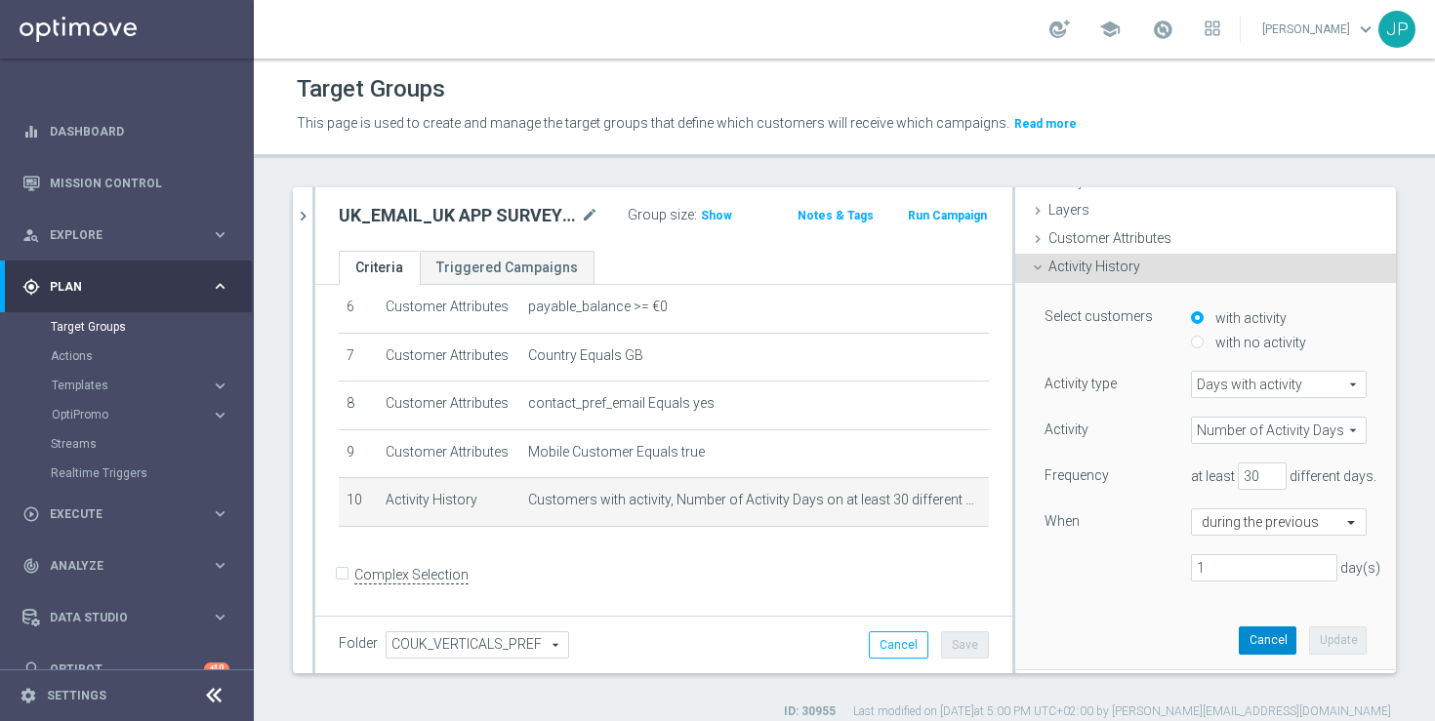
click at [1252, 646] on button "Cancel" at bounding box center [1267, 640] width 58 height 27
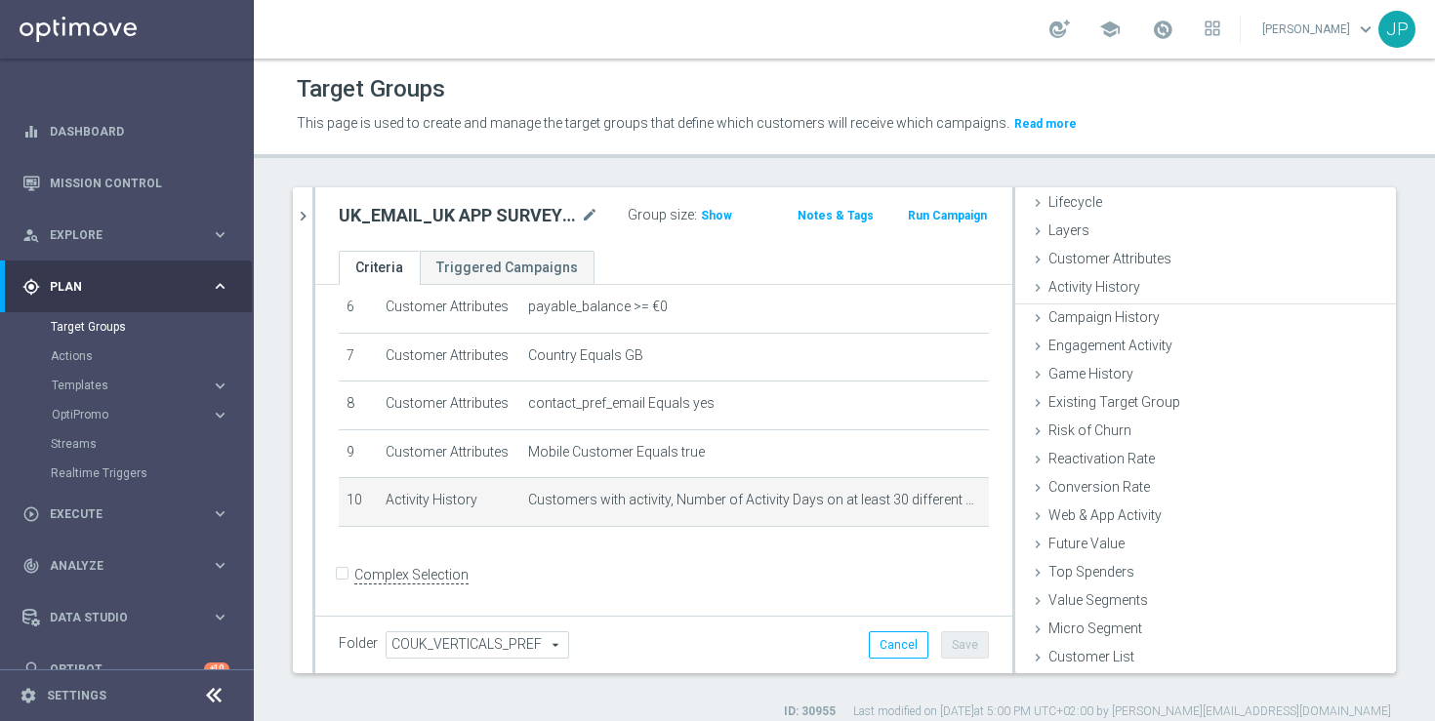
scroll to position [43, 0]
click at [727, 220] on h3 "Show" at bounding box center [716, 215] width 35 height 21
